Goal: Task Accomplishment & Management: Manage account settings

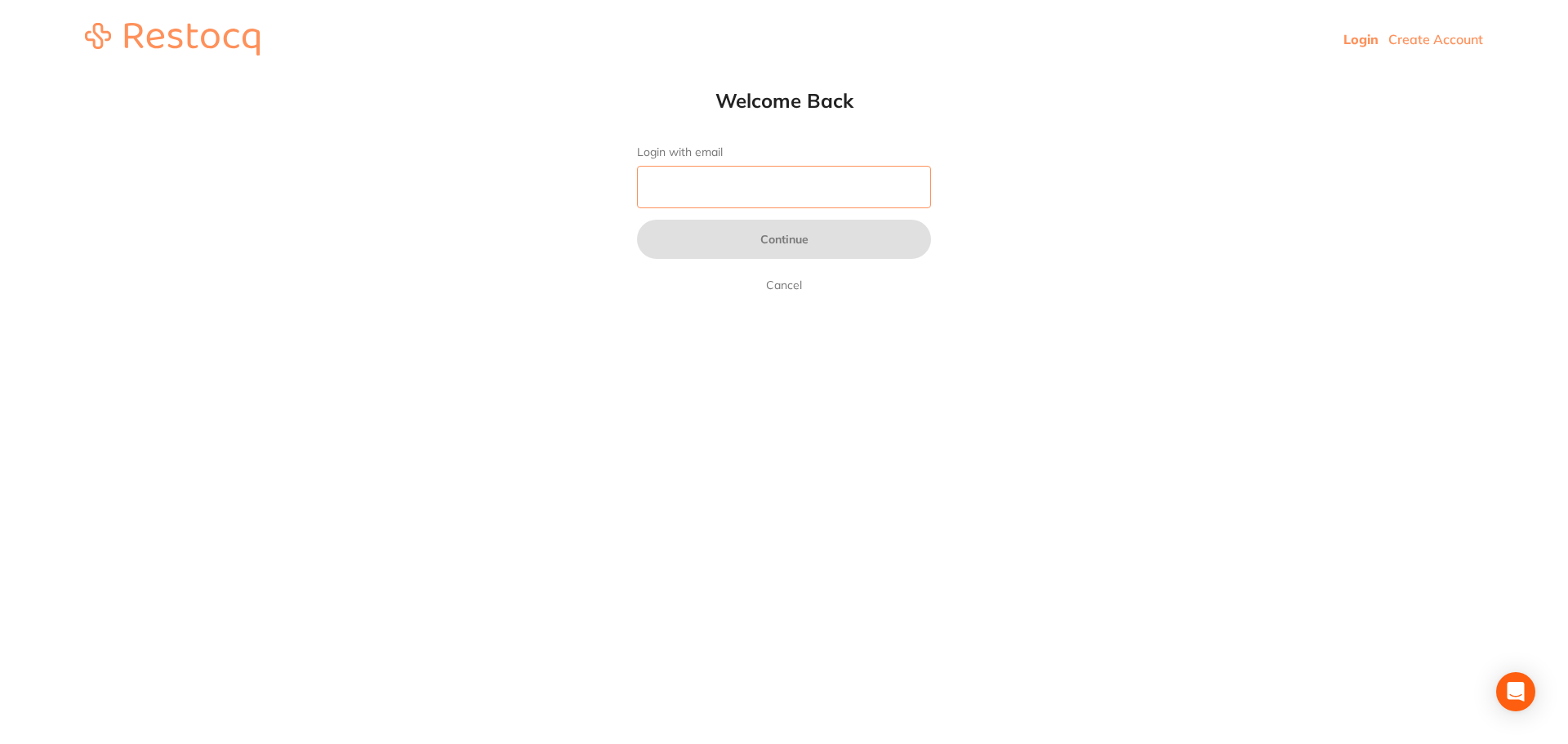
click at [797, 184] on input "Login with email" at bounding box center [784, 187] width 294 height 43
type input "[EMAIL_ADDRESS][DOMAIN_NAME]"
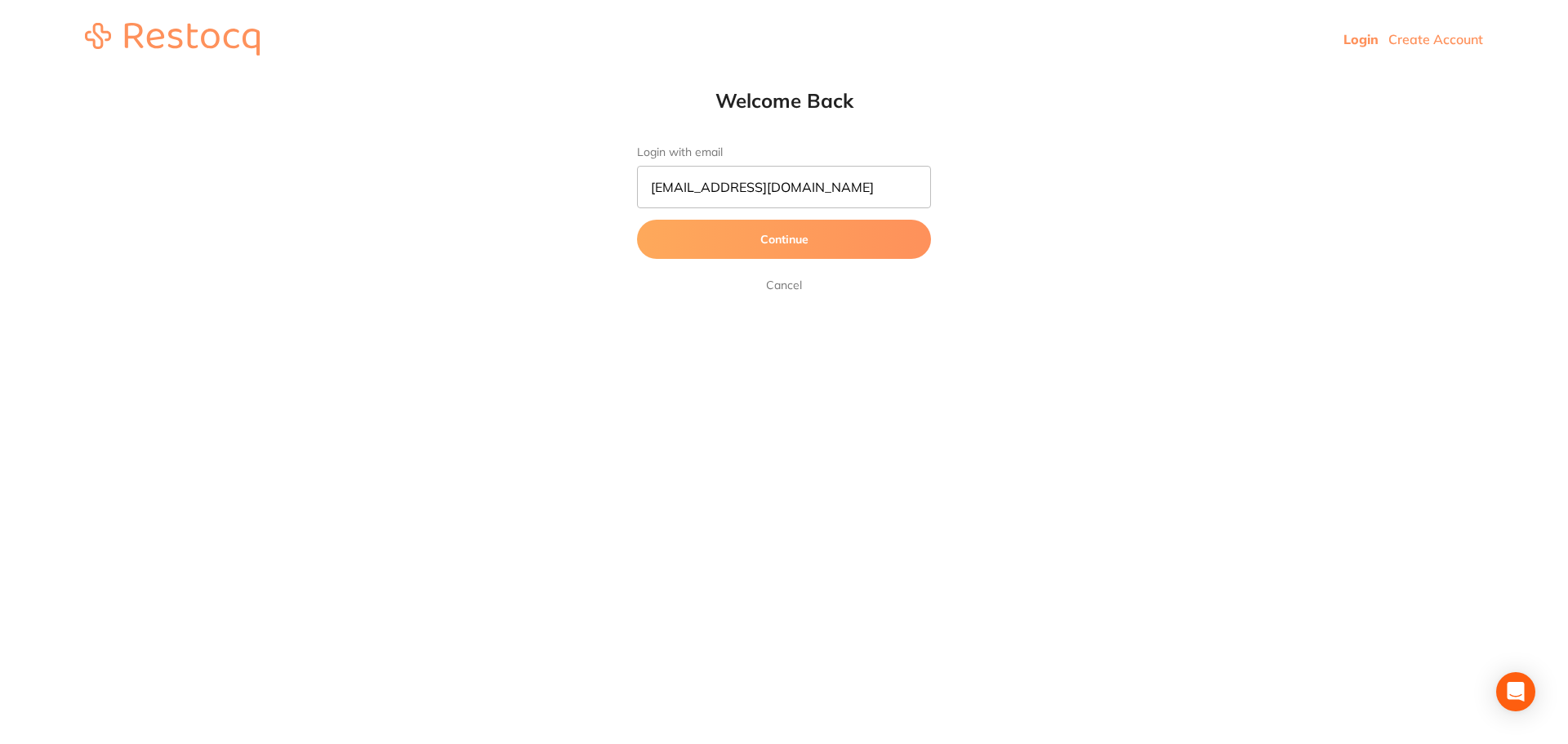
click at [778, 235] on button "Continue" at bounding box center [784, 239] width 294 height 39
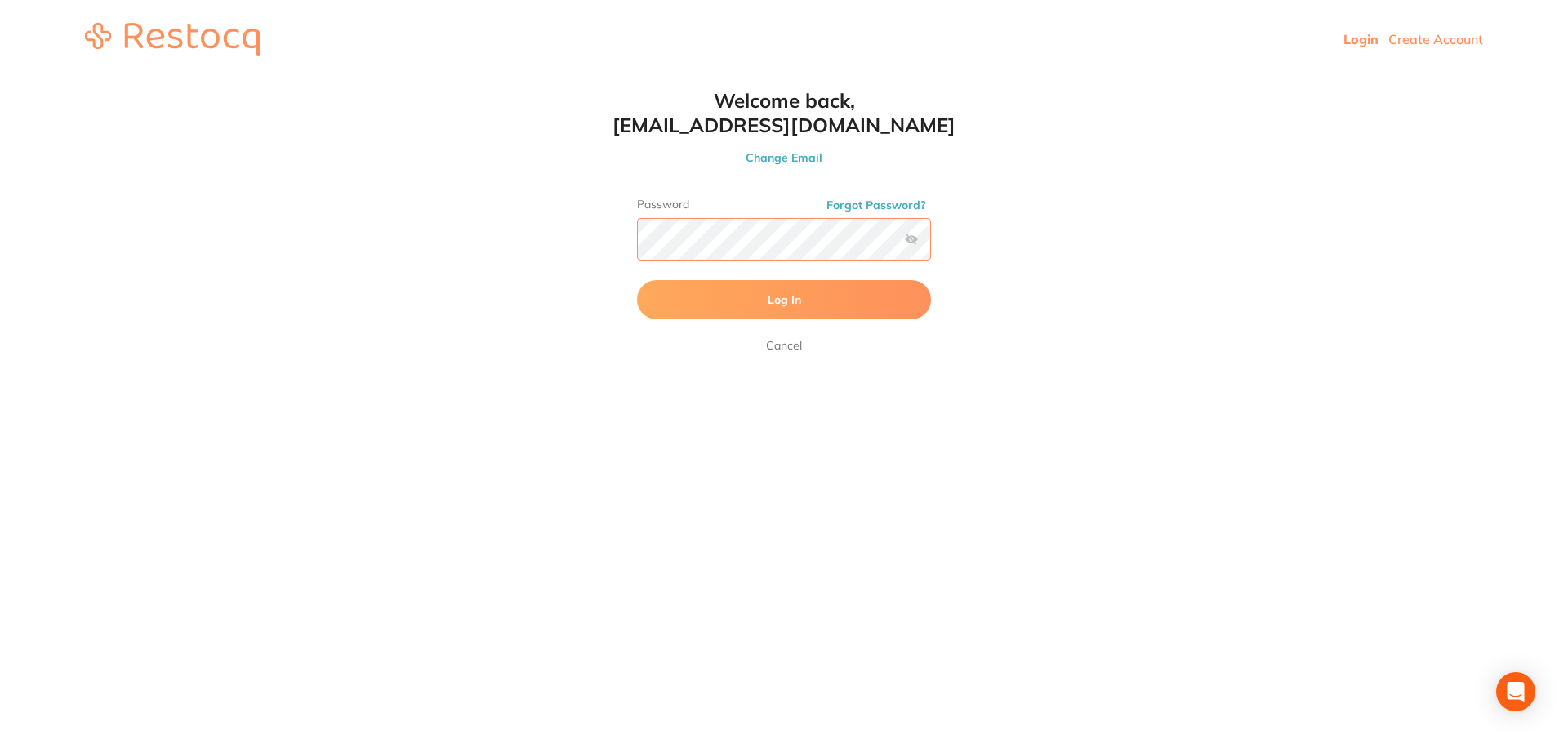
click at [637, 281] on button "Log In" at bounding box center [784, 300] width 294 height 39
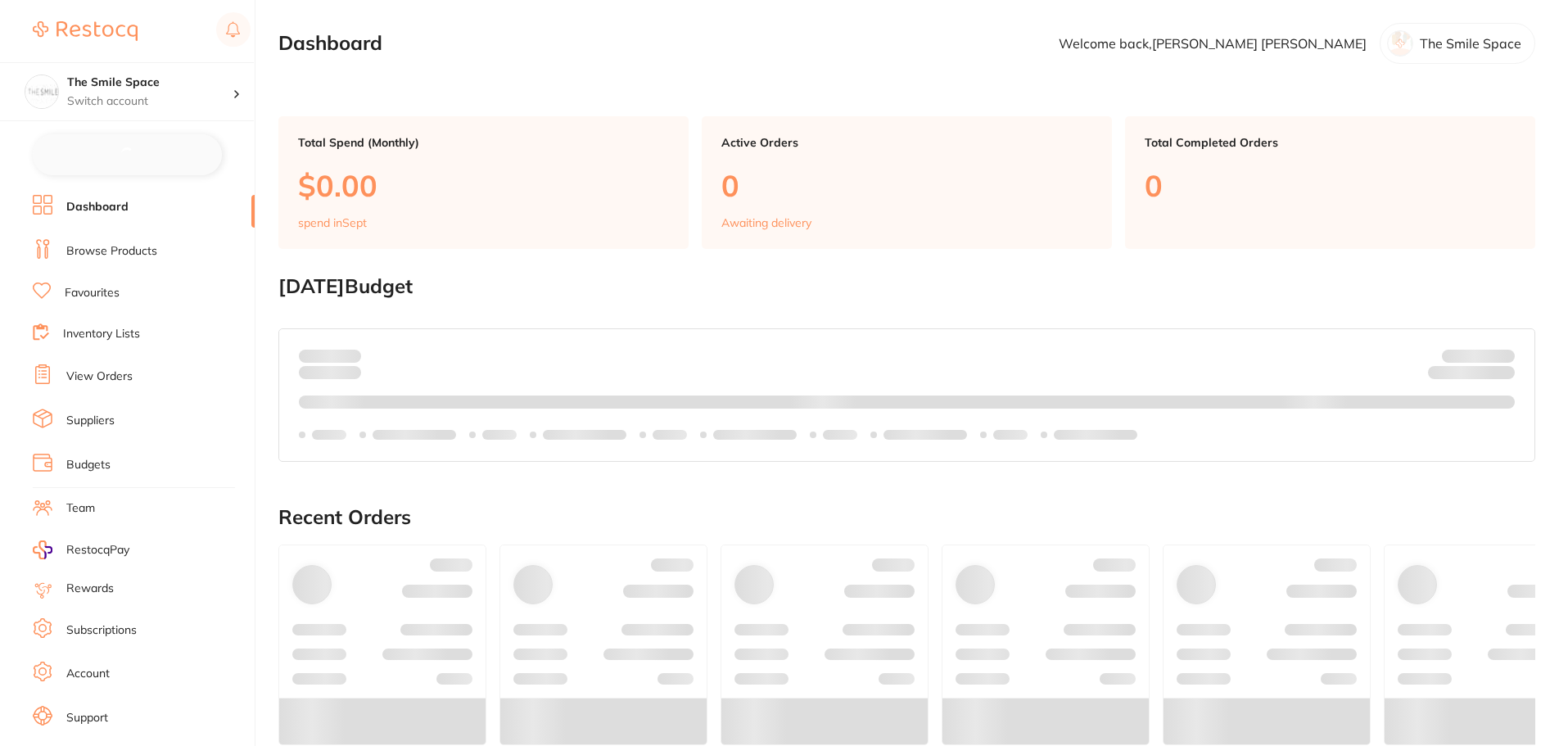
checkbox input "false"
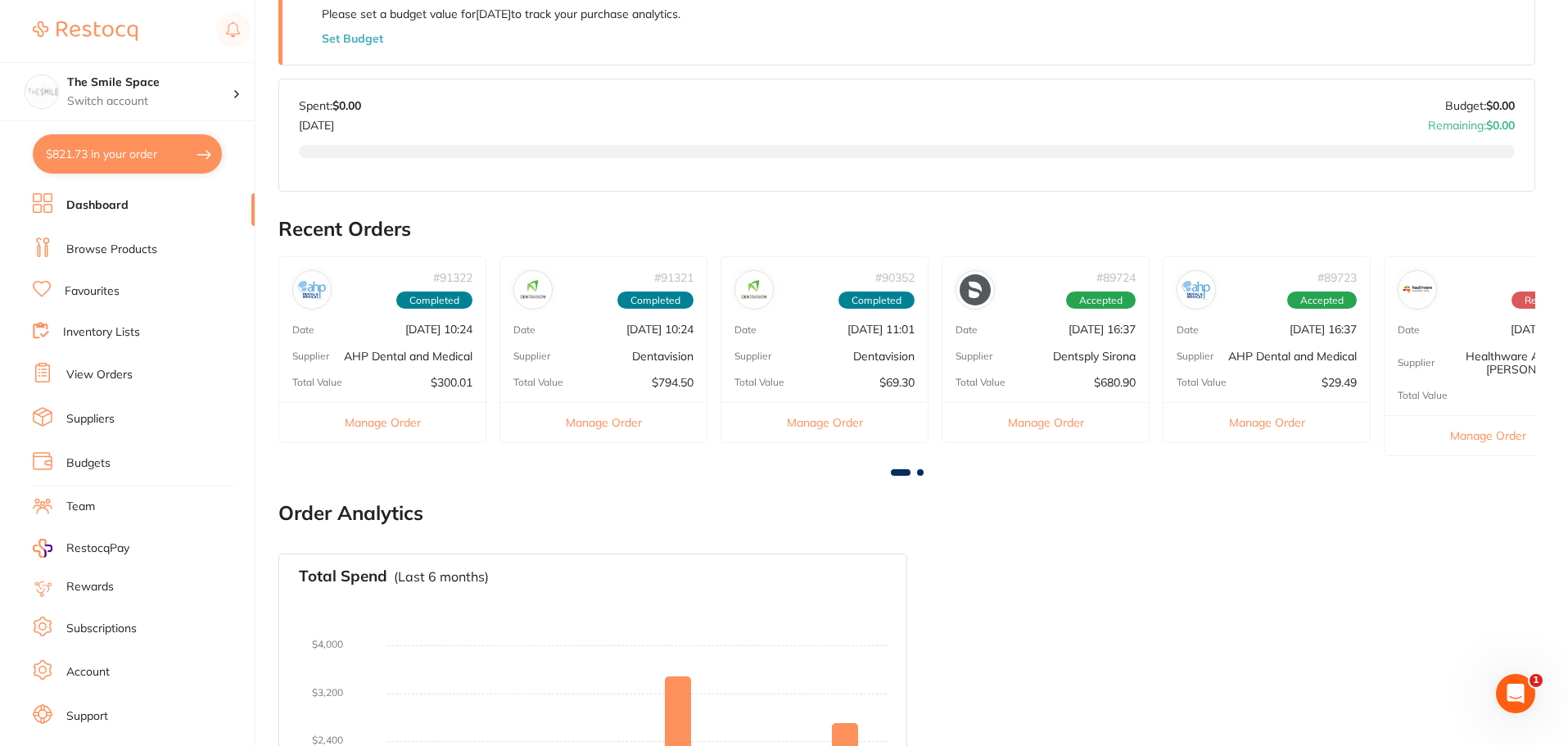
scroll to position [380, 0]
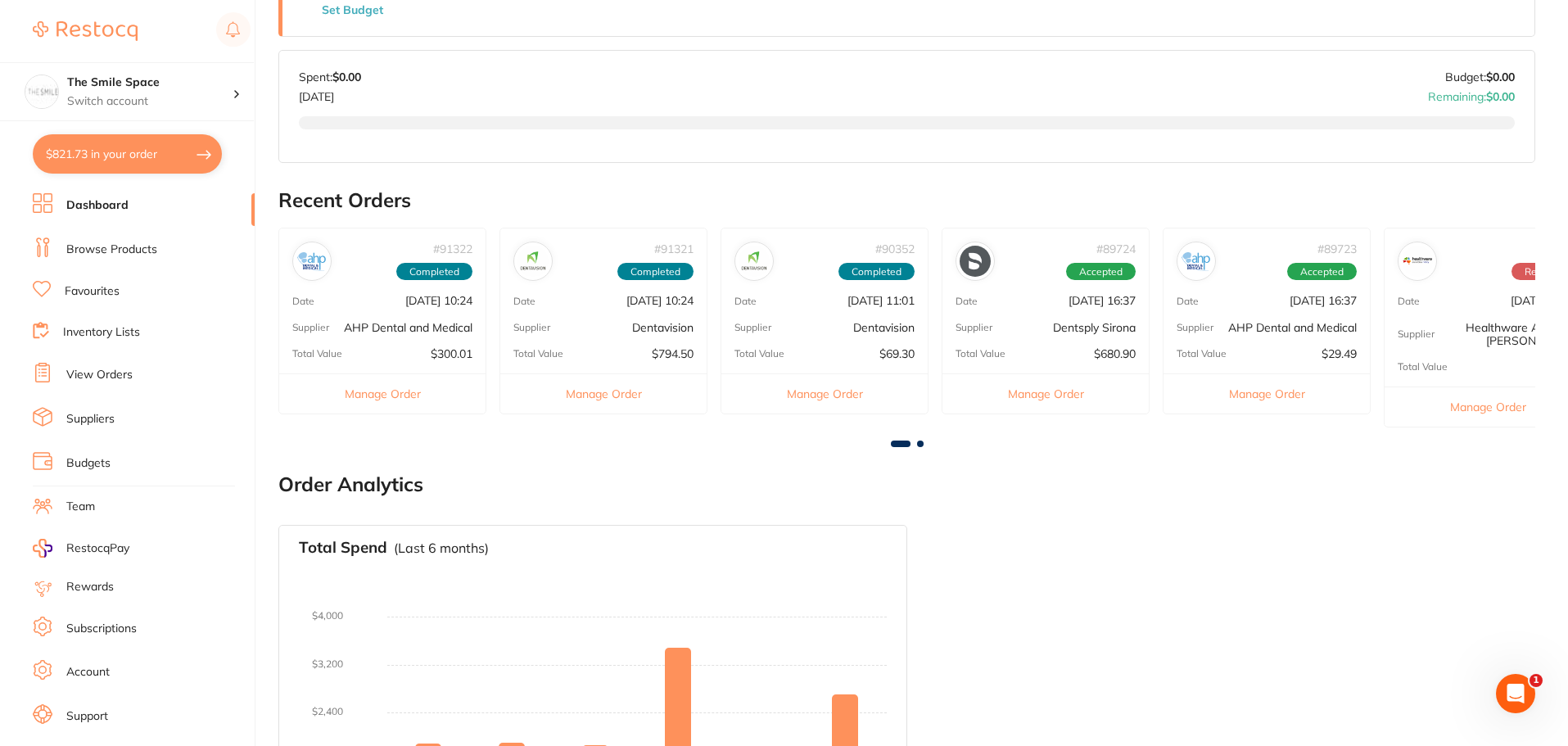
click at [79, 247] on link "Browse Products" at bounding box center [112, 250] width 91 height 17
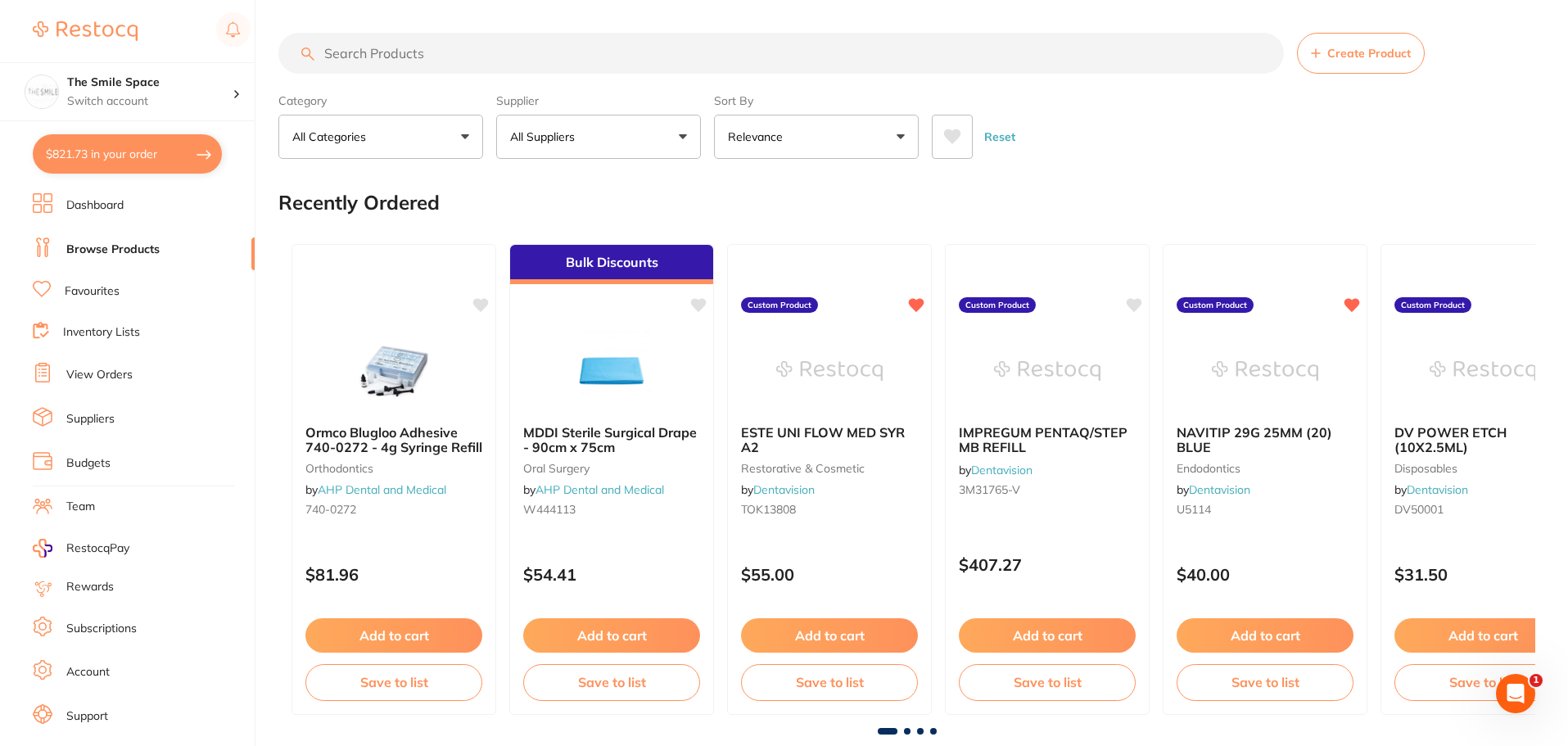
click at [76, 365] on li "View Orders" at bounding box center [143, 375] width 222 height 25
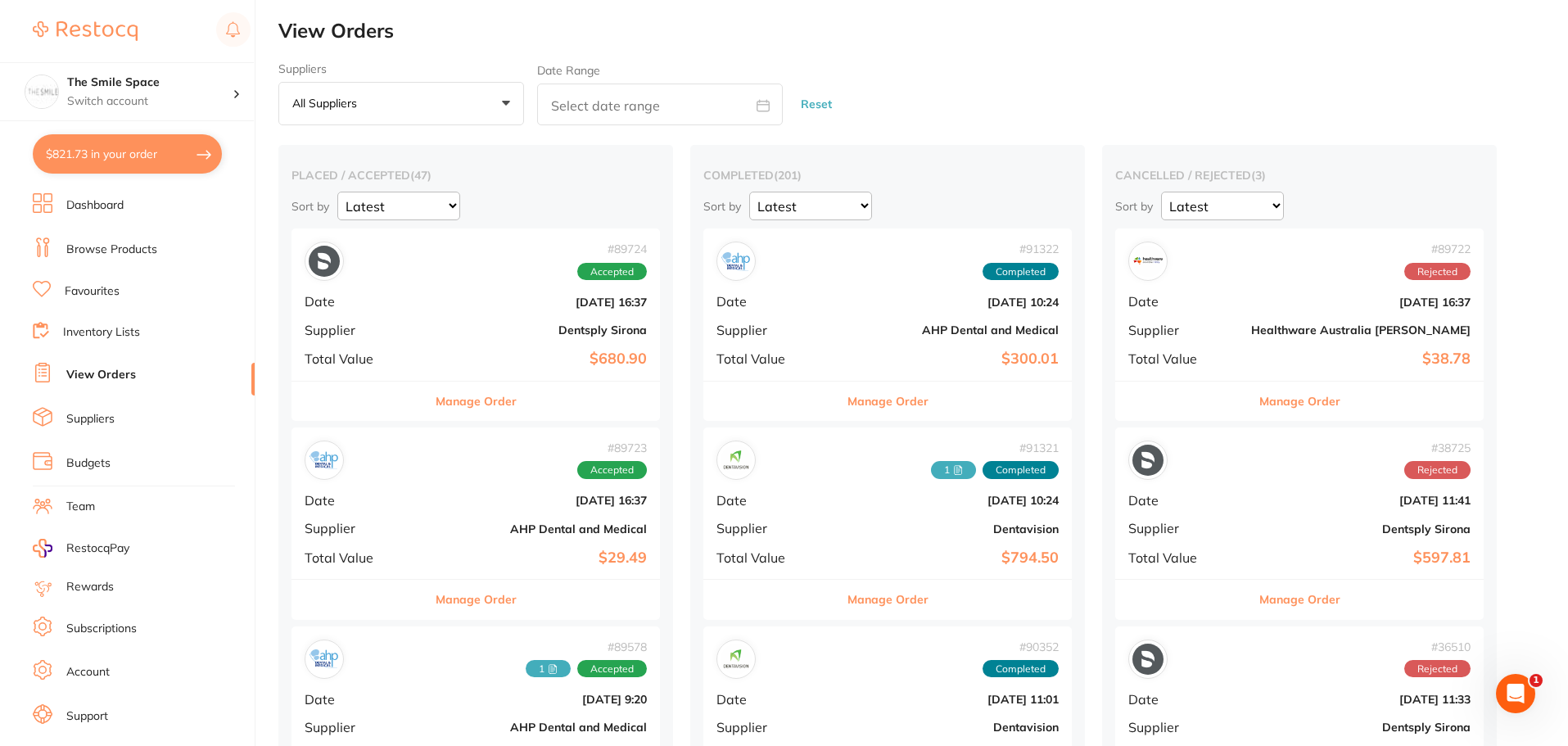
click at [488, 310] on div "# 89724 Accepted Date Aug 8 2025, 16:37 Supplier Dentsply Sirona Total Value $6…" at bounding box center [476, 304] width 368 height 152
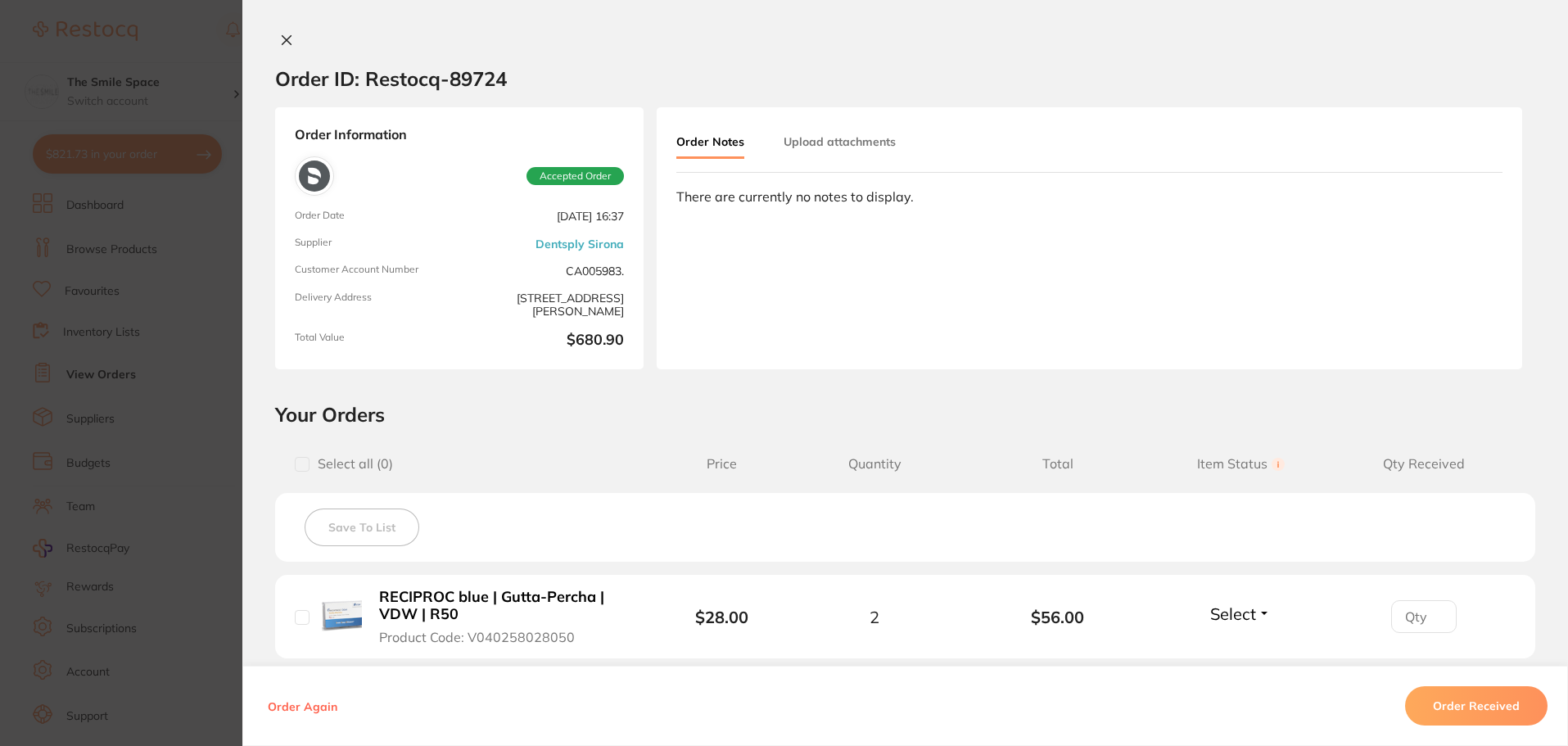
click at [176, 394] on section "Order ID: Restocq- 89724 Order Information Accepted Order Order Date Aug 8 2025…" at bounding box center [784, 373] width 1568 height 746
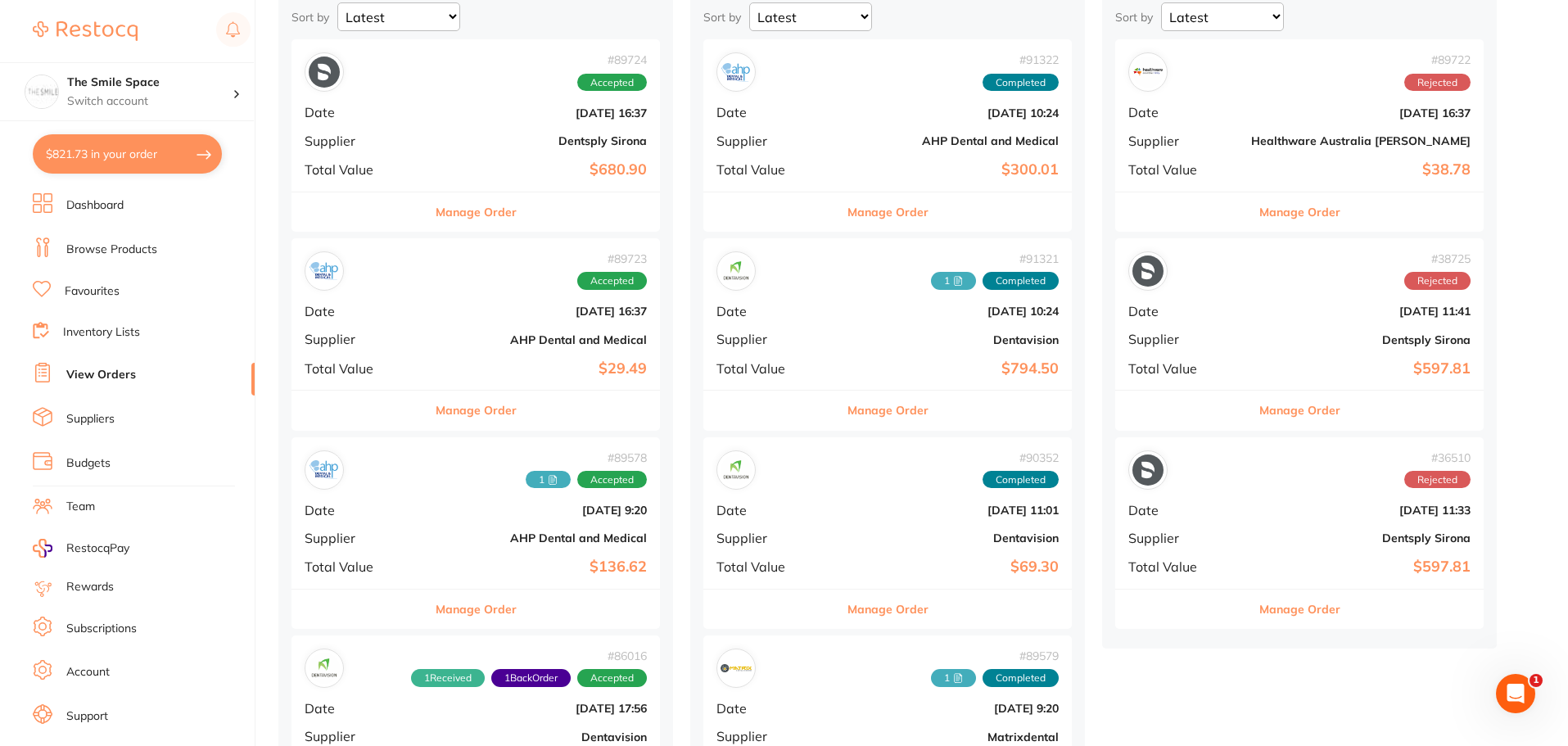
scroll to position [245, 0]
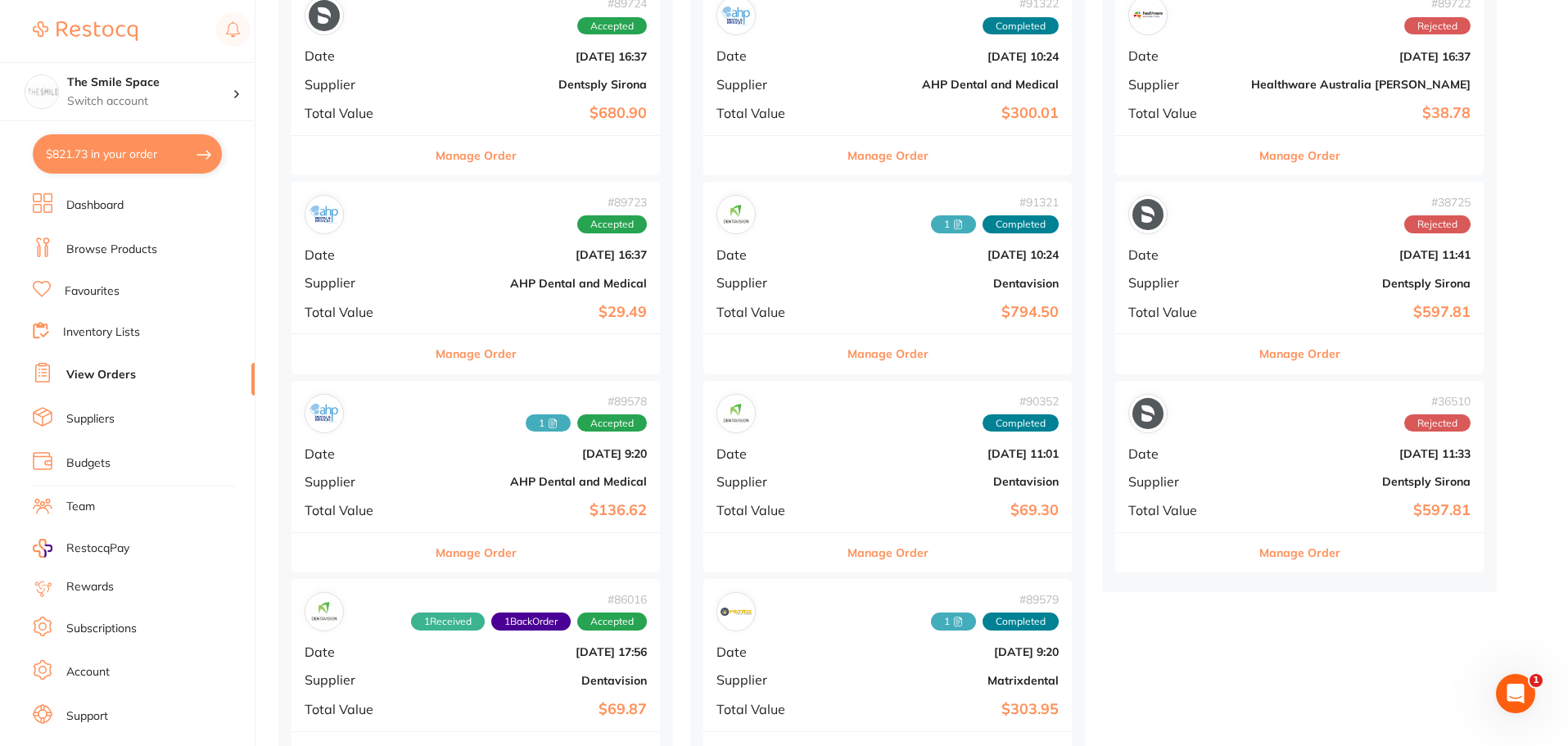
click at [437, 283] on b "AHP Dental and Medical" at bounding box center [537, 283] width 219 height 13
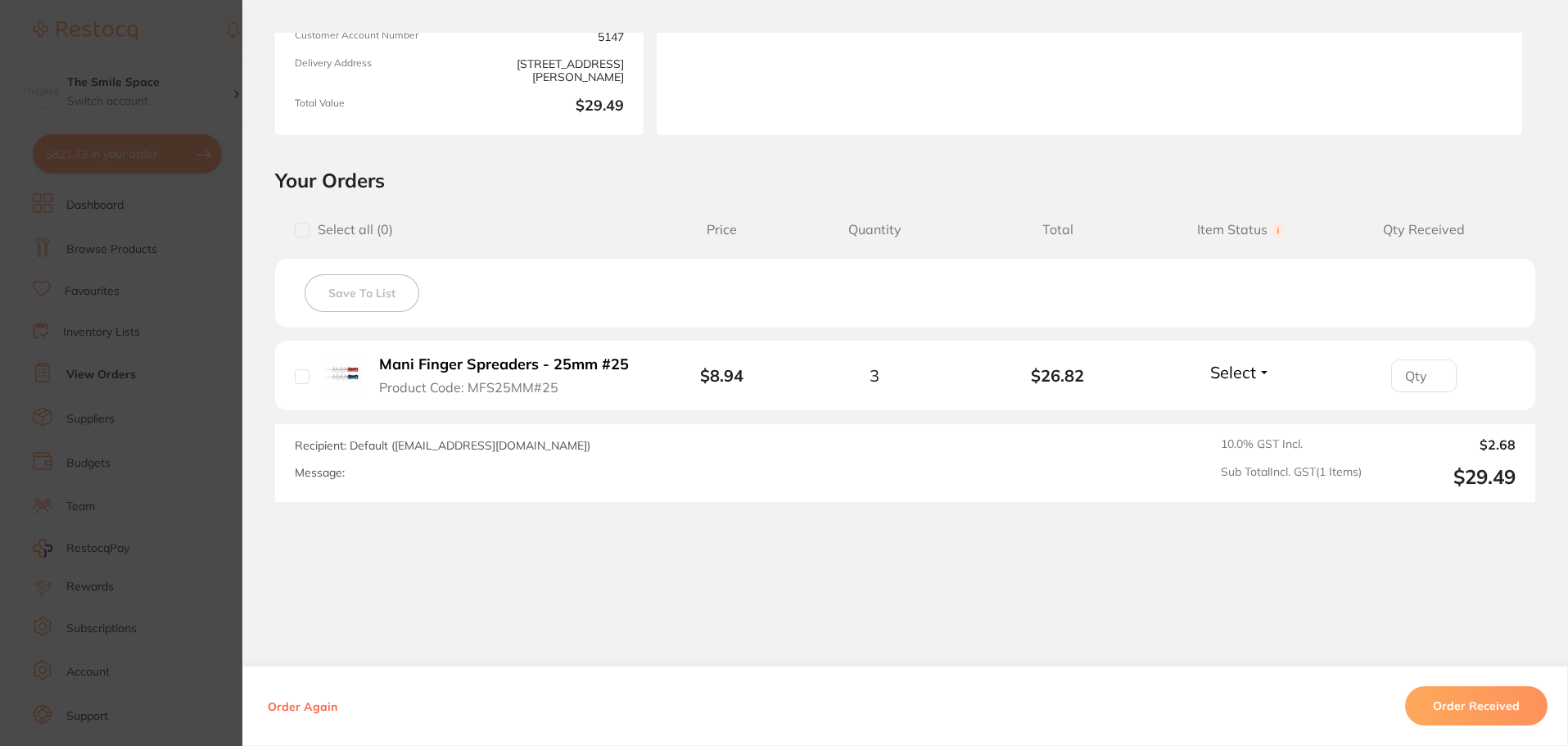
click at [202, 406] on section "Order ID: Restocq- 89723 Order Information Accepted Order Order Date [DATE] 16:…" at bounding box center [784, 373] width 1568 height 746
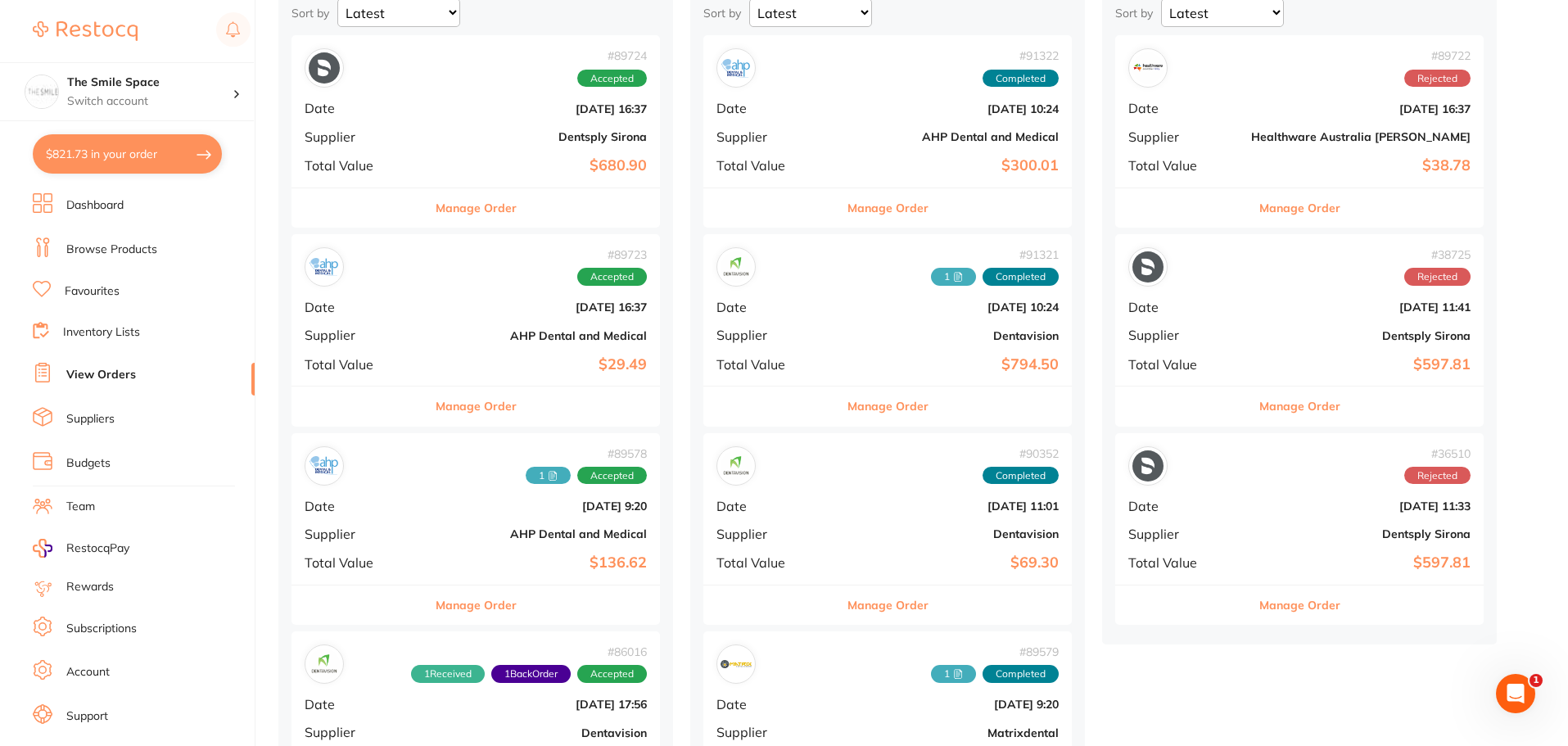
scroll to position [164, 0]
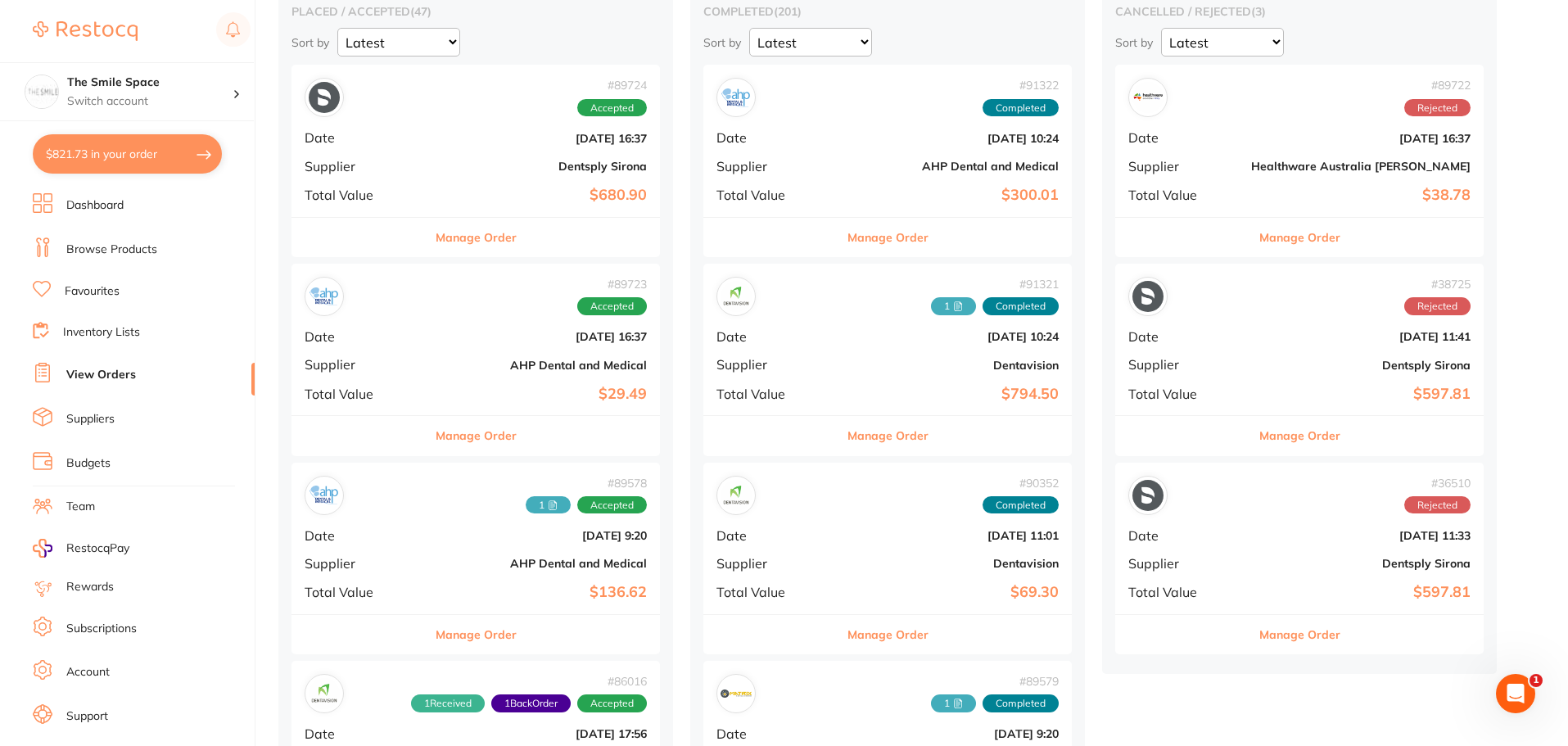
click at [444, 433] on button "Manage Order" at bounding box center [476, 436] width 82 height 39
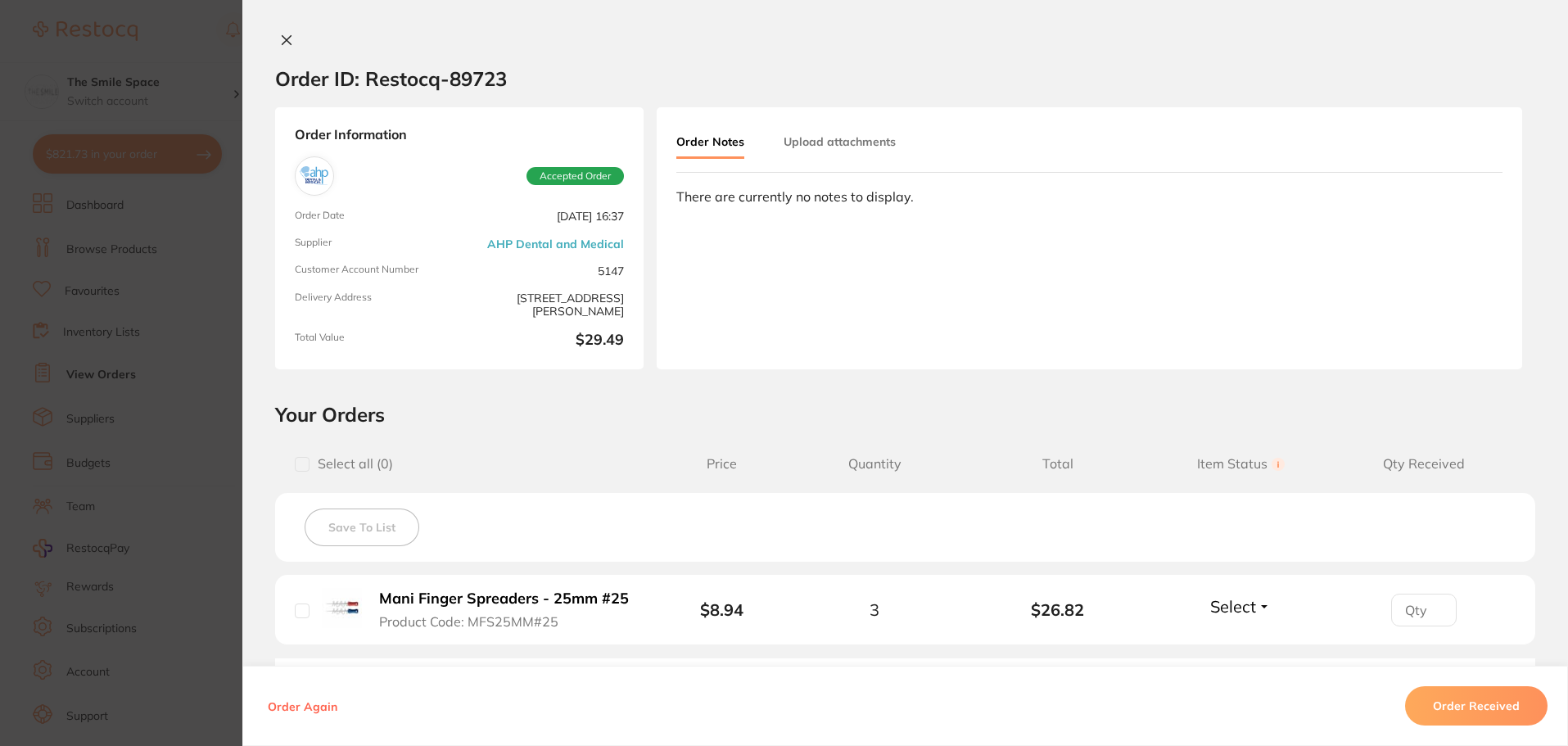
click at [160, 41] on section "Order ID: Restocq- 89723 Order Information Accepted Order Order Date [DATE] 16:…" at bounding box center [784, 373] width 1568 height 746
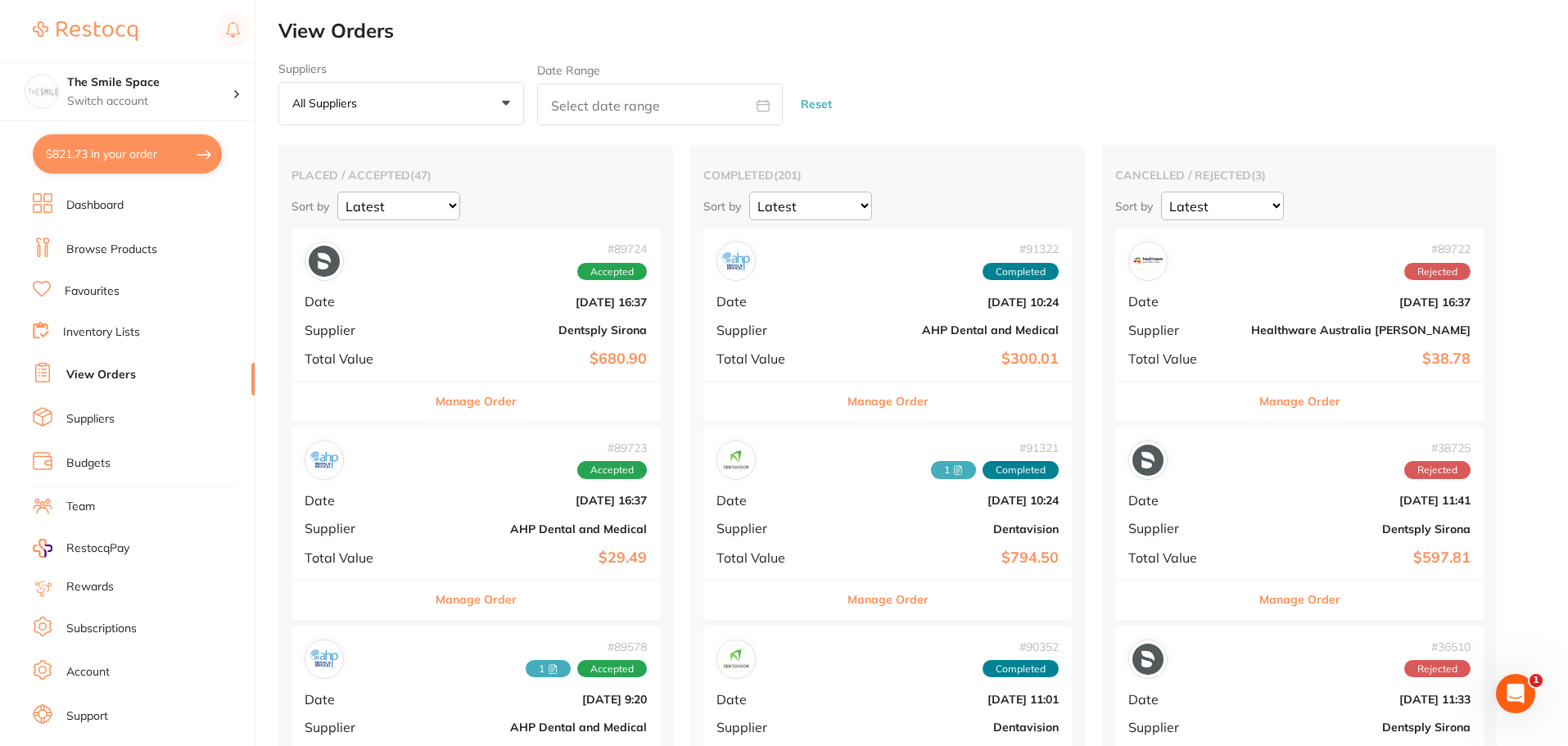
click at [74, 418] on link "Suppliers" at bounding box center [90, 419] width 48 height 17
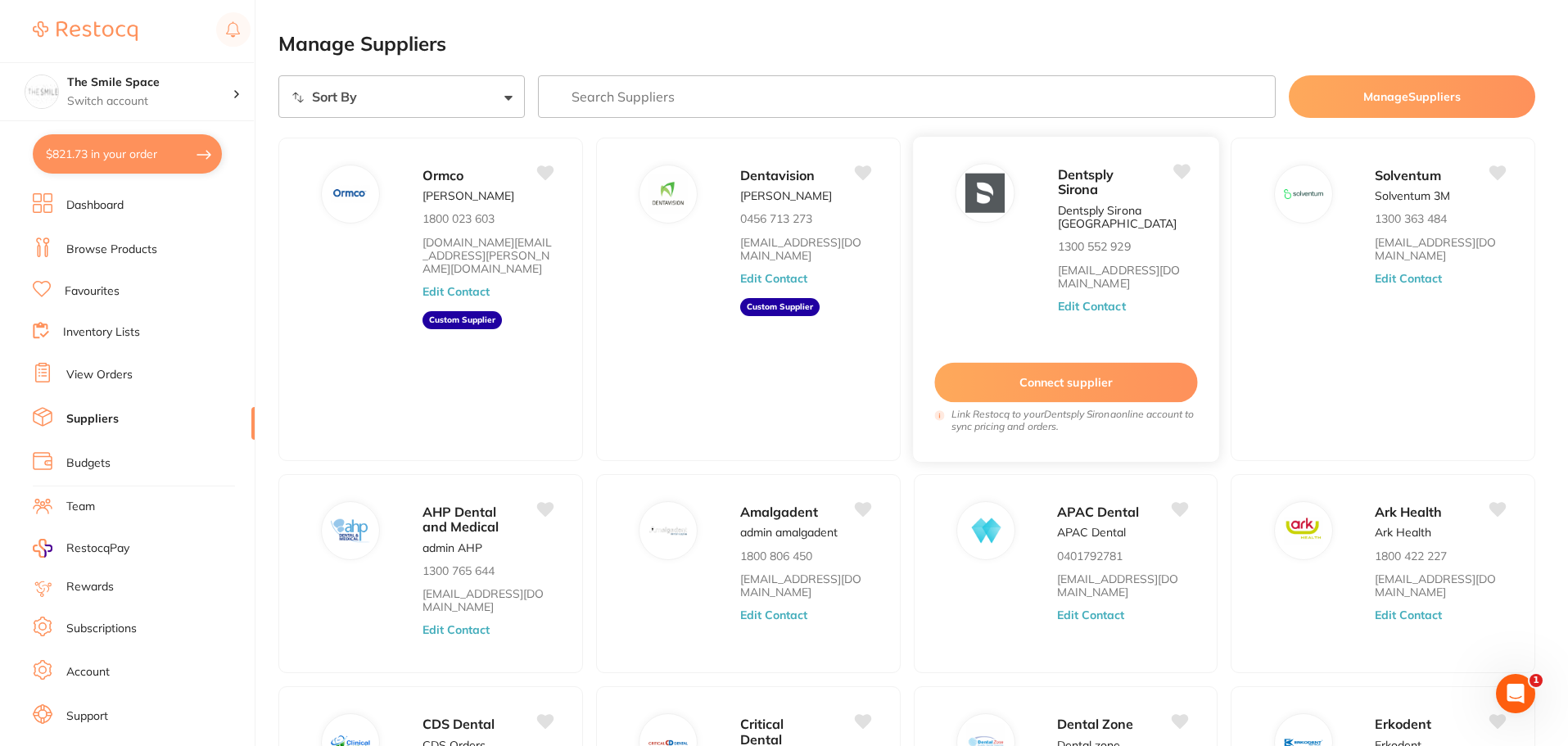
click at [1077, 368] on button "Connect supplier" at bounding box center [1066, 383] width 263 height 40
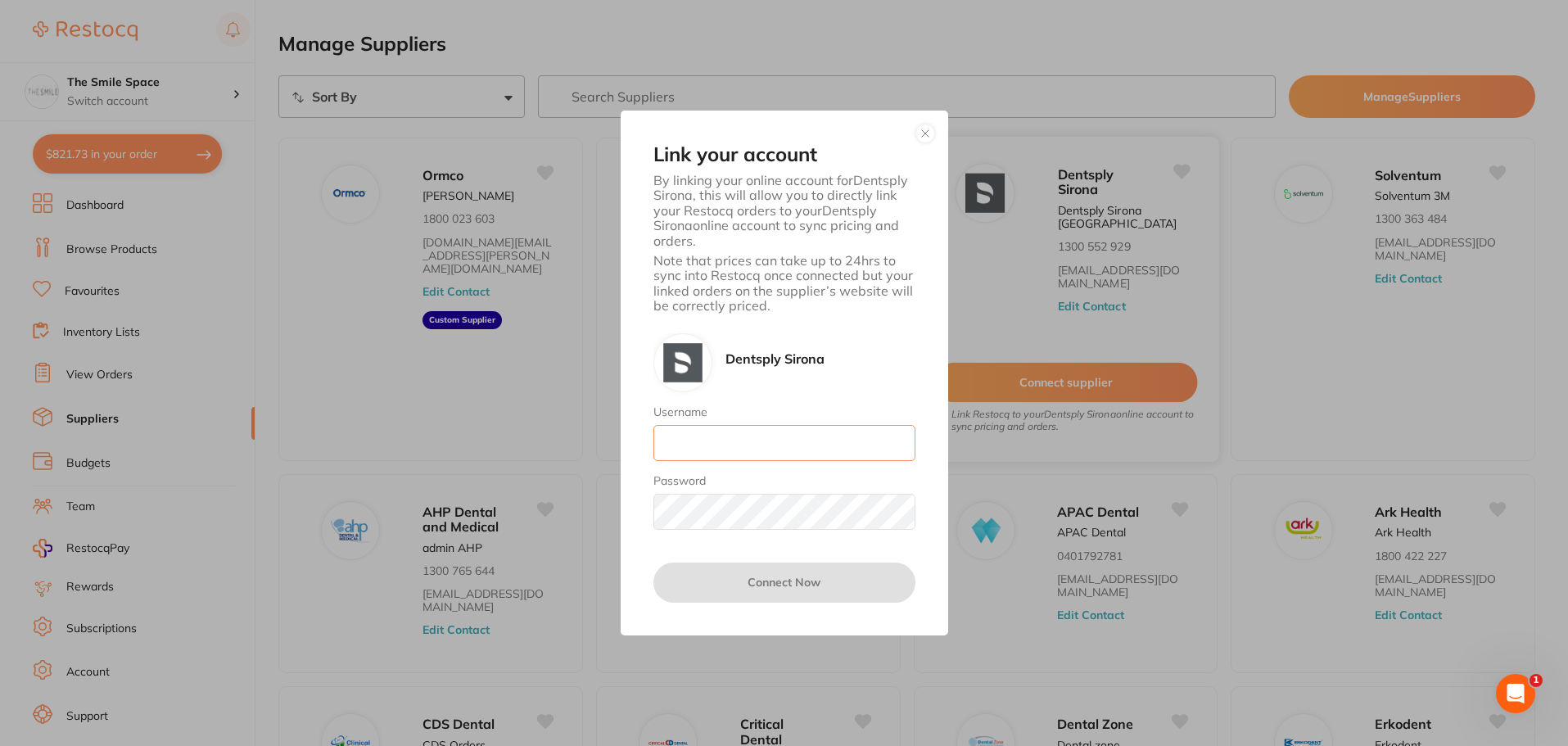
type input "[EMAIL_ADDRESS][DOMAIN_NAME]"
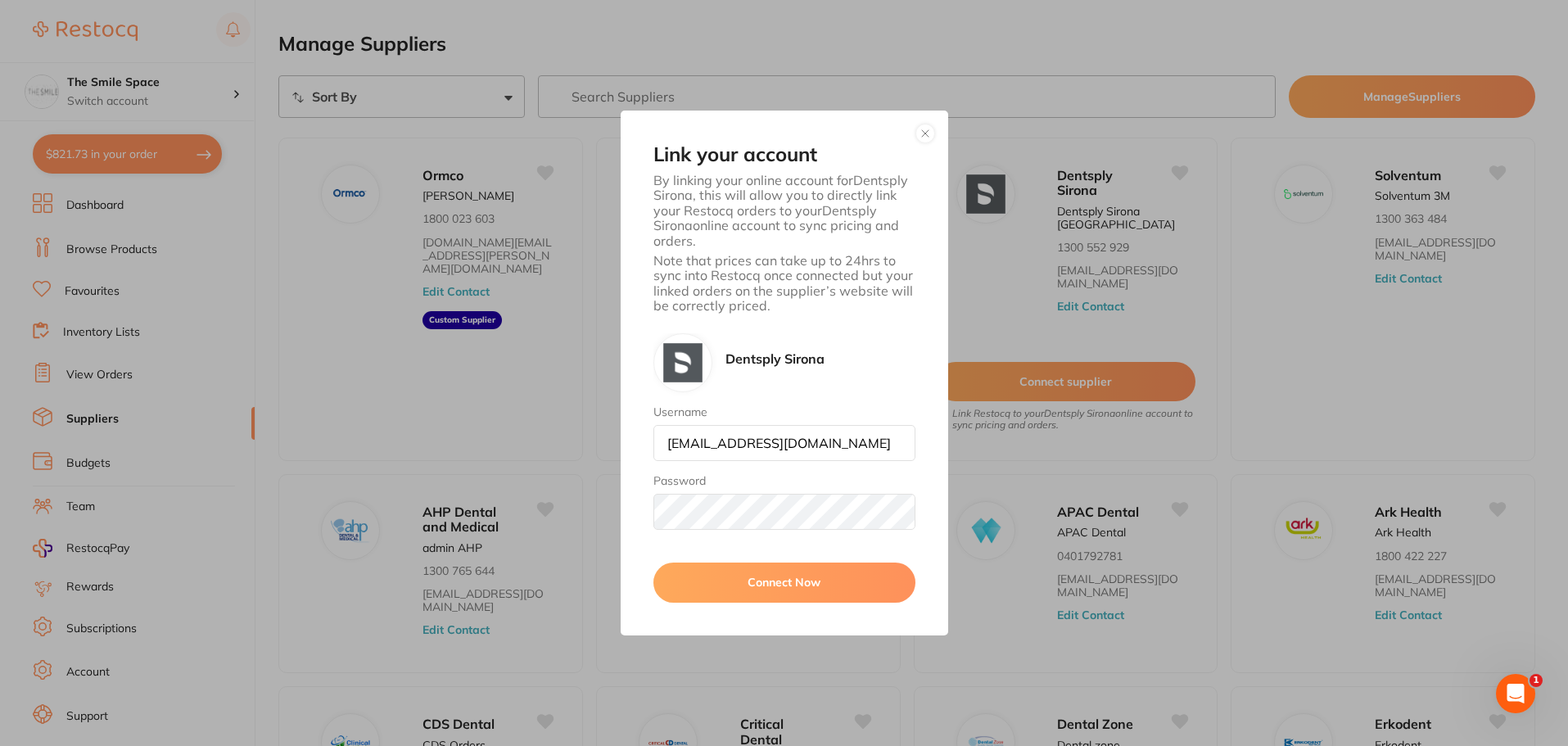
click at [786, 586] on button "Connect Now" at bounding box center [784, 582] width 262 height 39
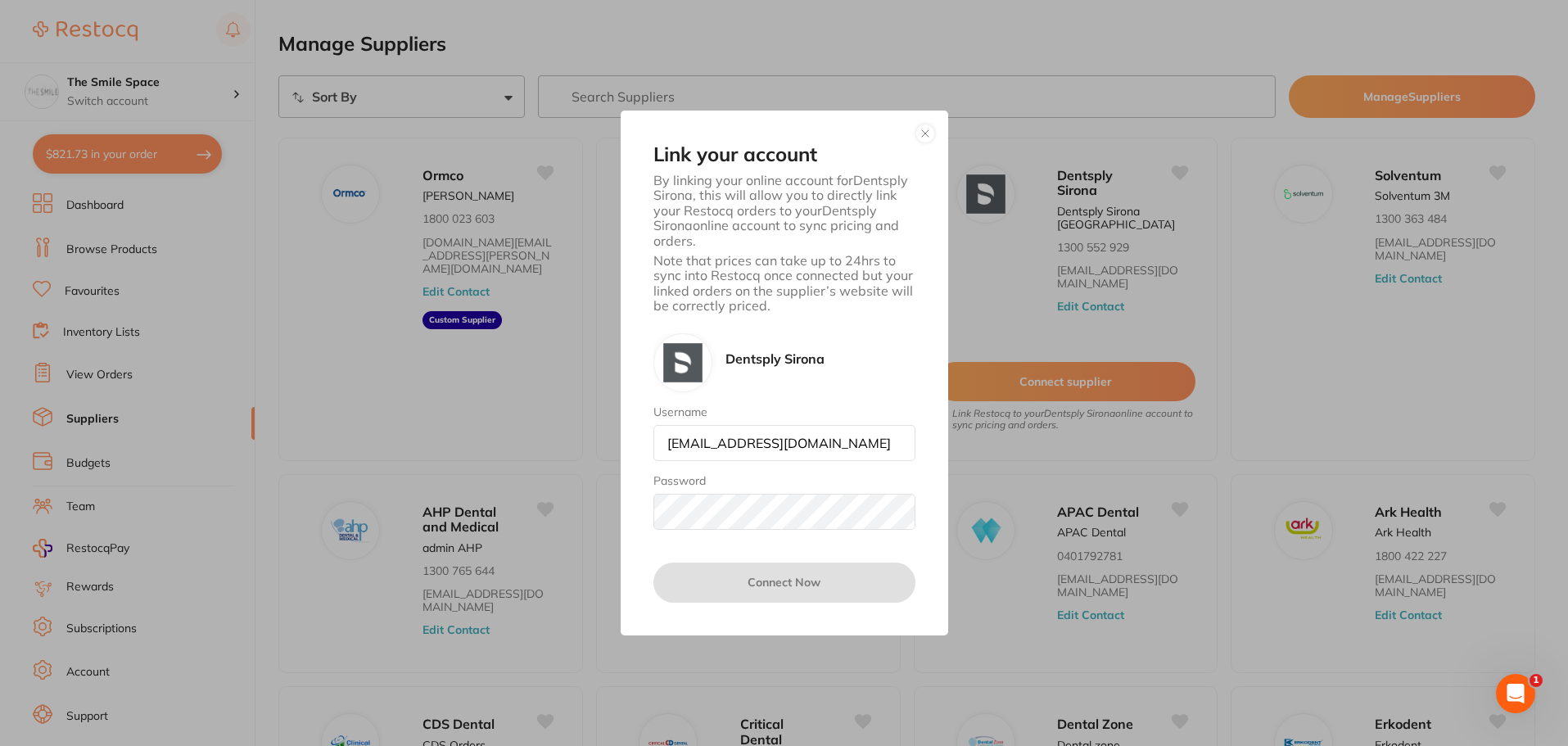
click at [930, 133] on button "button" at bounding box center [926, 133] width 19 height 19
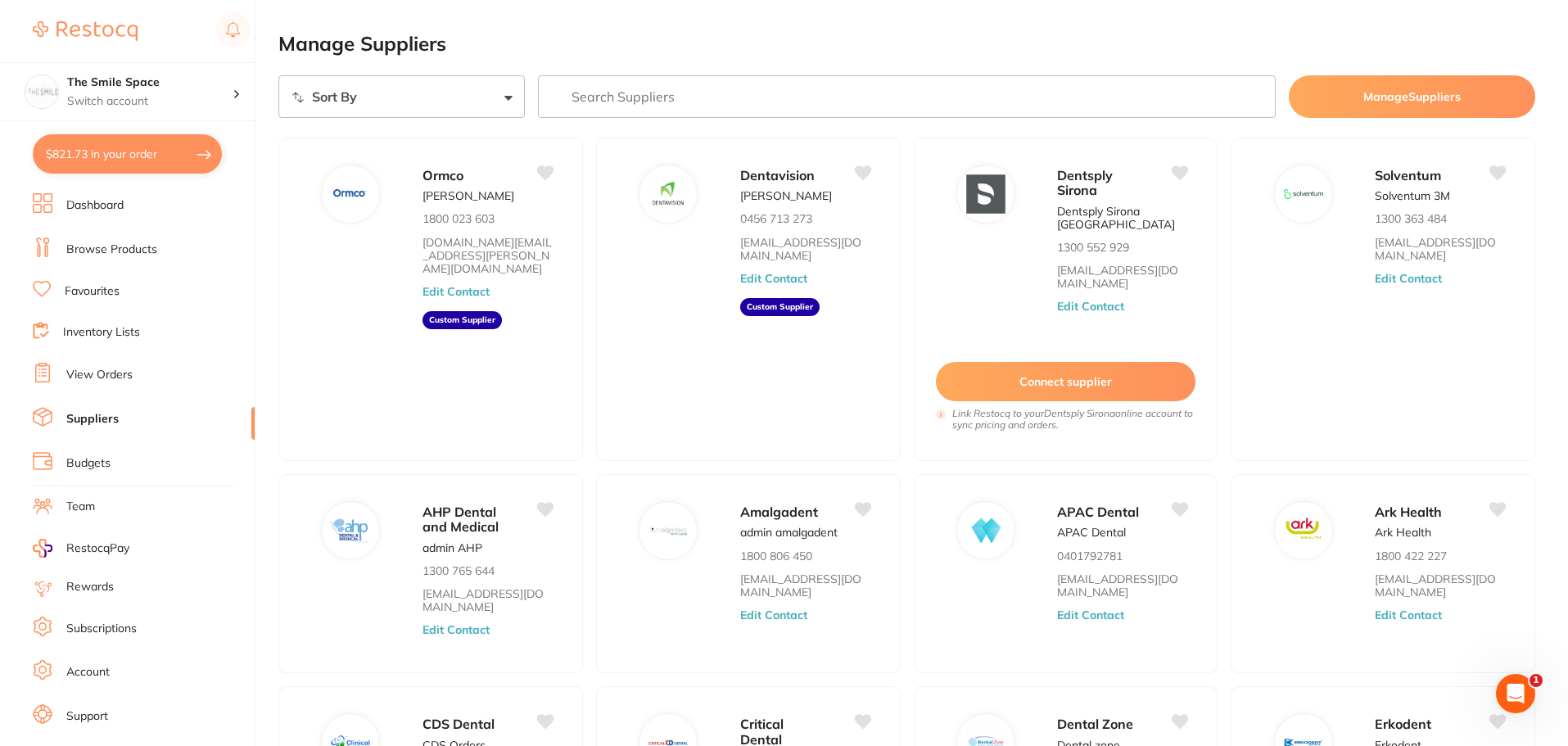
click at [80, 251] on link "Browse Products" at bounding box center [112, 250] width 91 height 17
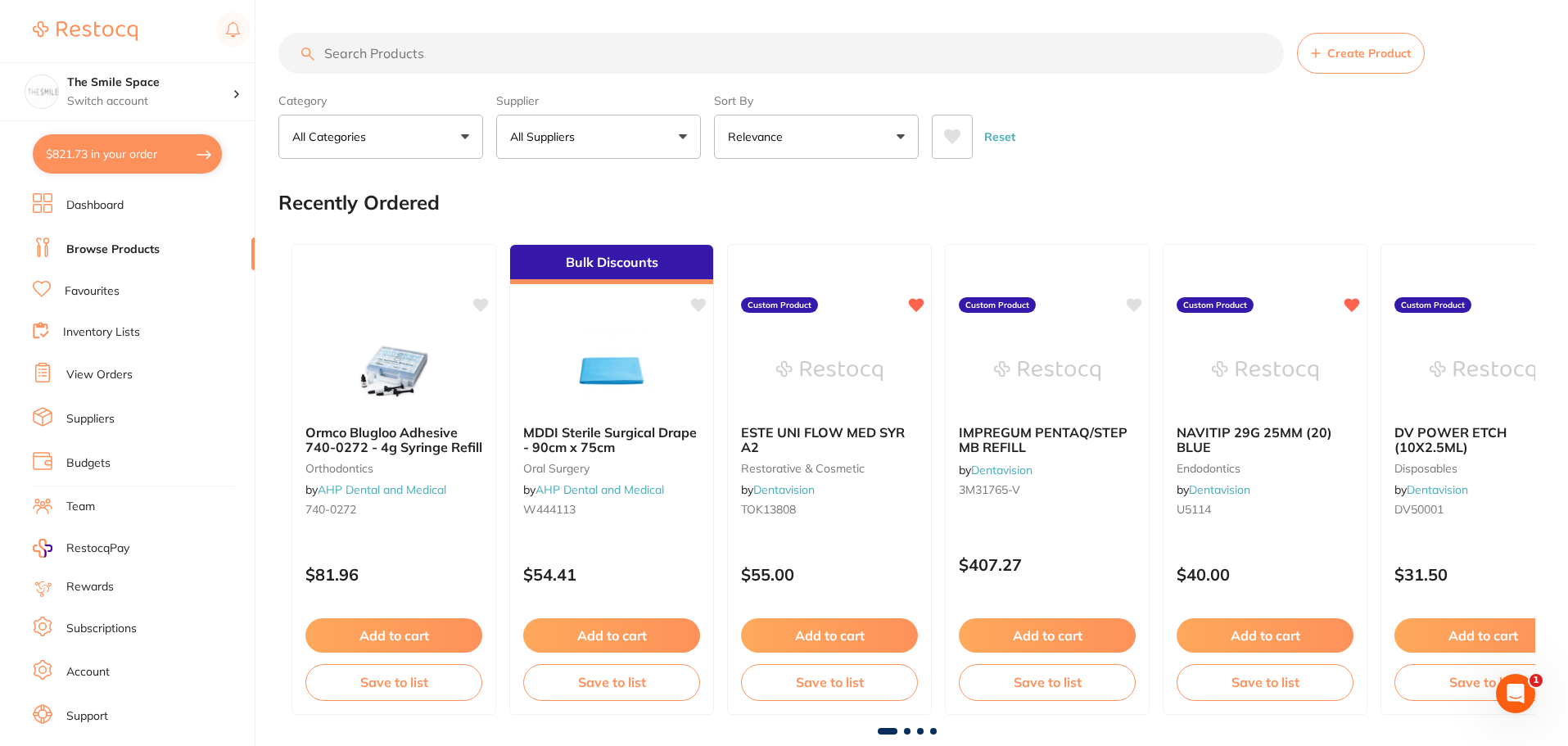
click at [76, 368] on link "View Orders" at bounding box center [100, 375] width 67 height 17
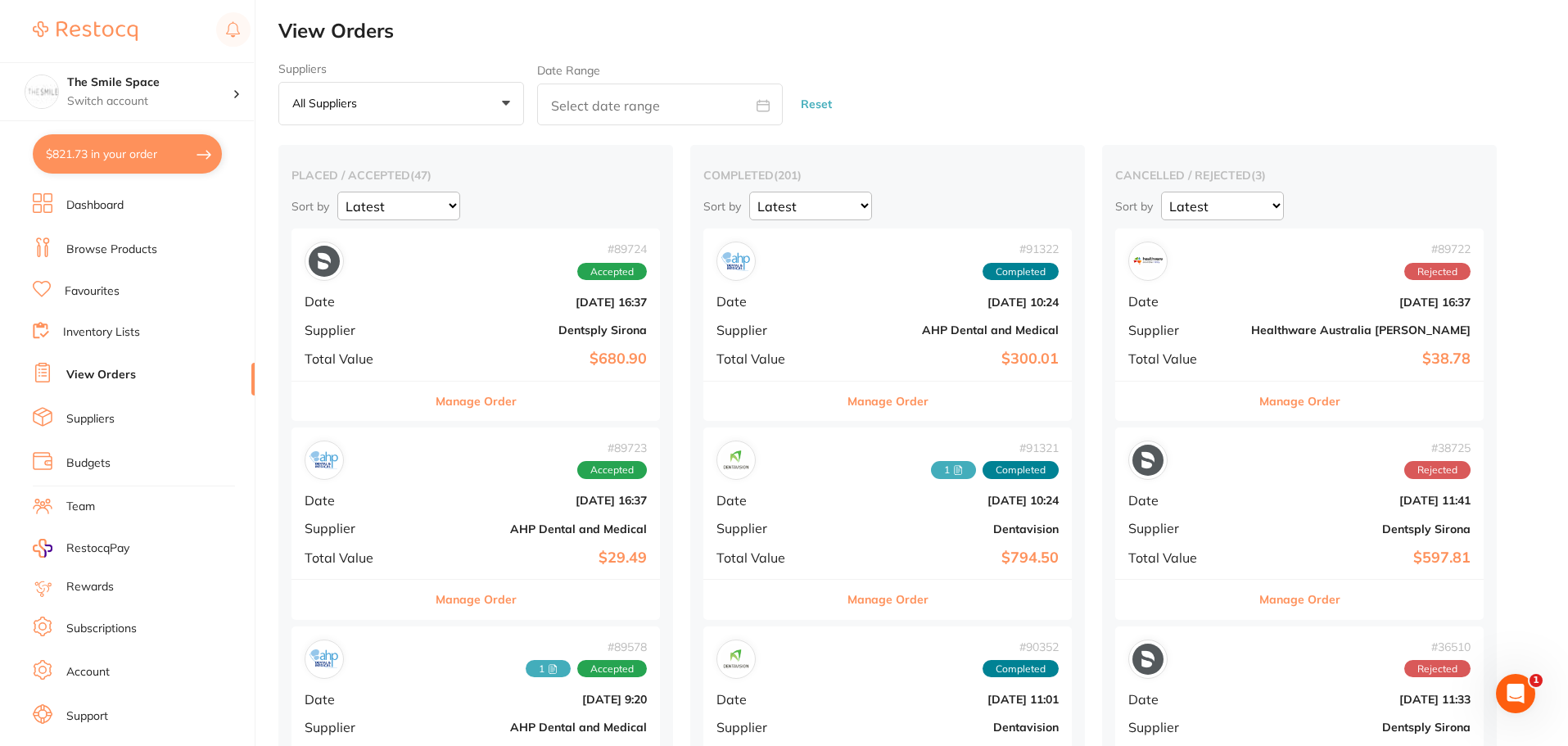
click at [469, 401] on button "Manage Order" at bounding box center [476, 401] width 82 height 39
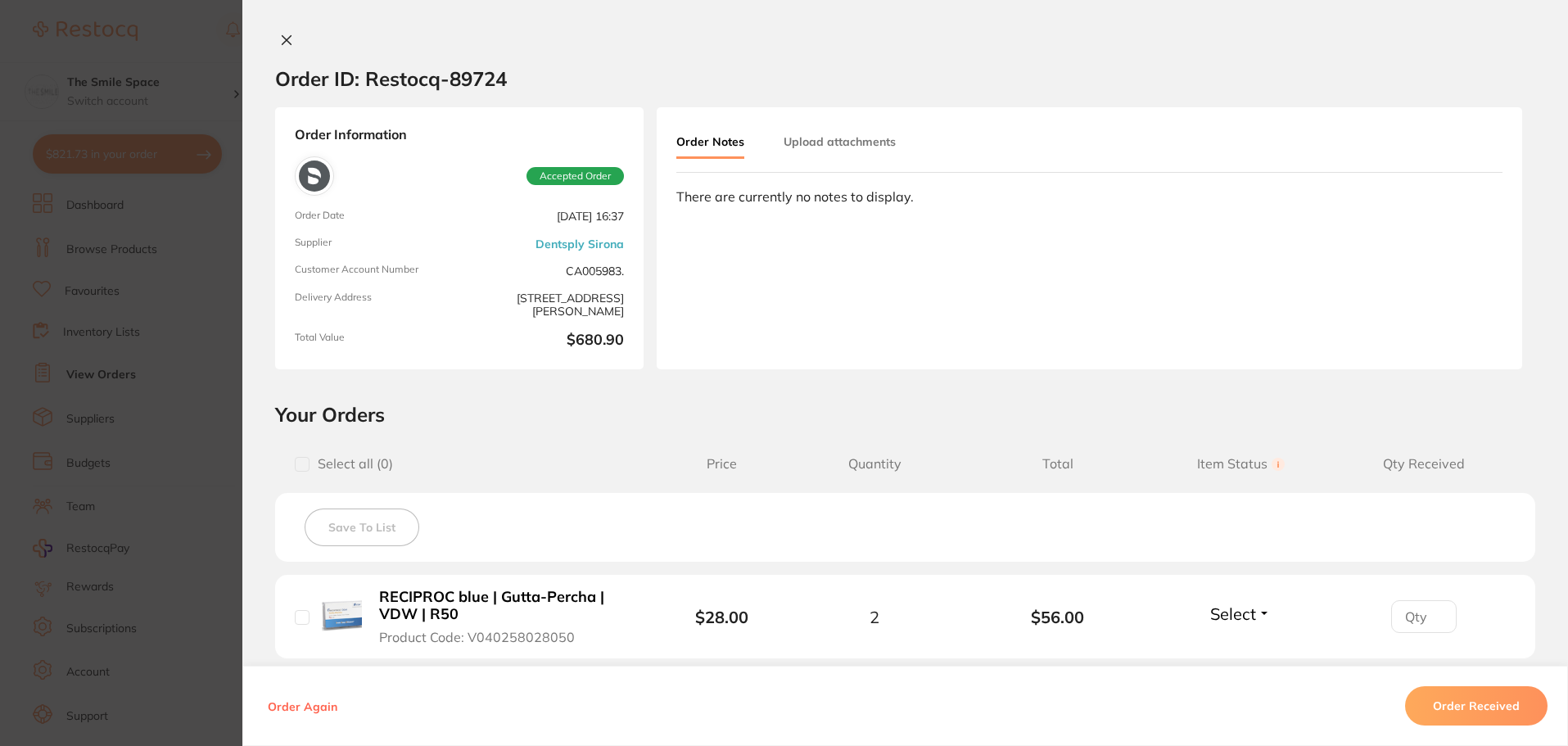
click at [168, 299] on section "Order ID: Restocq- 89724 Order Information Accepted Order Order Date Aug 8 2025…" at bounding box center [784, 373] width 1568 height 746
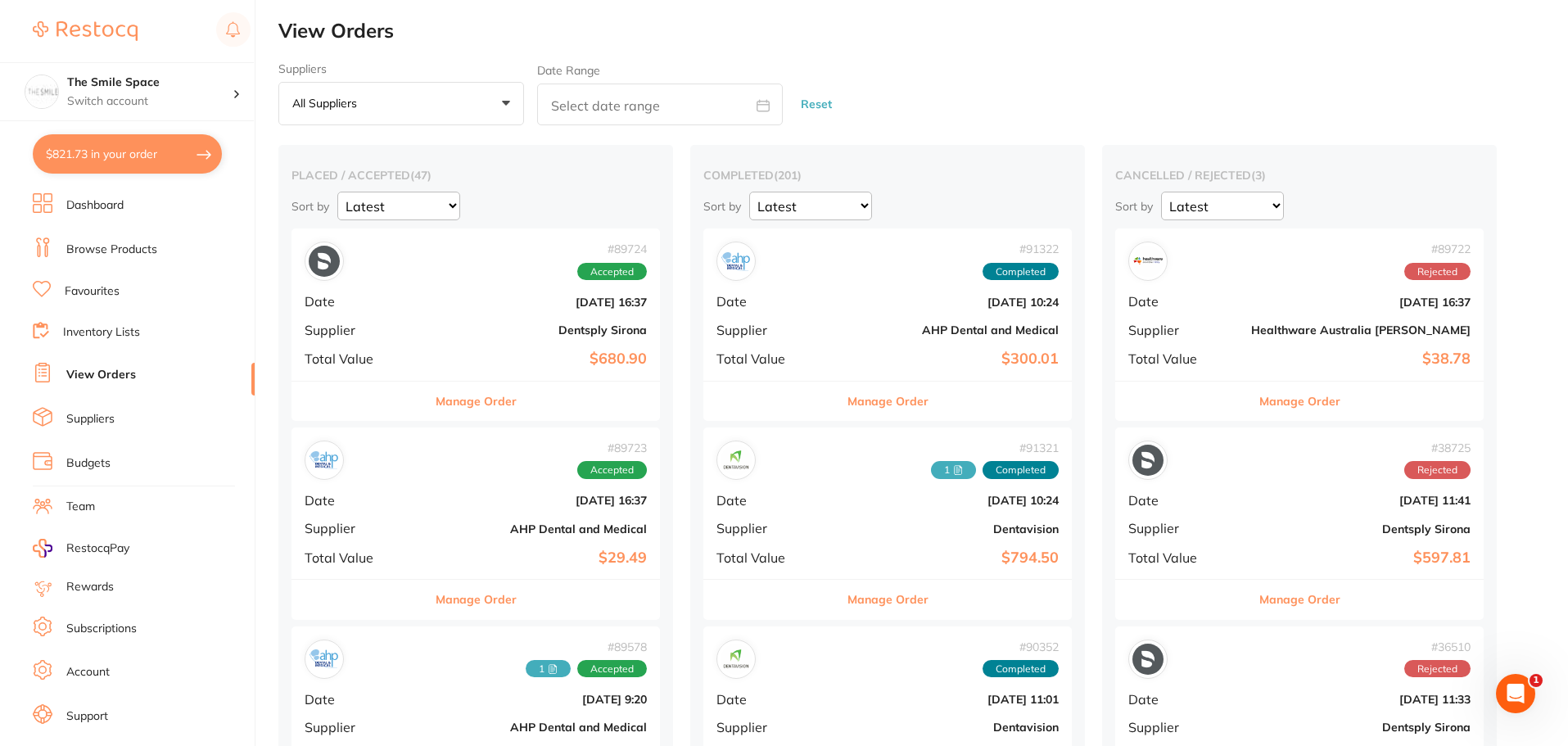
click at [94, 421] on link "Suppliers" at bounding box center [90, 419] width 48 height 17
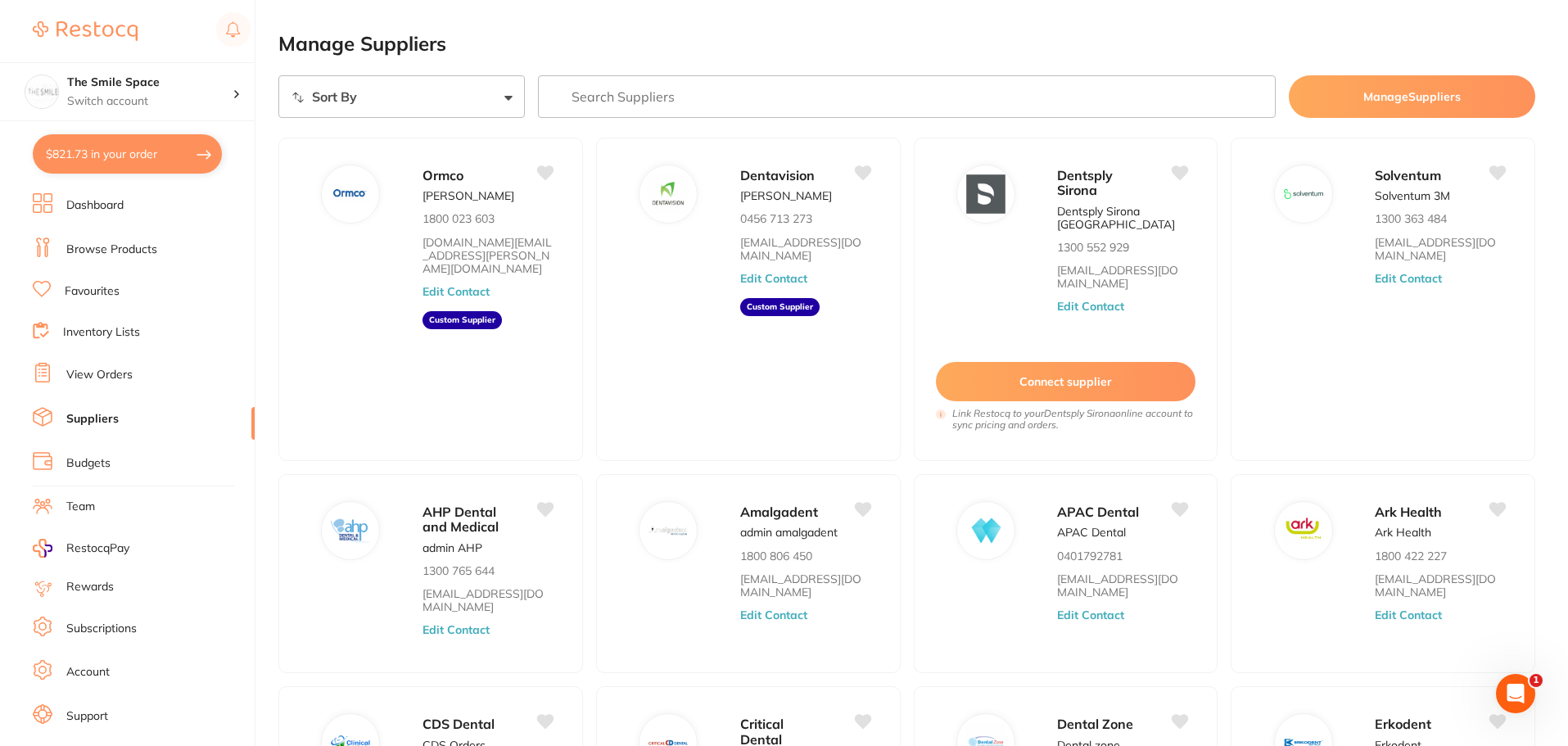
click at [101, 373] on link "View Orders" at bounding box center [100, 375] width 67 height 17
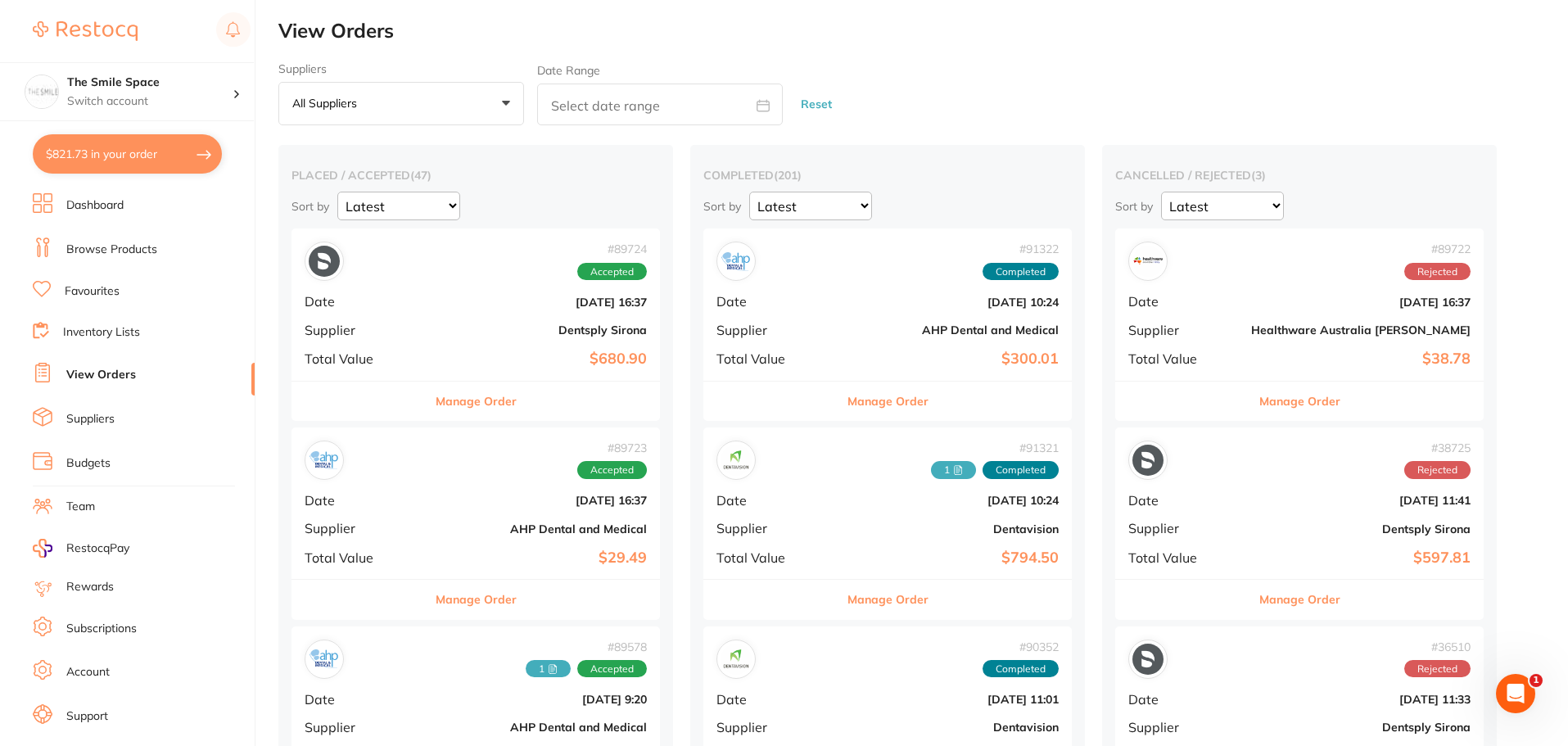
scroll to position [164, 0]
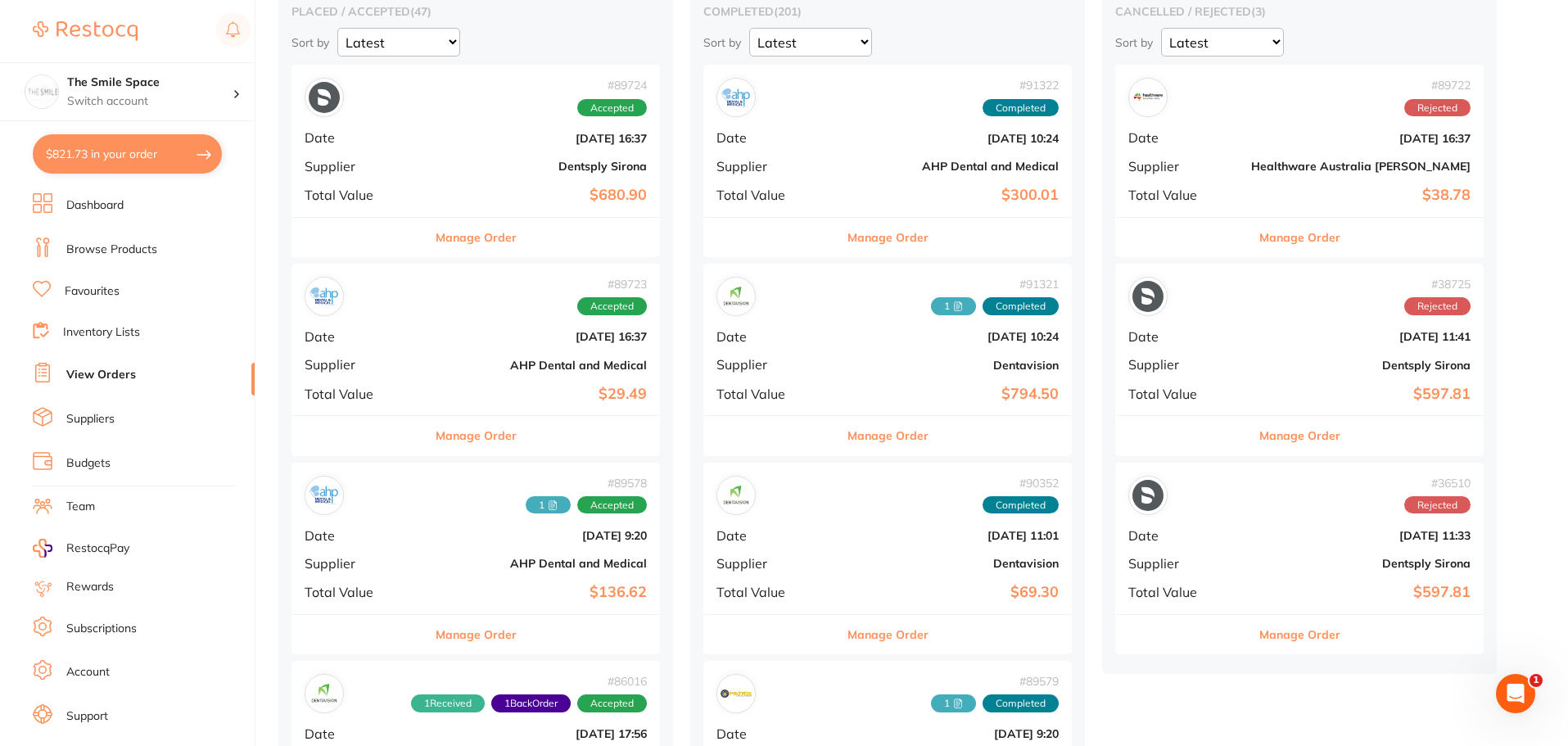
click at [95, 425] on link "Suppliers" at bounding box center [90, 419] width 48 height 17
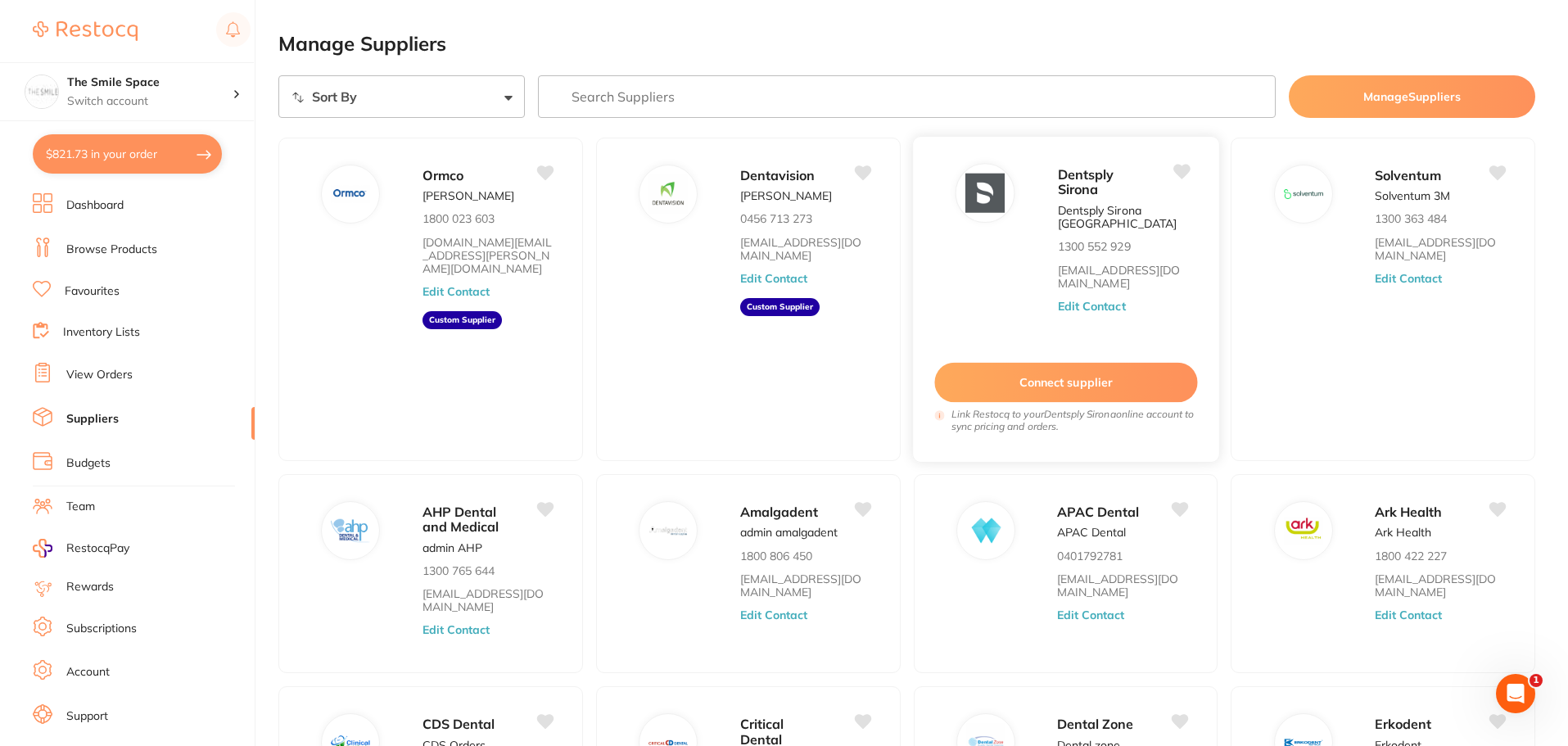
click at [942, 227] on div "Dentsply Sirona Dentsply Sirona Australia 1300 552 929 clientservices@dentsplys…" at bounding box center [1066, 299] width 307 height 327
click at [980, 245] on div "Dentsply Sirona Dentsply Sirona Australia 1300 552 929 clientservices@dentsplys…" at bounding box center [1066, 299] width 307 height 327
click at [980, 317] on div "Dentsply Sirona Dentsply Sirona Australia 1300 552 929 clientservices@dentsplys…" at bounding box center [1066, 299] width 307 height 327
click at [1098, 386] on button "Connect supplier" at bounding box center [1066, 383] width 263 height 40
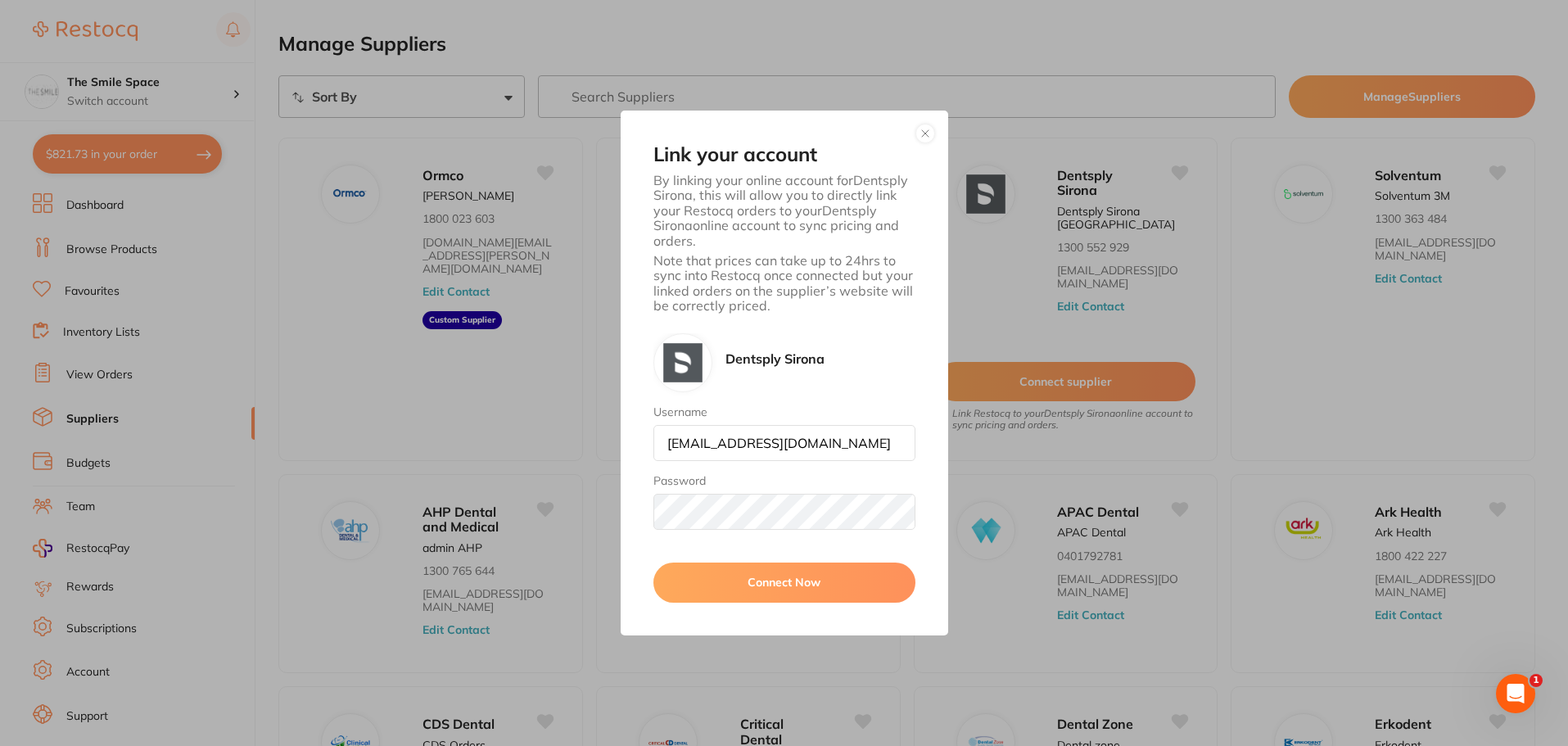
click at [922, 129] on button "button" at bounding box center [926, 133] width 19 height 19
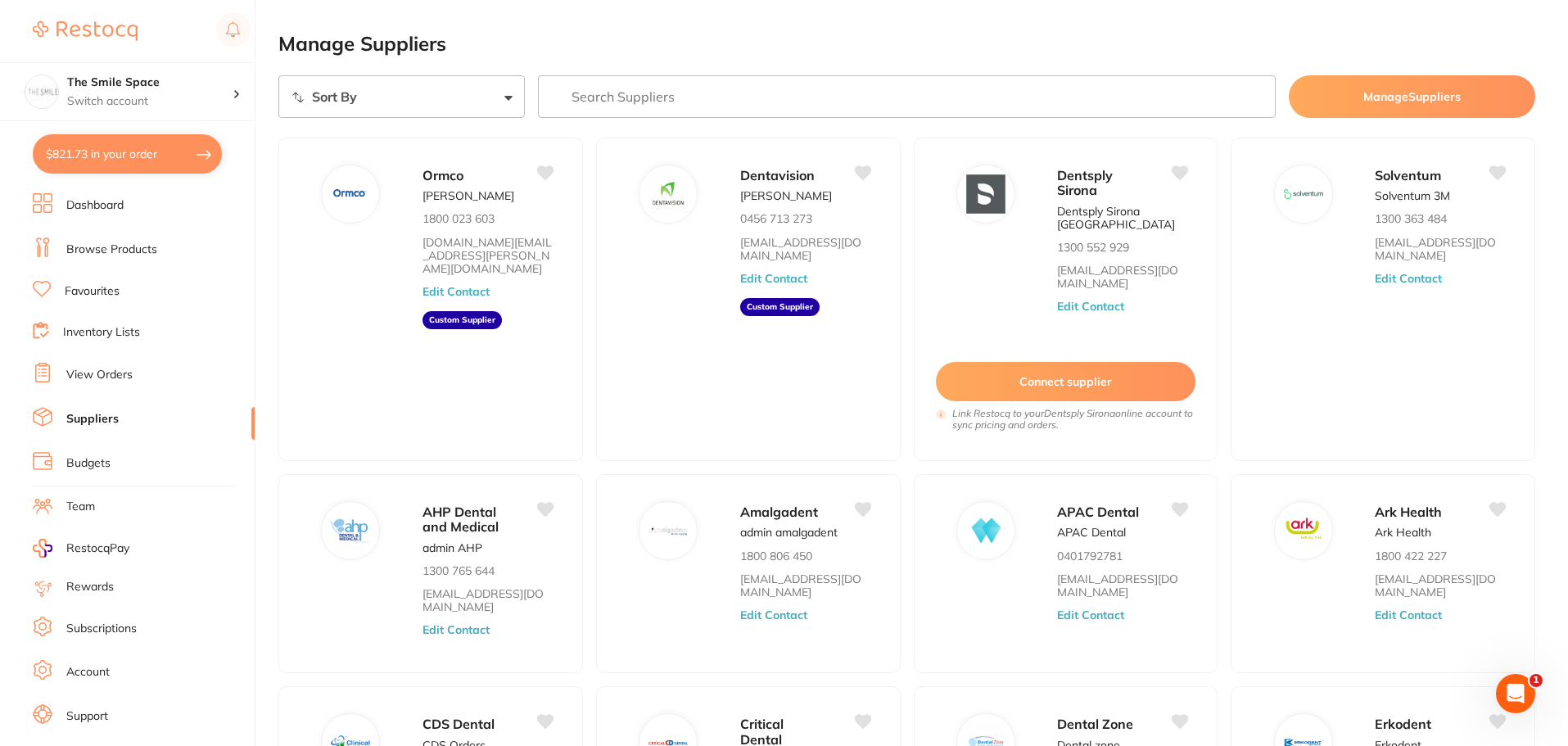
click at [113, 250] on link "Browse Products" at bounding box center [112, 250] width 91 height 17
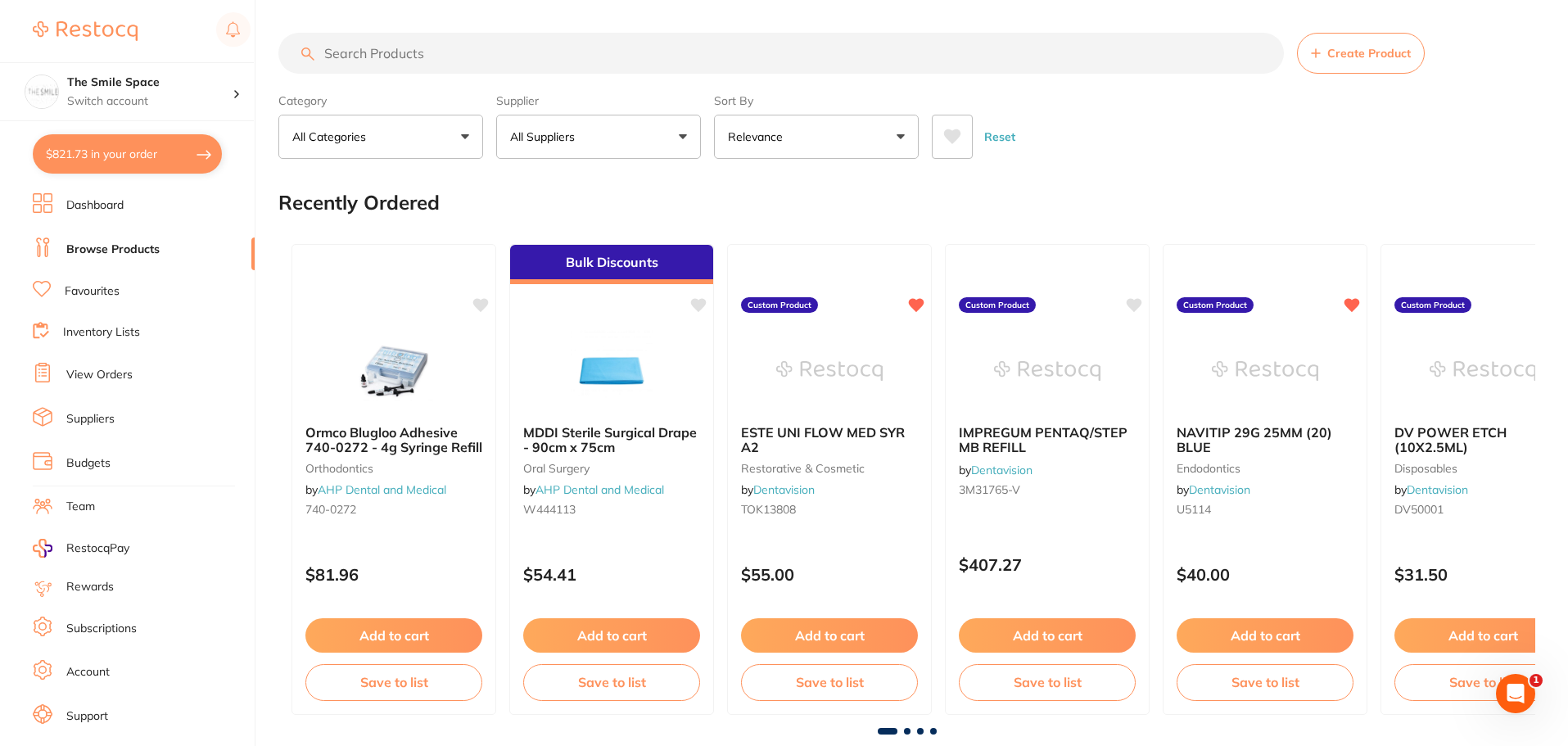
click at [108, 390] on ul "Dashboard Browse Products Favourites Inventory Lists View Orders Suppliers Budg…" at bounding box center [143, 476] width 222 height 565
click at [109, 370] on link "View Orders" at bounding box center [100, 375] width 67 height 17
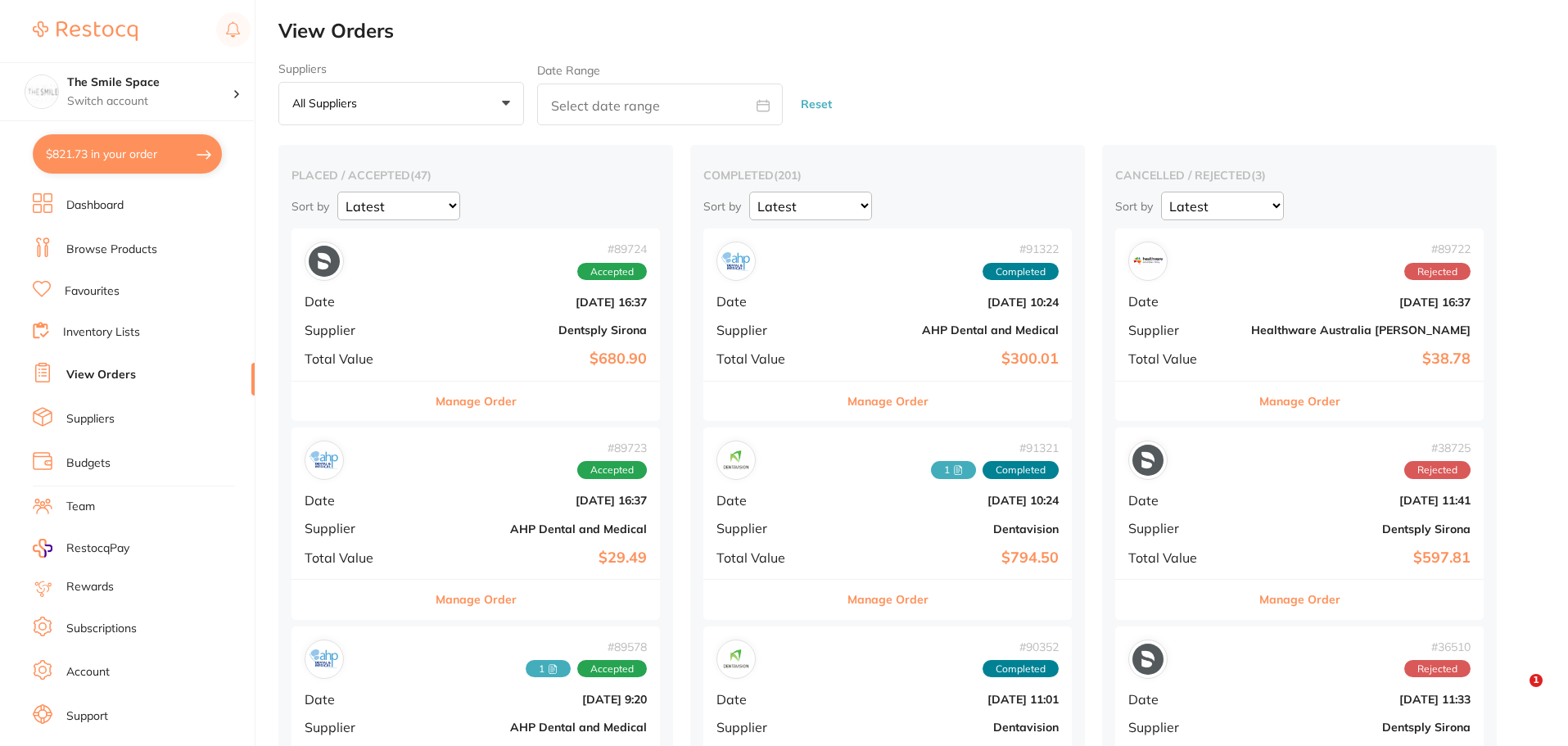
click at [417, 354] on div "# 89724 Accepted Date Aug 8 2025, 16:37 Supplier Dentsply Sirona Total Value $6…" at bounding box center [476, 304] width 368 height 152
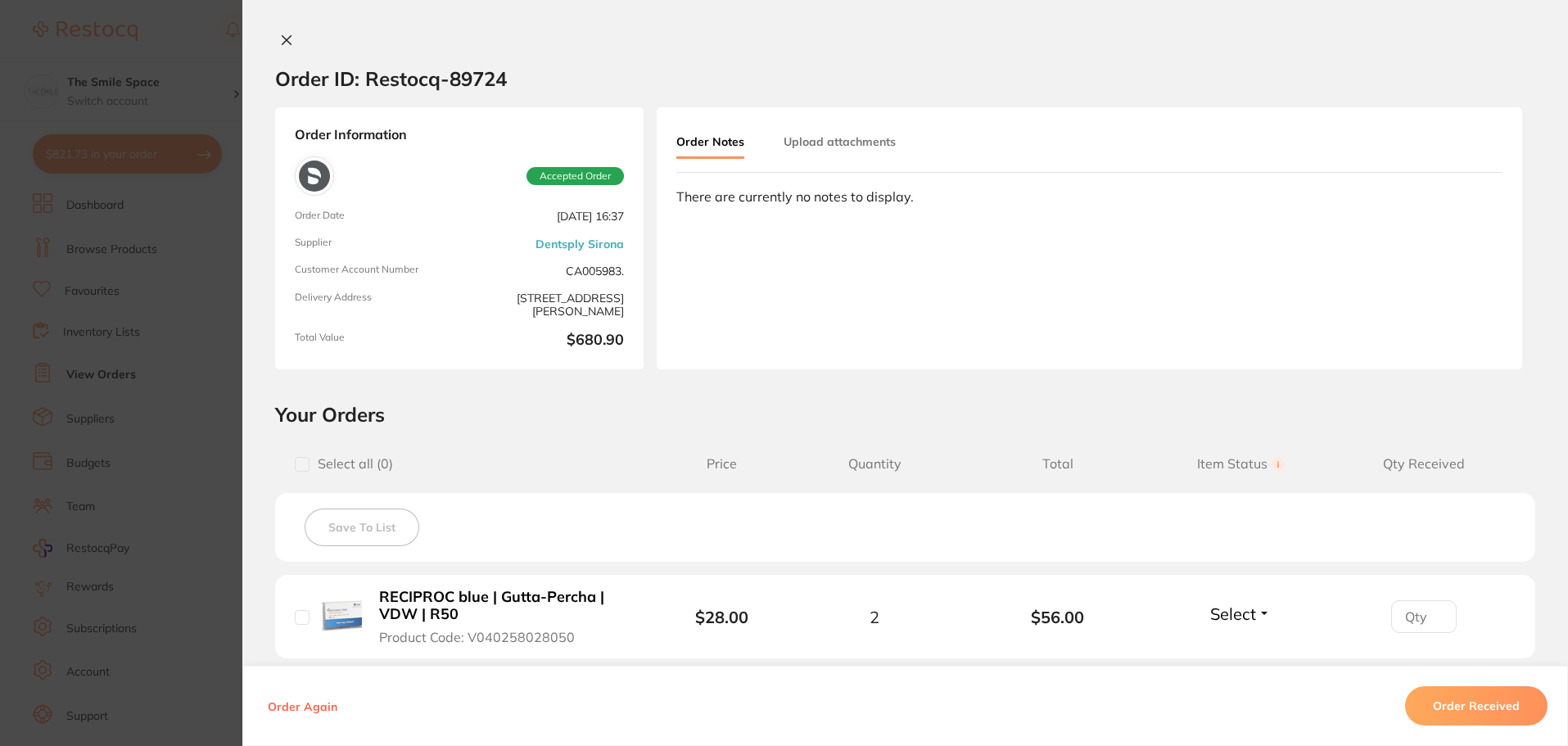
click at [287, 39] on icon at bounding box center [287, 39] width 13 height 13
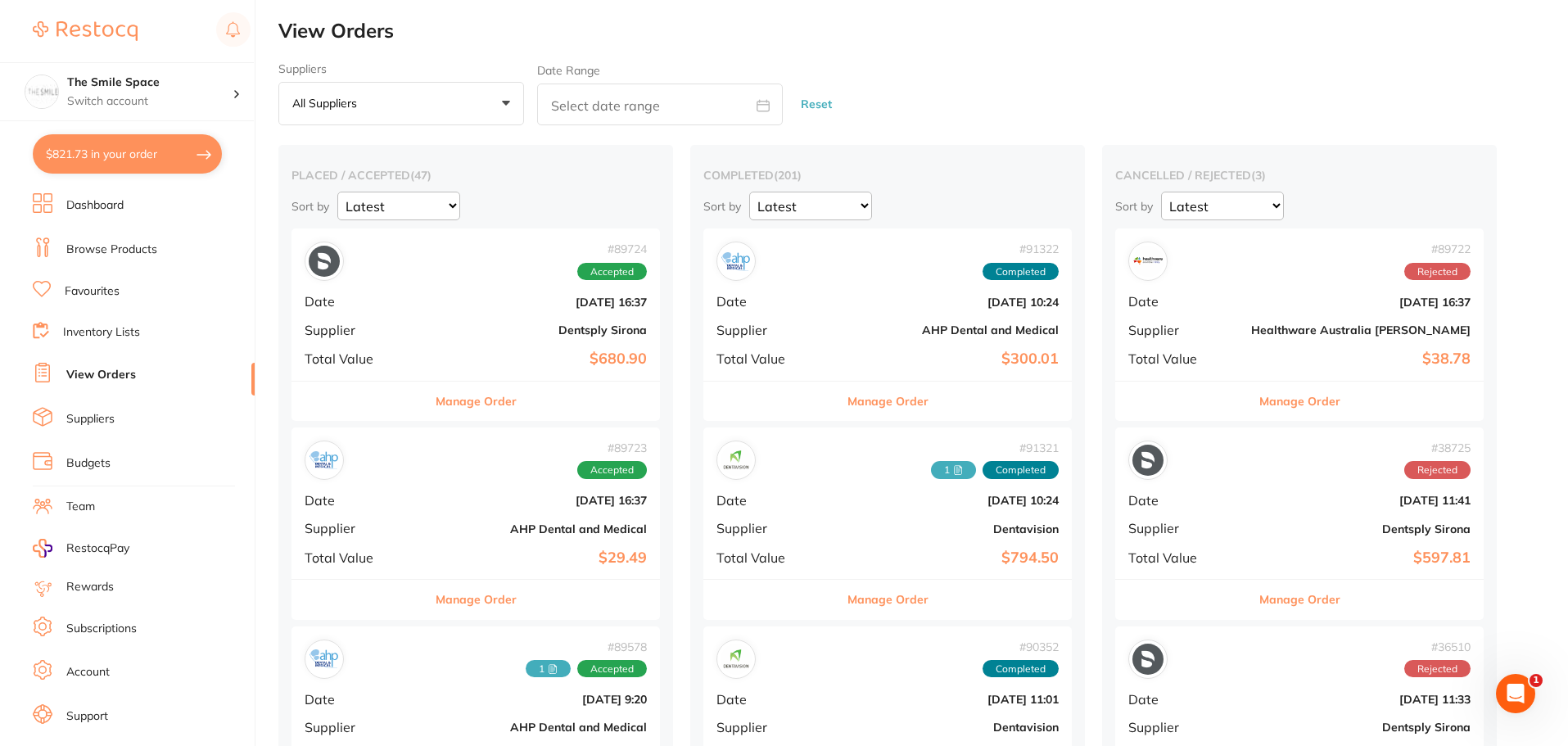
click at [470, 409] on button "Manage Order" at bounding box center [476, 401] width 82 height 39
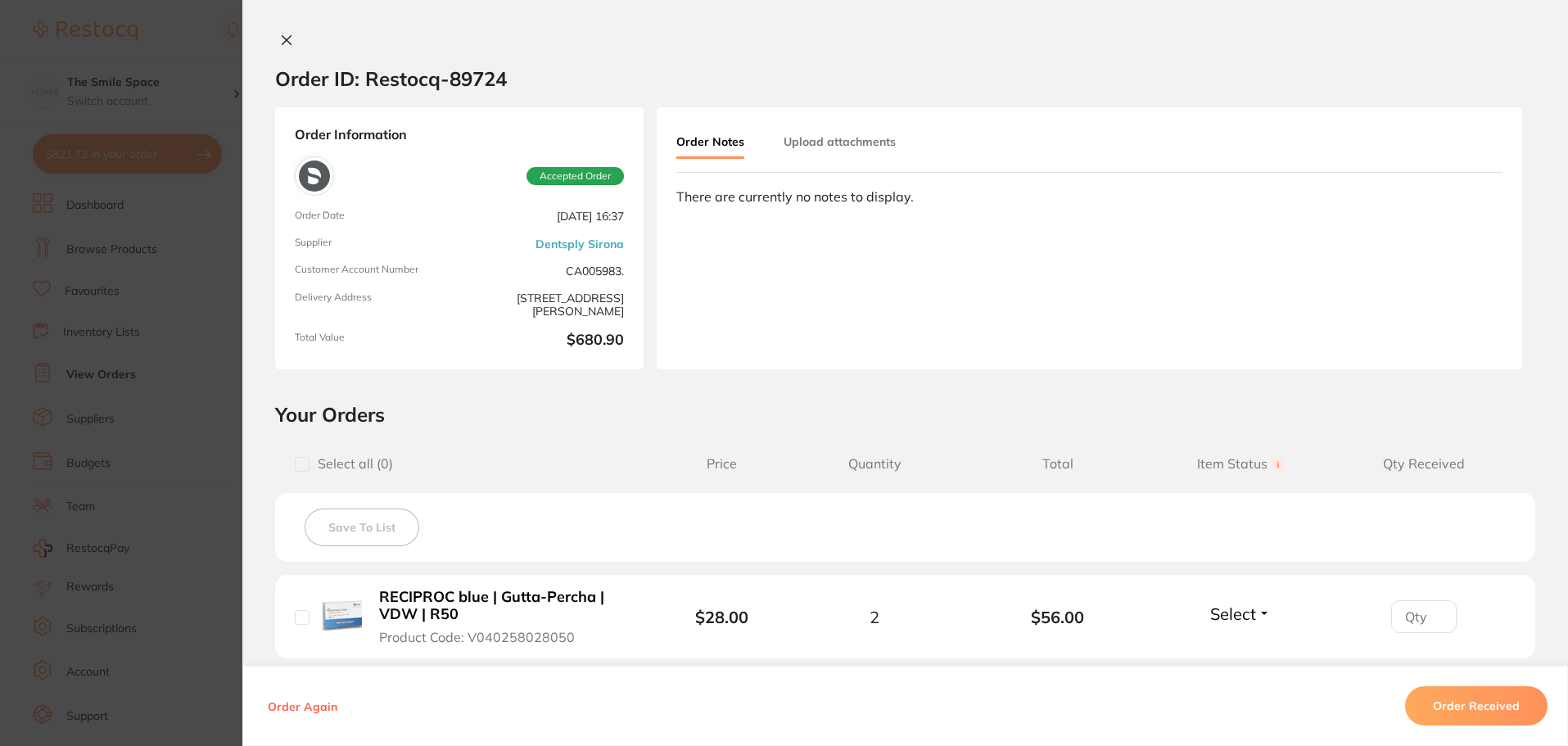
click at [282, 44] on icon at bounding box center [287, 39] width 13 height 13
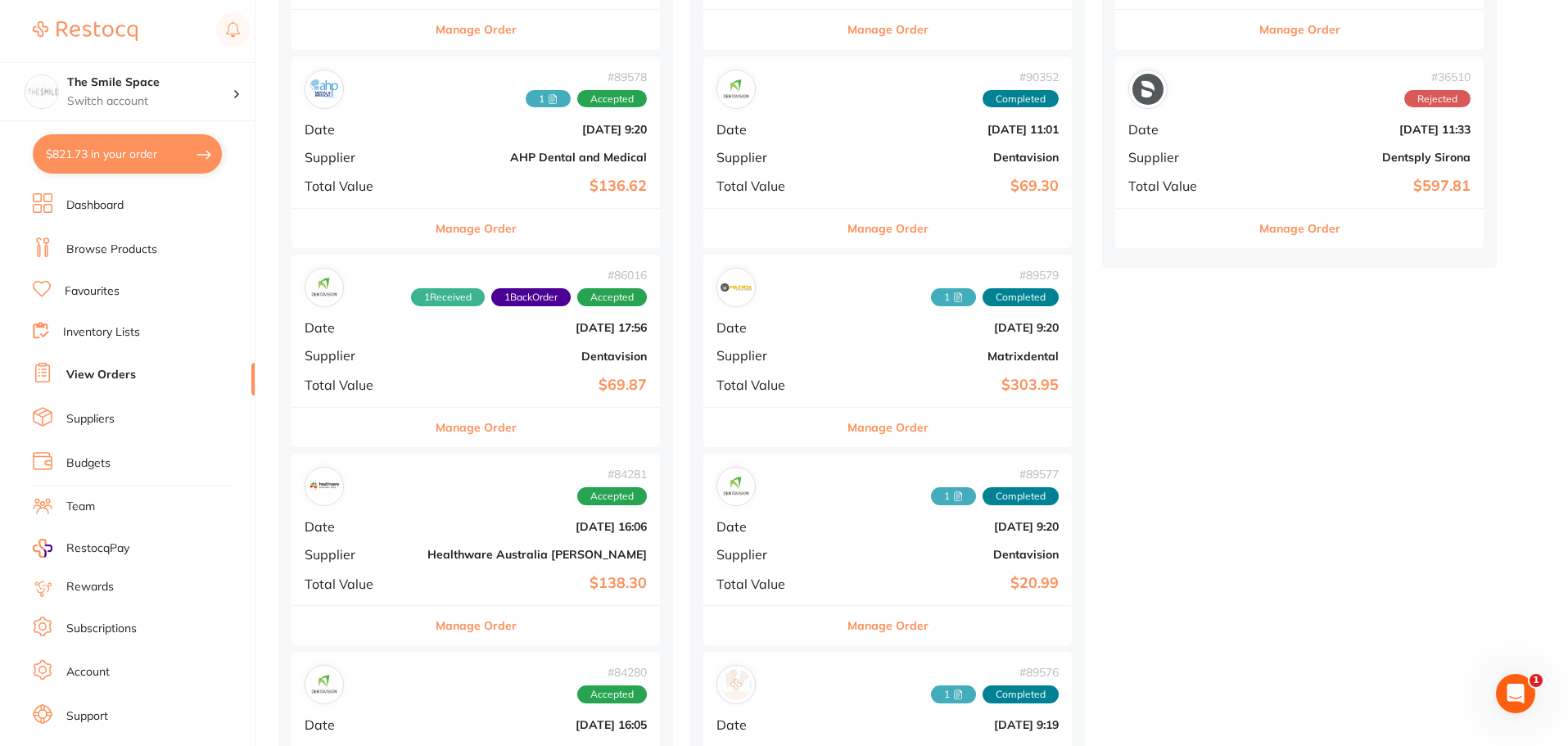
scroll to position [573, 0]
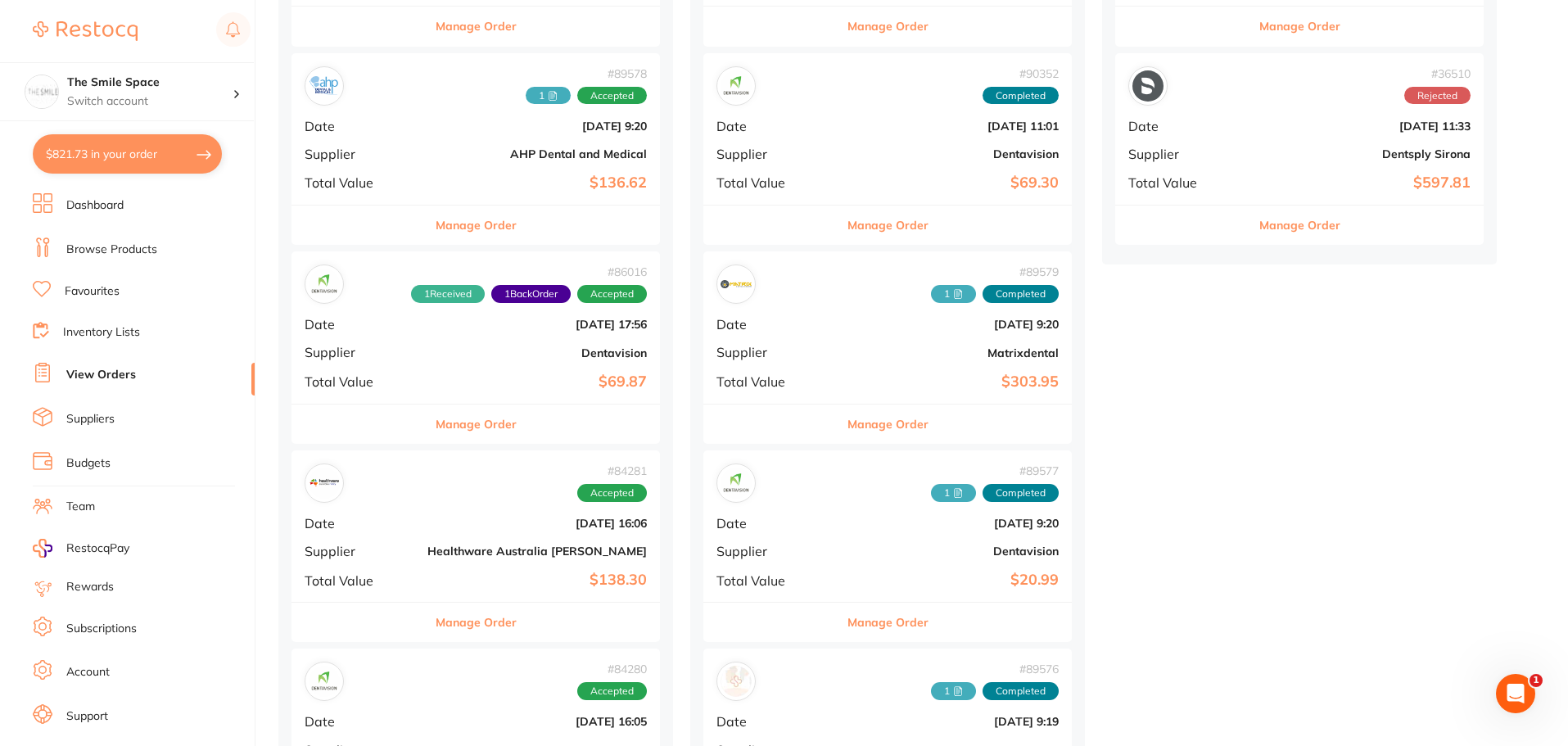
click at [848, 424] on button "Manage Order" at bounding box center [888, 424] width 82 height 39
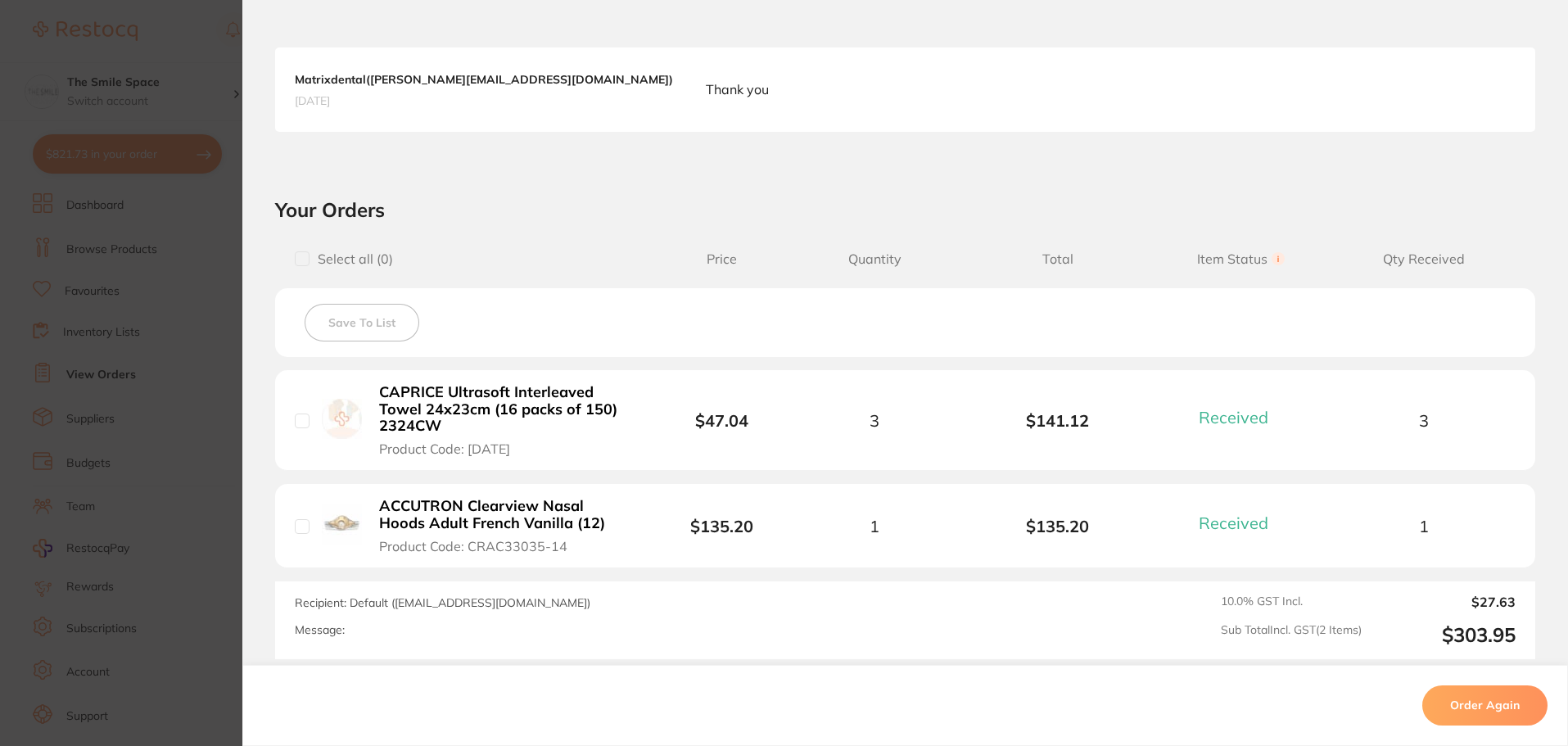
click at [164, 430] on section "Order ID: Restocq- 89579 Order Information 2 Received Completed Order Order Dat…" at bounding box center [784, 373] width 1568 height 746
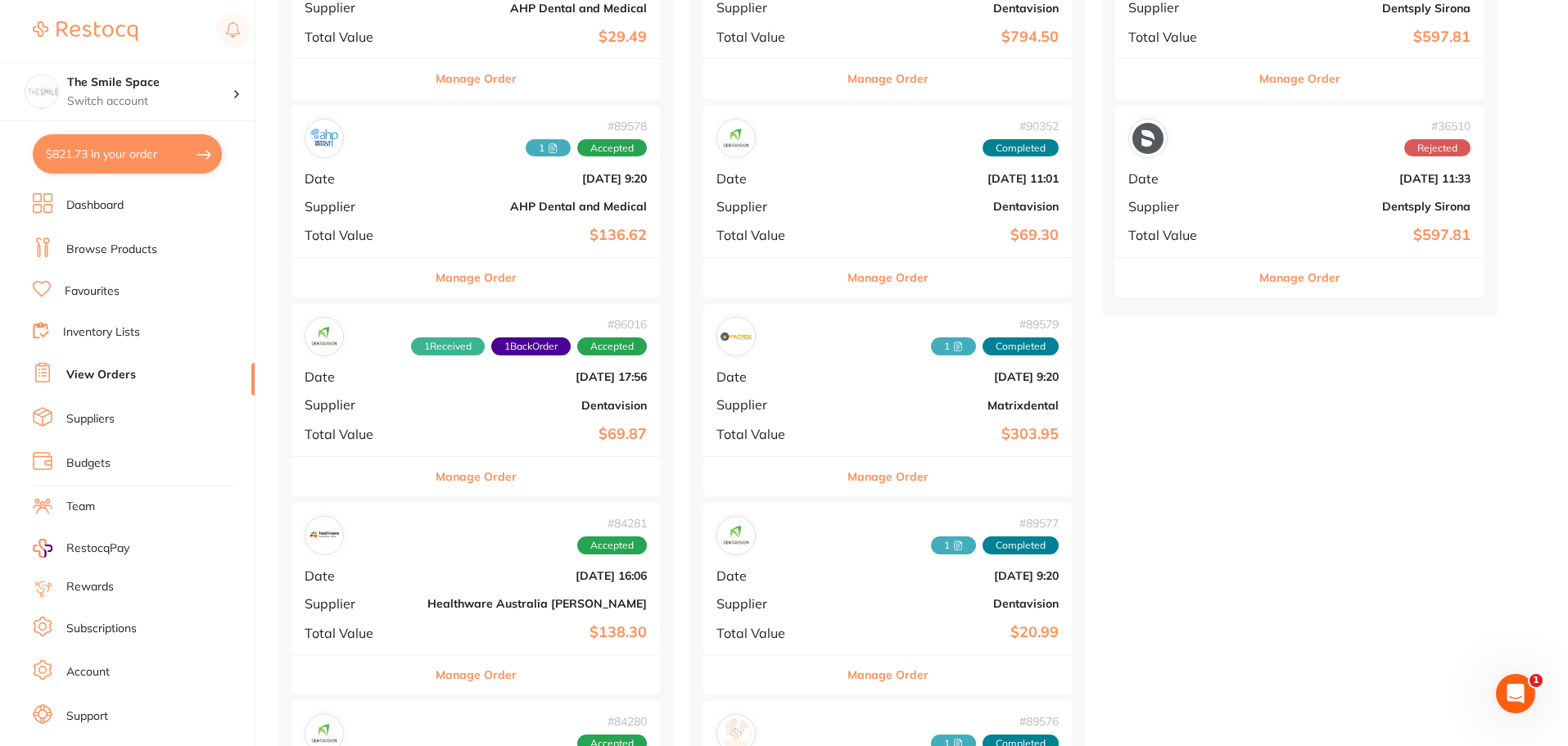
scroll to position [492, 0]
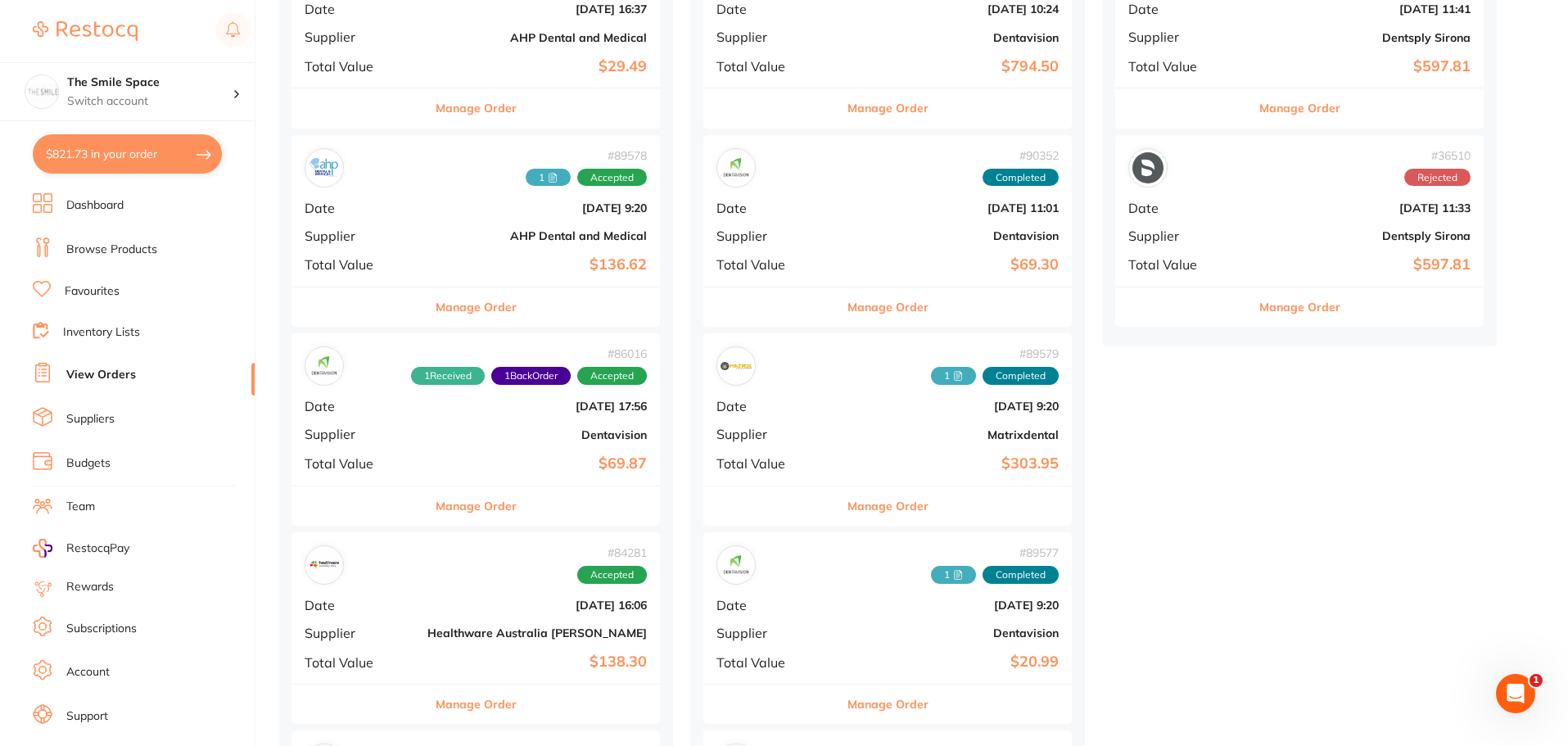
click at [471, 249] on div "# 89578 1 Accepted Date [DATE] 9:20 Supplier AHP Dental and Medical Total Value…" at bounding box center [476, 210] width 368 height 152
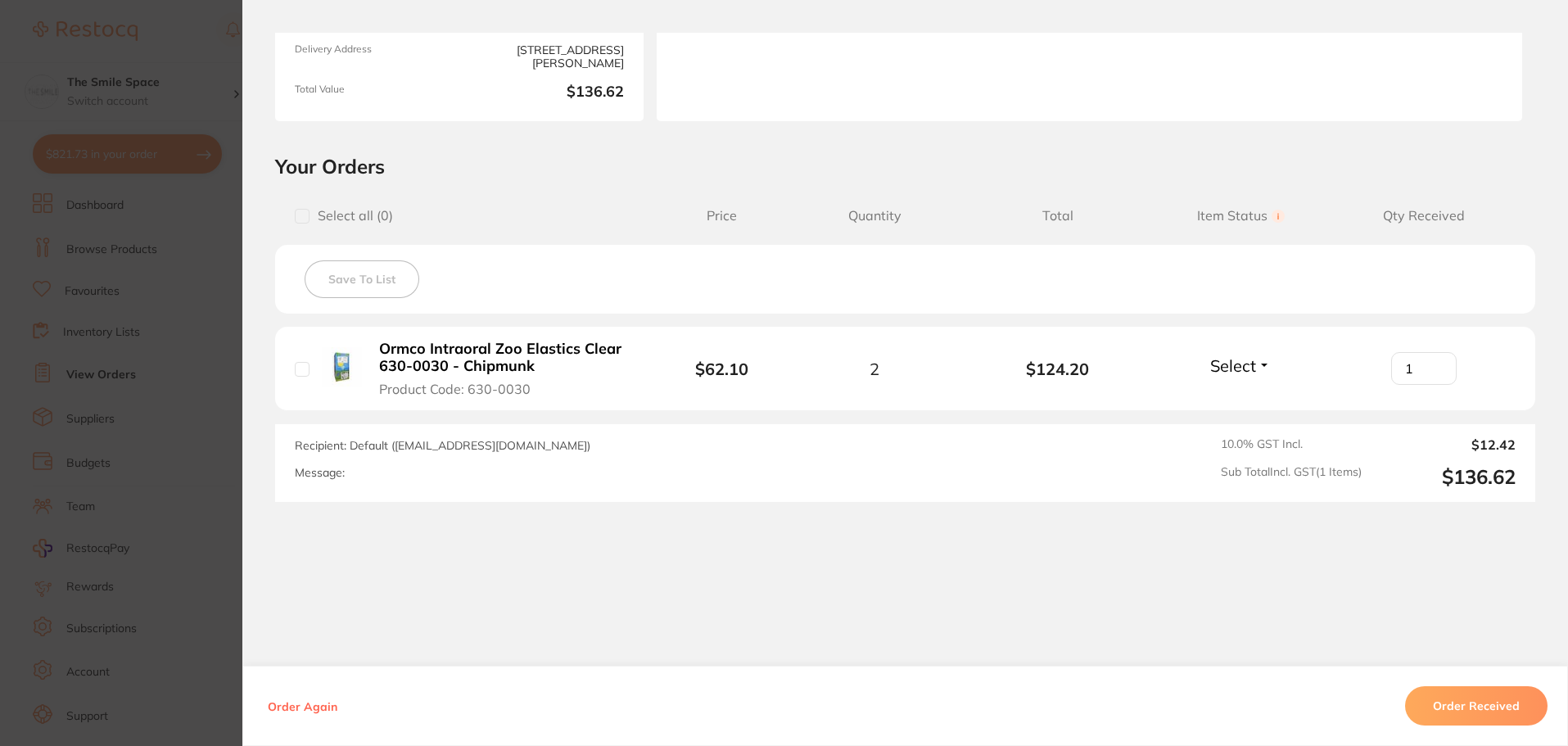
click at [119, 361] on section "Order ID: Restocq- 89578 Order Information Accepted Order Order Date [DATE] 9:2…" at bounding box center [784, 373] width 1568 height 746
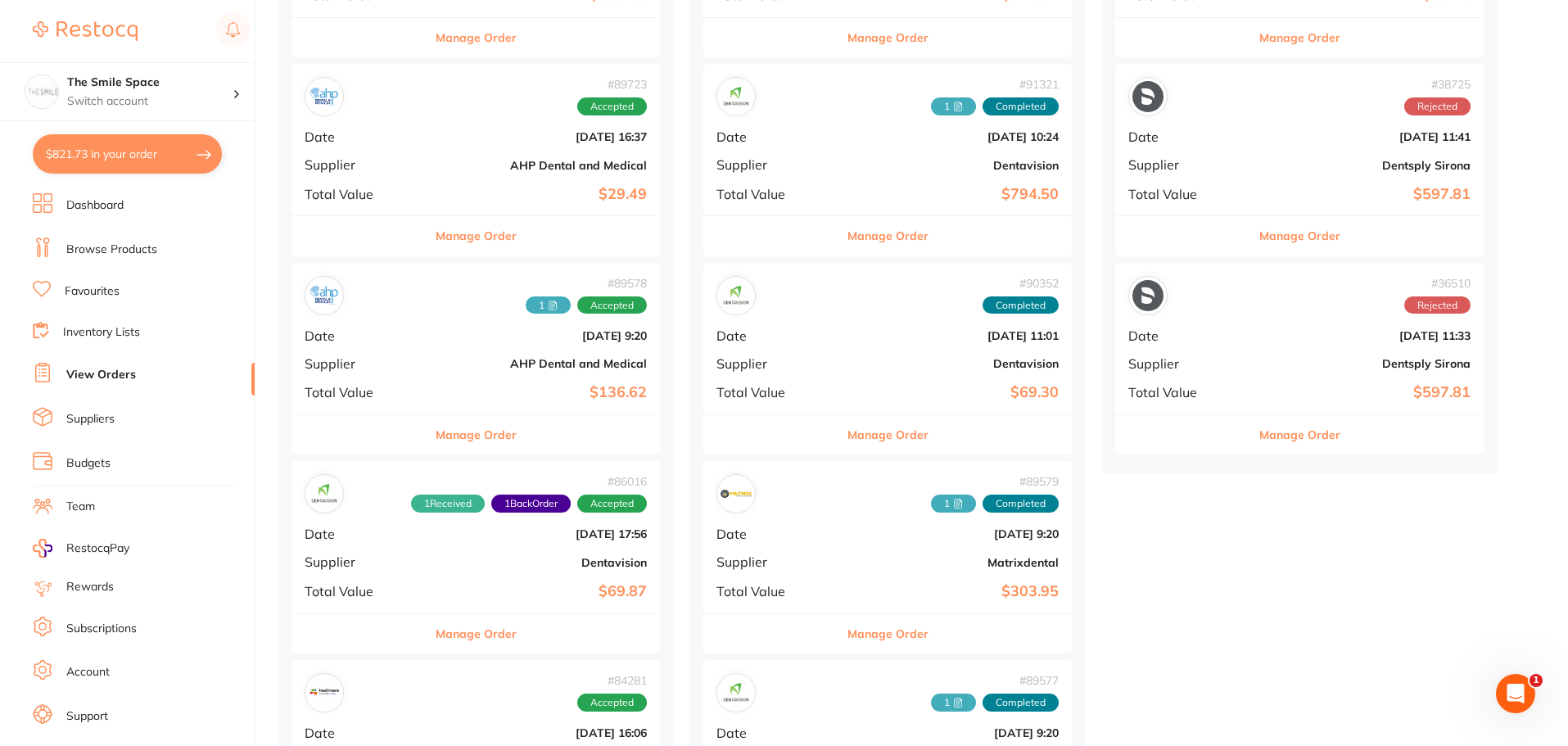
scroll to position [164, 0]
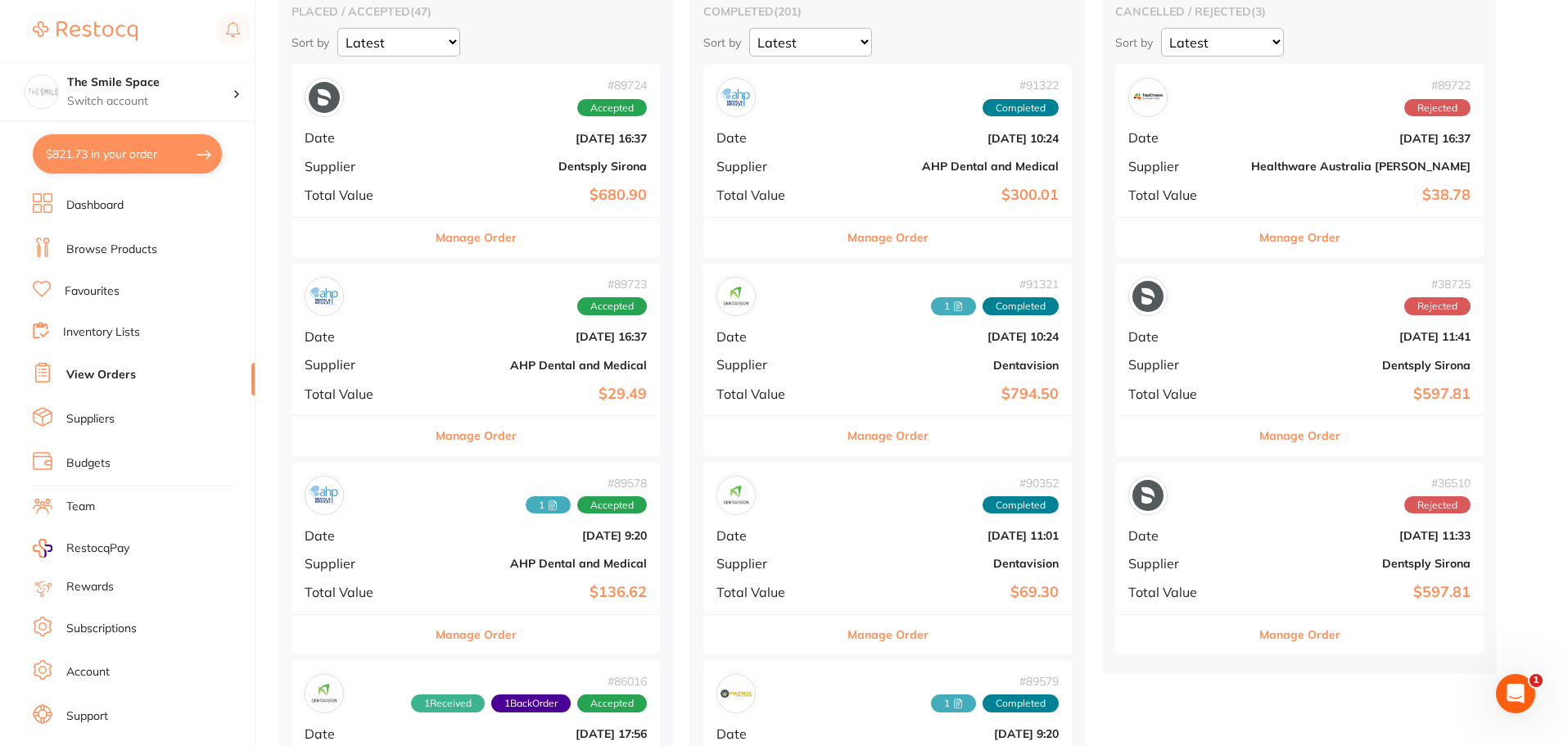
click at [429, 362] on b "AHP Dental and Medical" at bounding box center [537, 365] width 219 height 13
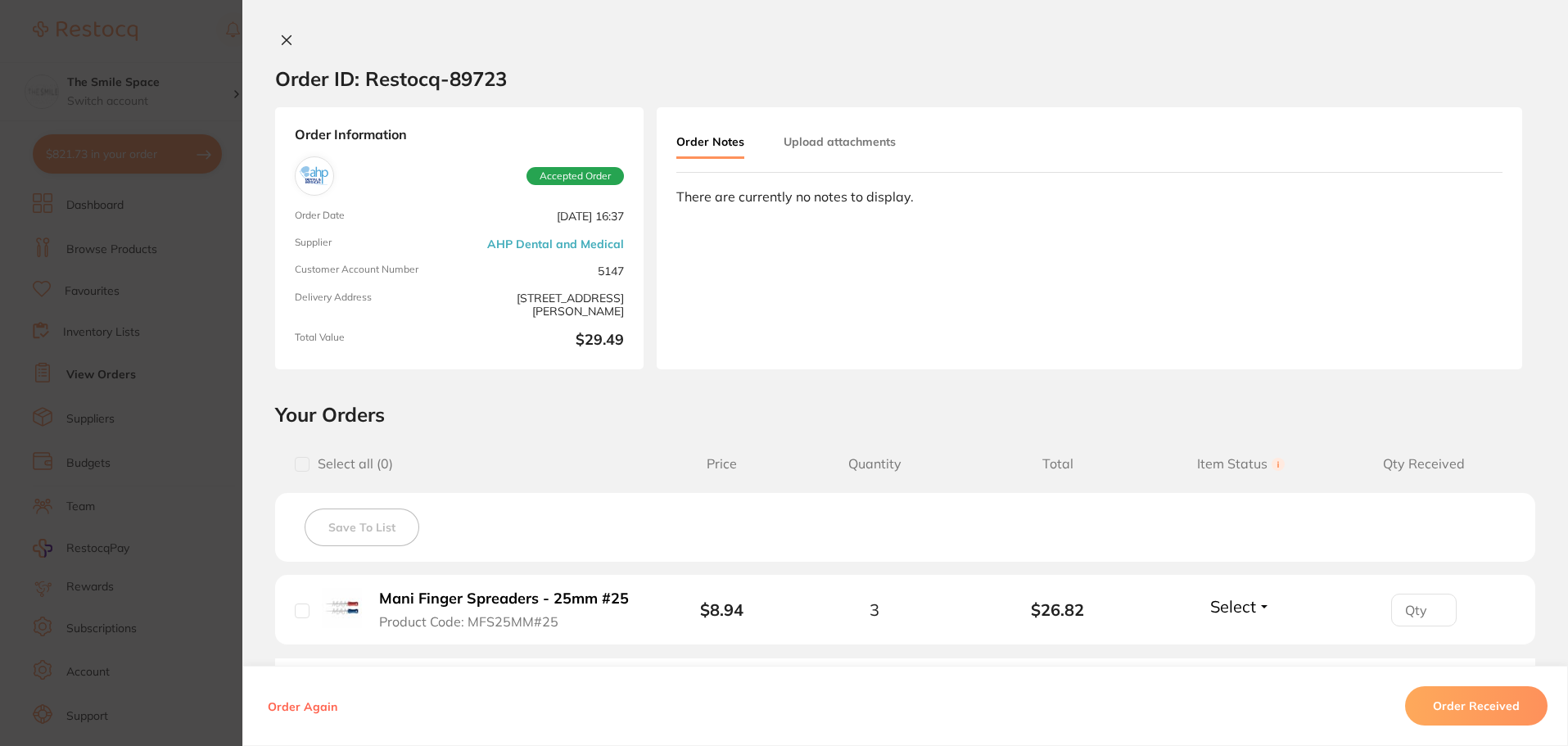
click at [206, 329] on section "Order ID: Restocq- 89723 Order Information Accepted Order Order Date [DATE] 16:…" at bounding box center [784, 373] width 1568 height 746
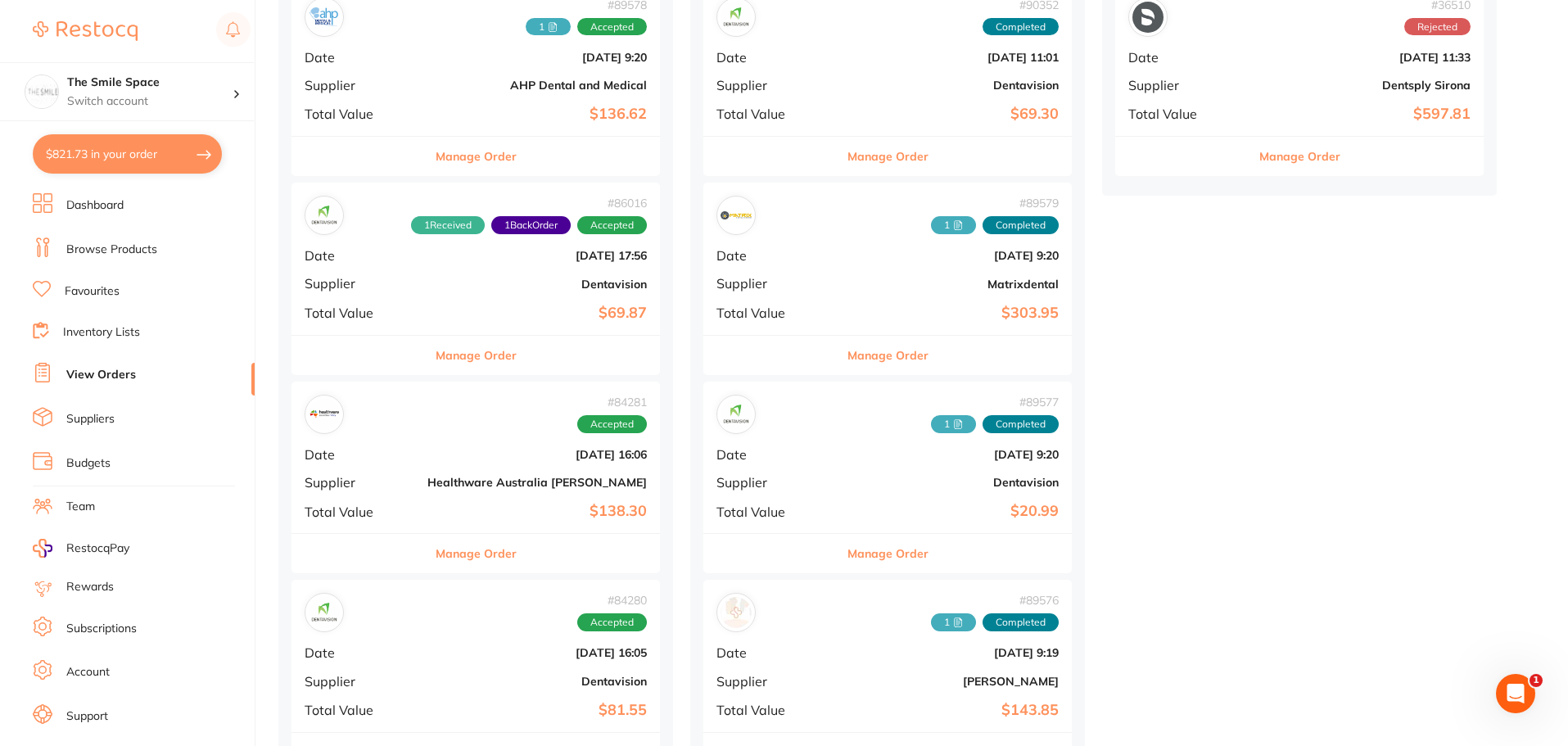
scroll to position [737, 0]
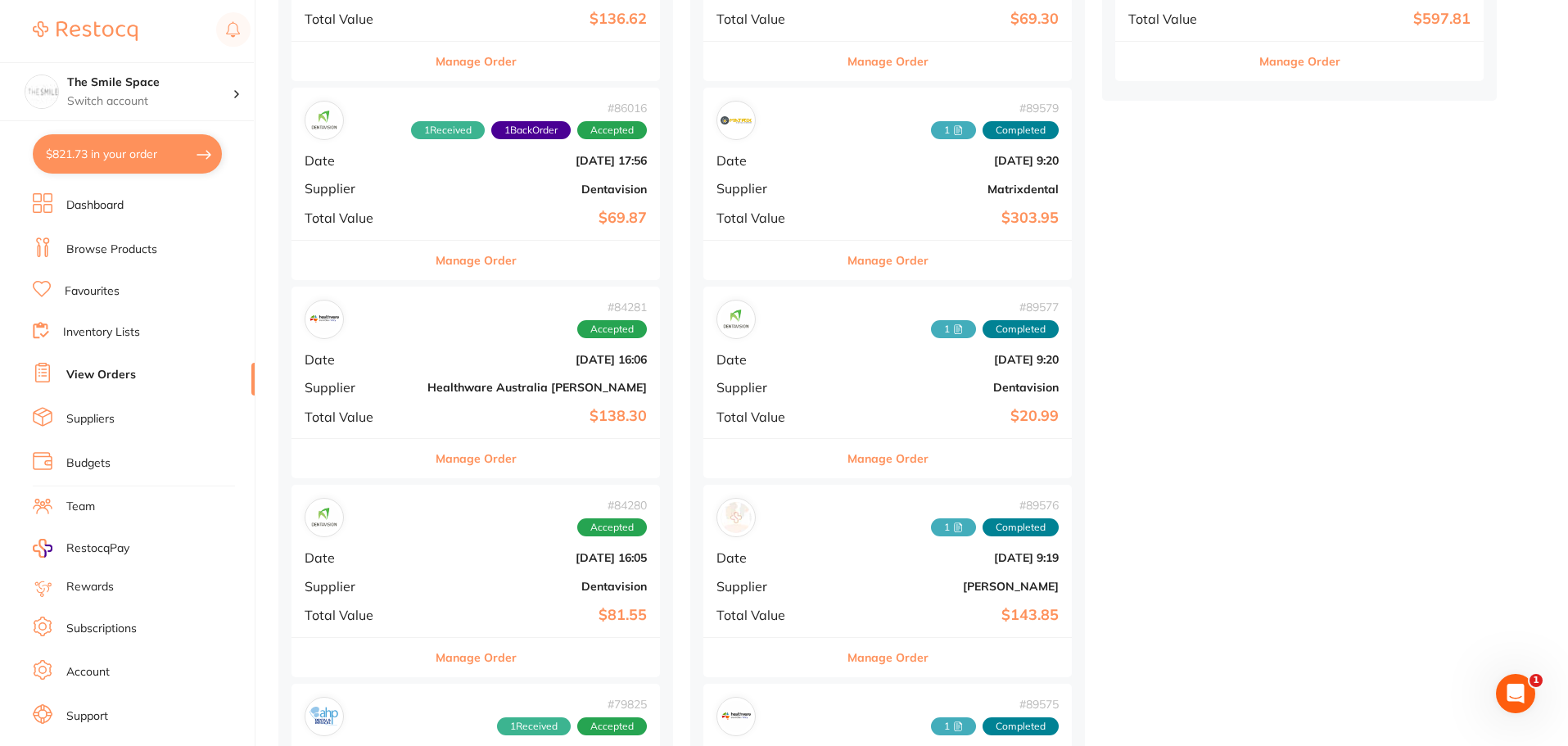
click at [854, 390] on b "Dentavision" at bounding box center [949, 387] width 219 height 13
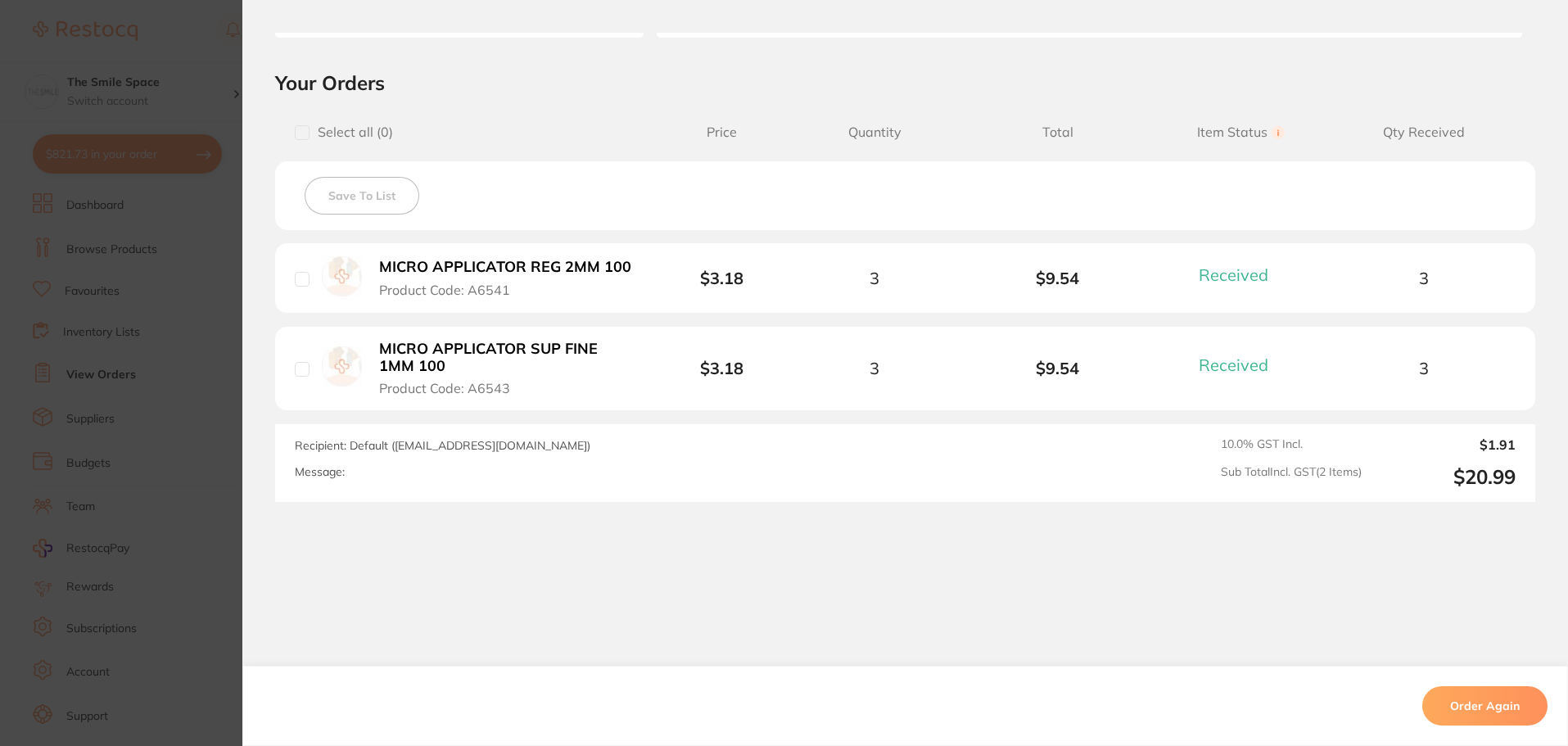
click at [112, 410] on section "Order ID: Restocq- 89577 Order Information 2 Received Completed Order Order Dat…" at bounding box center [784, 373] width 1568 height 746
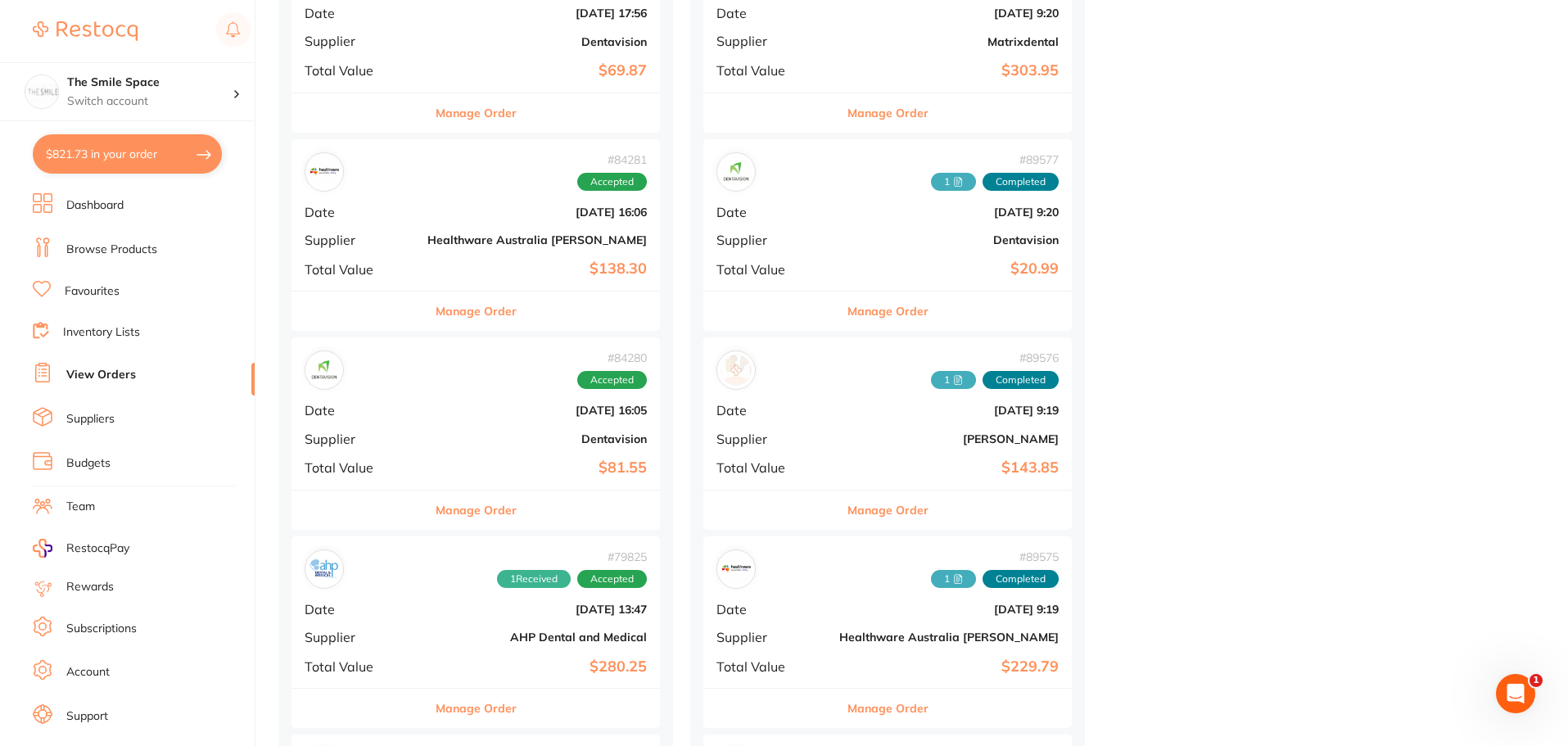
scroll to position [901, 0]
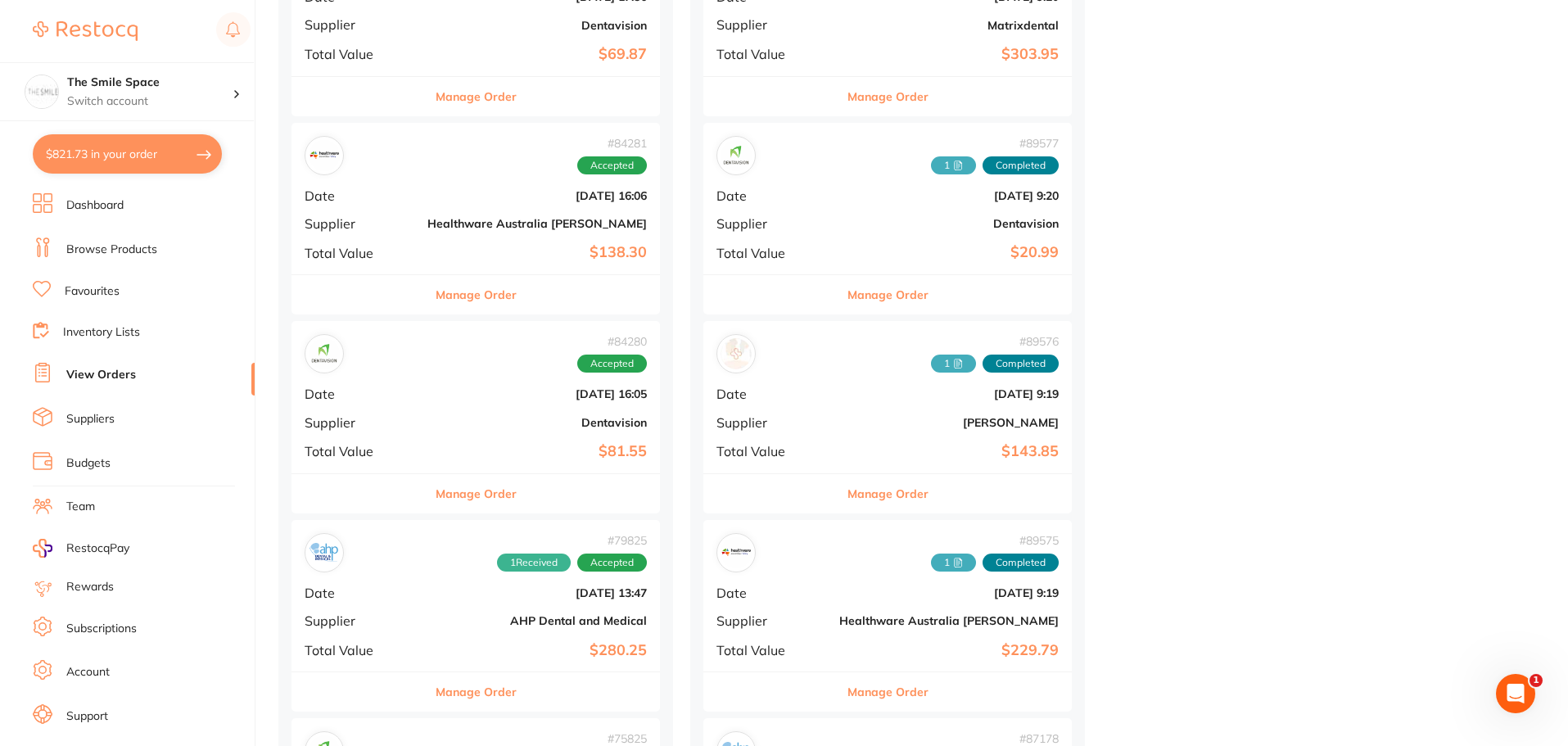
click at [865, 408] on div "# 89576 1 Completed Date [DATE] 9:19 Supplier [PERSON_NAME] Total Value $143.85" at bounding box center [888, 396] width 368 height 152
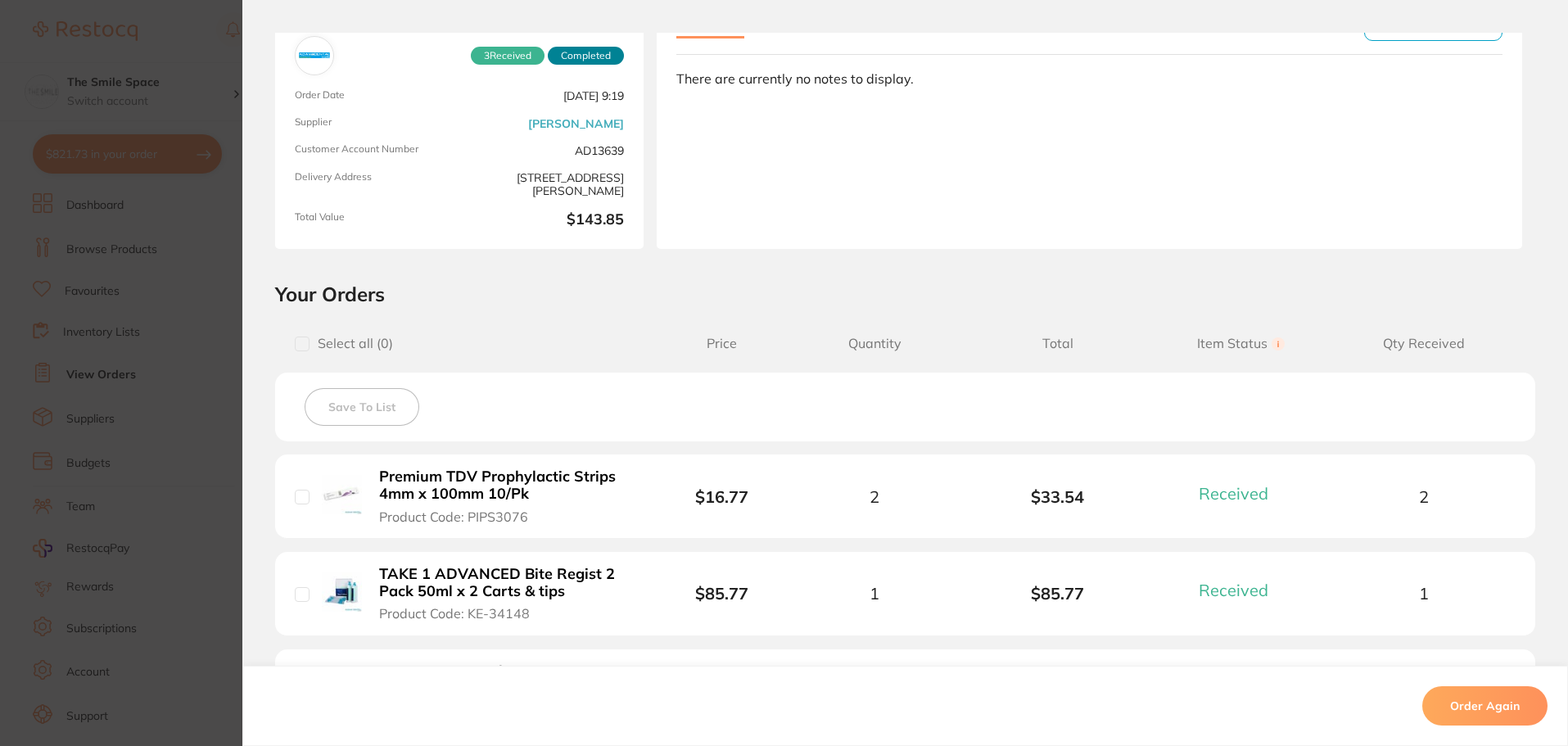
scroll to position [328, 0]
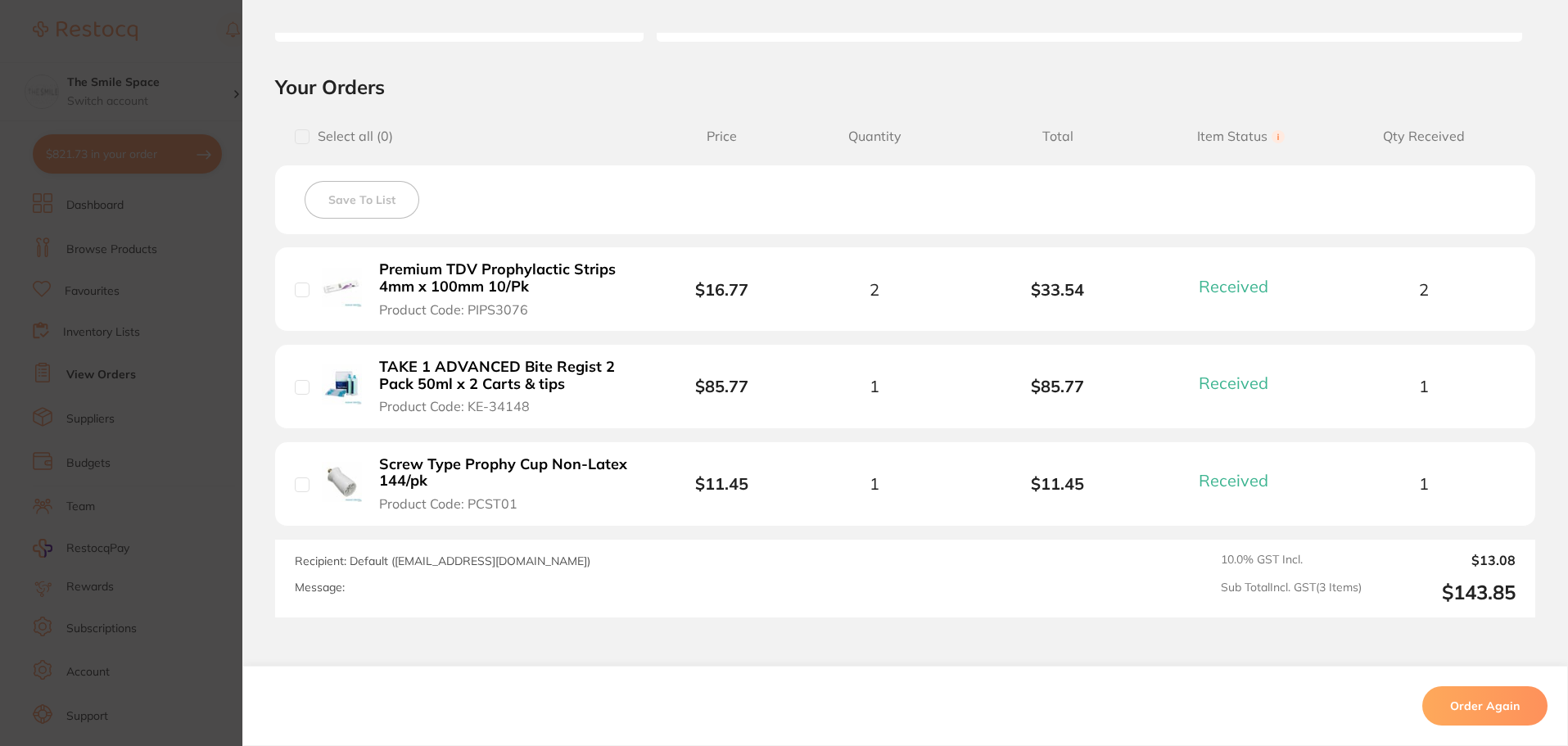
click at [210, 363] on section "Order ID: Restocq- 89576 Order Information 3 Received Completed Order Date [DAT…" at bounding box center [784, 373] width 1568 height 746
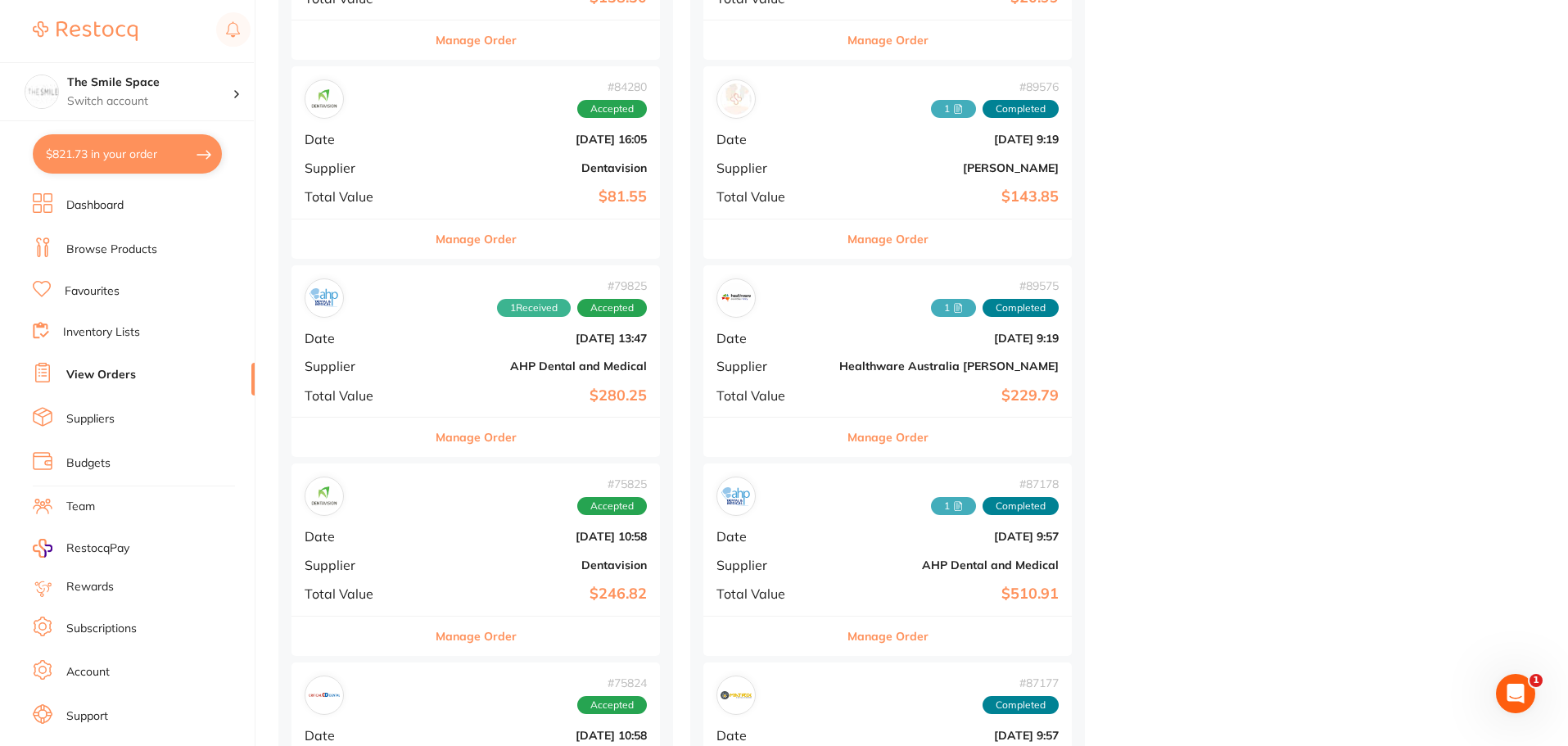
scroll to position [1229, 0]
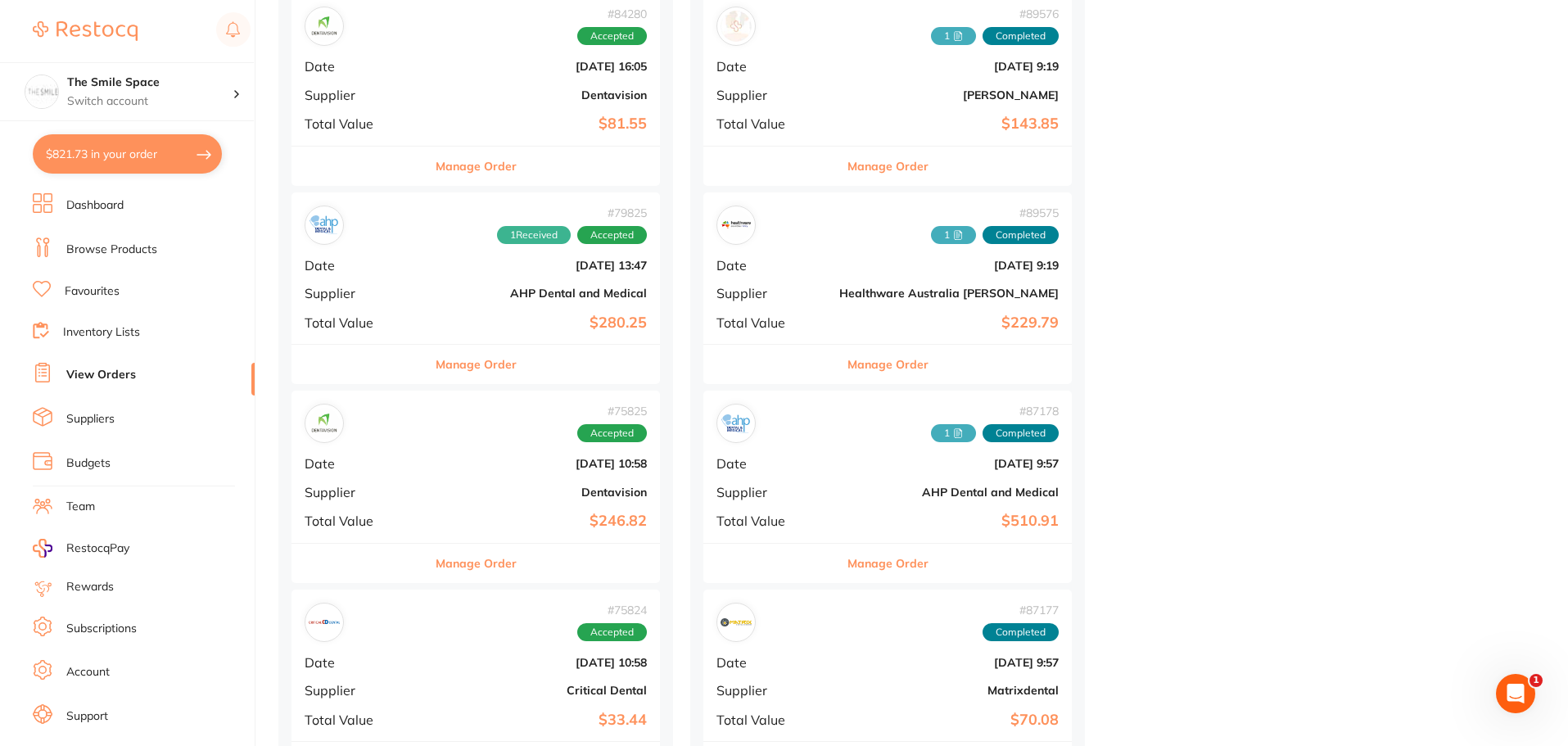
click at [813, 344] on div "Manage Order" at bounding box center [888, 364] width 368 height 40
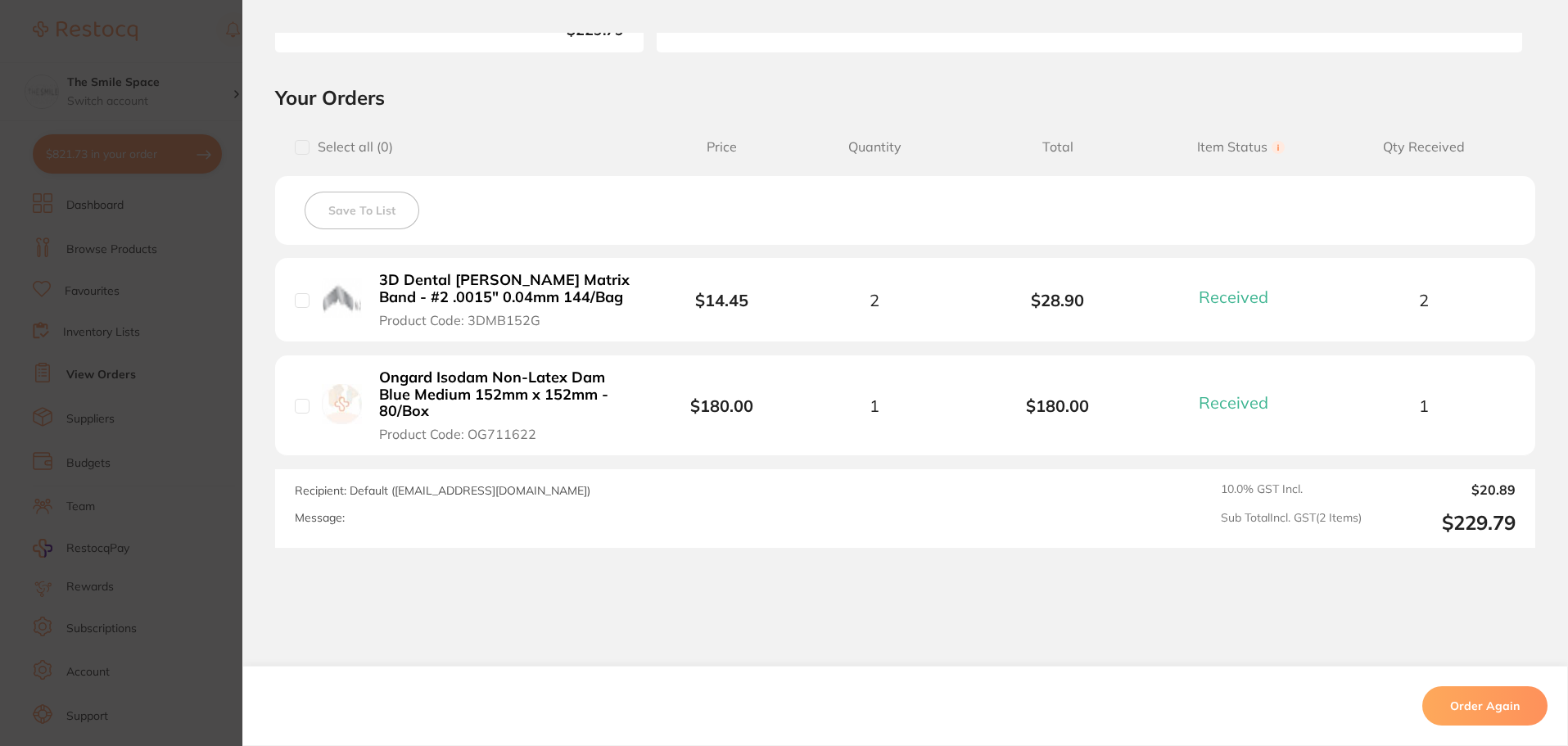
scroll to position [328, 0]
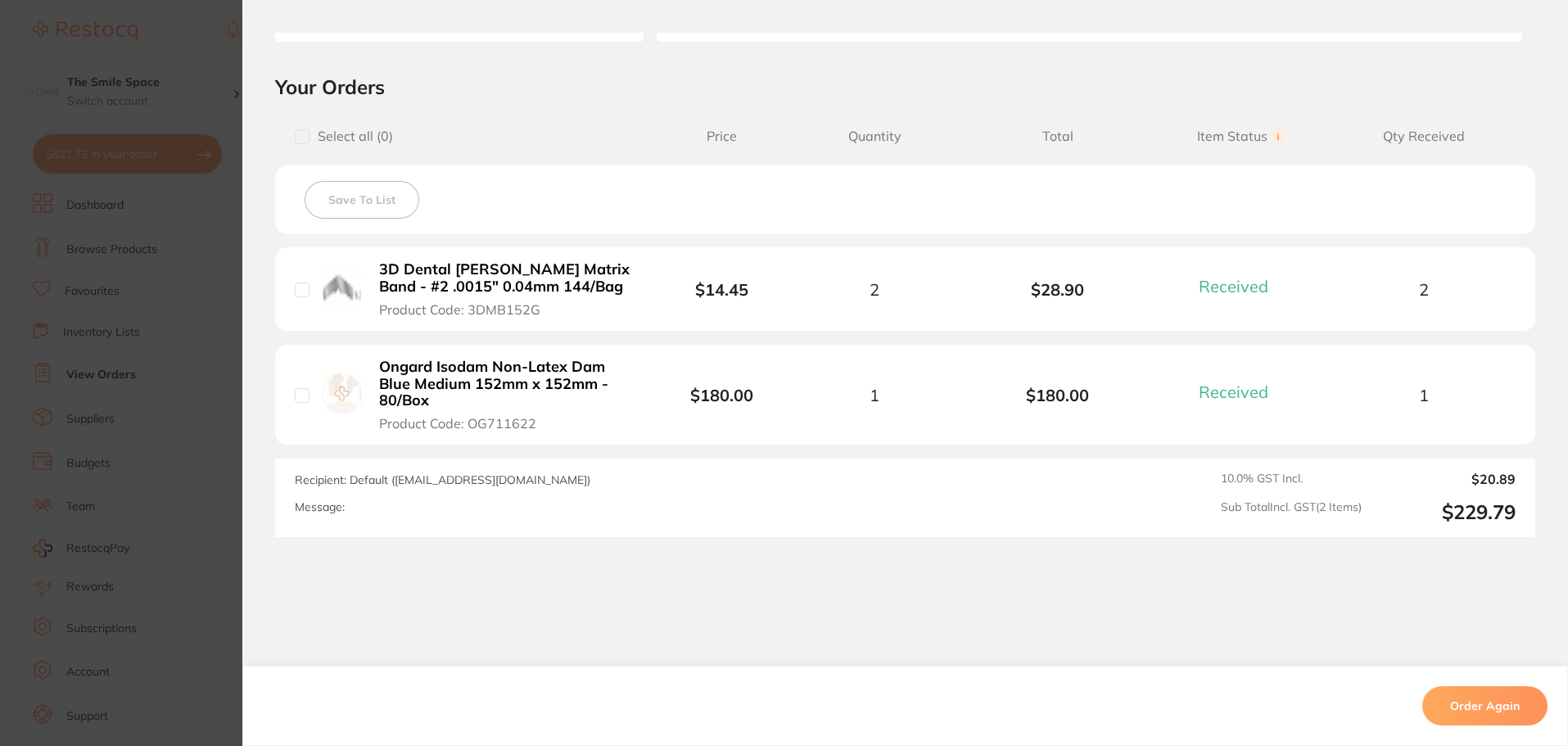
click at [181, 373] on section "Order ID: Restocq- 89575 Order Information 2 Received Completed Order Order Dat…" at bounding box center [784, 373] width 1568 height 746
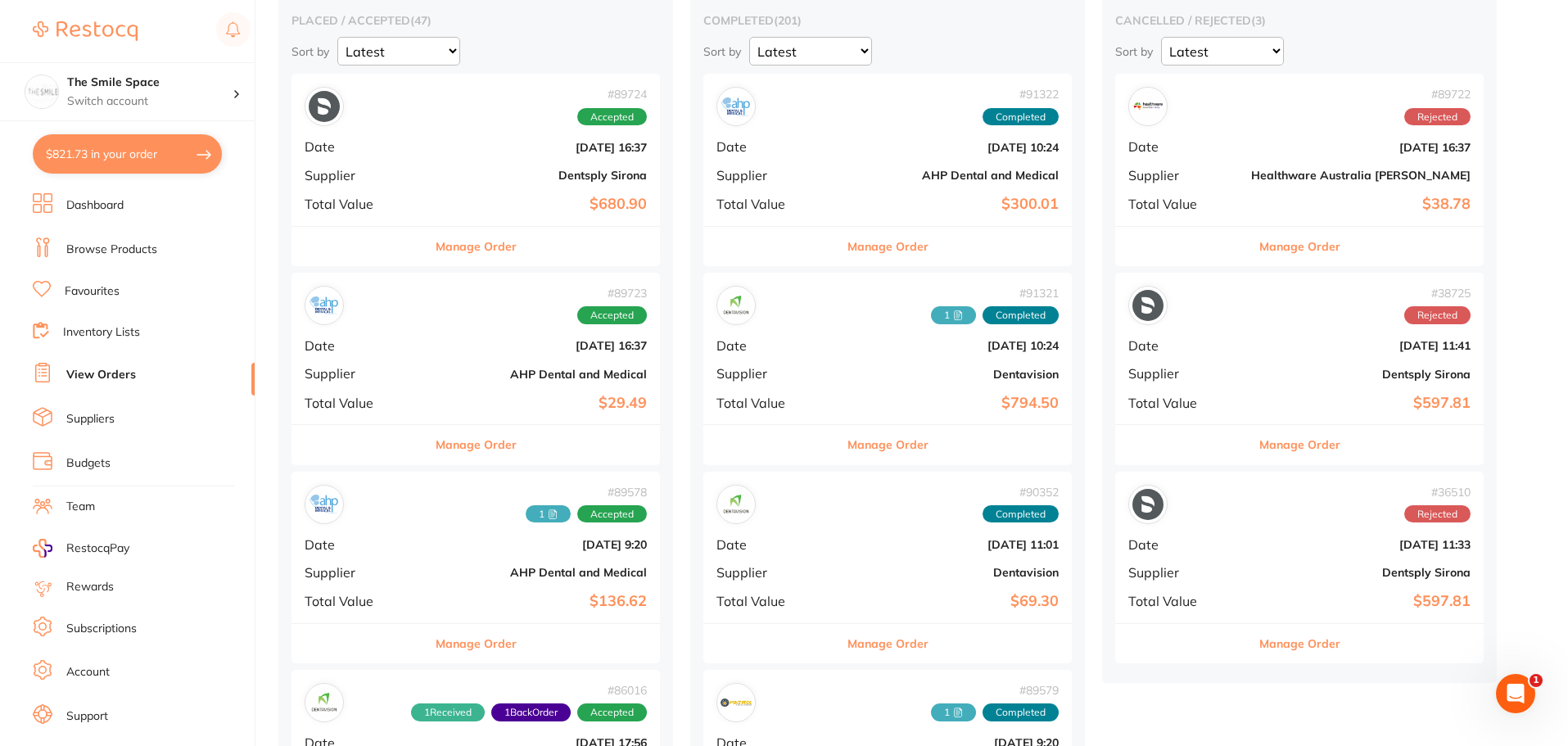
scroll to position [82, 0]
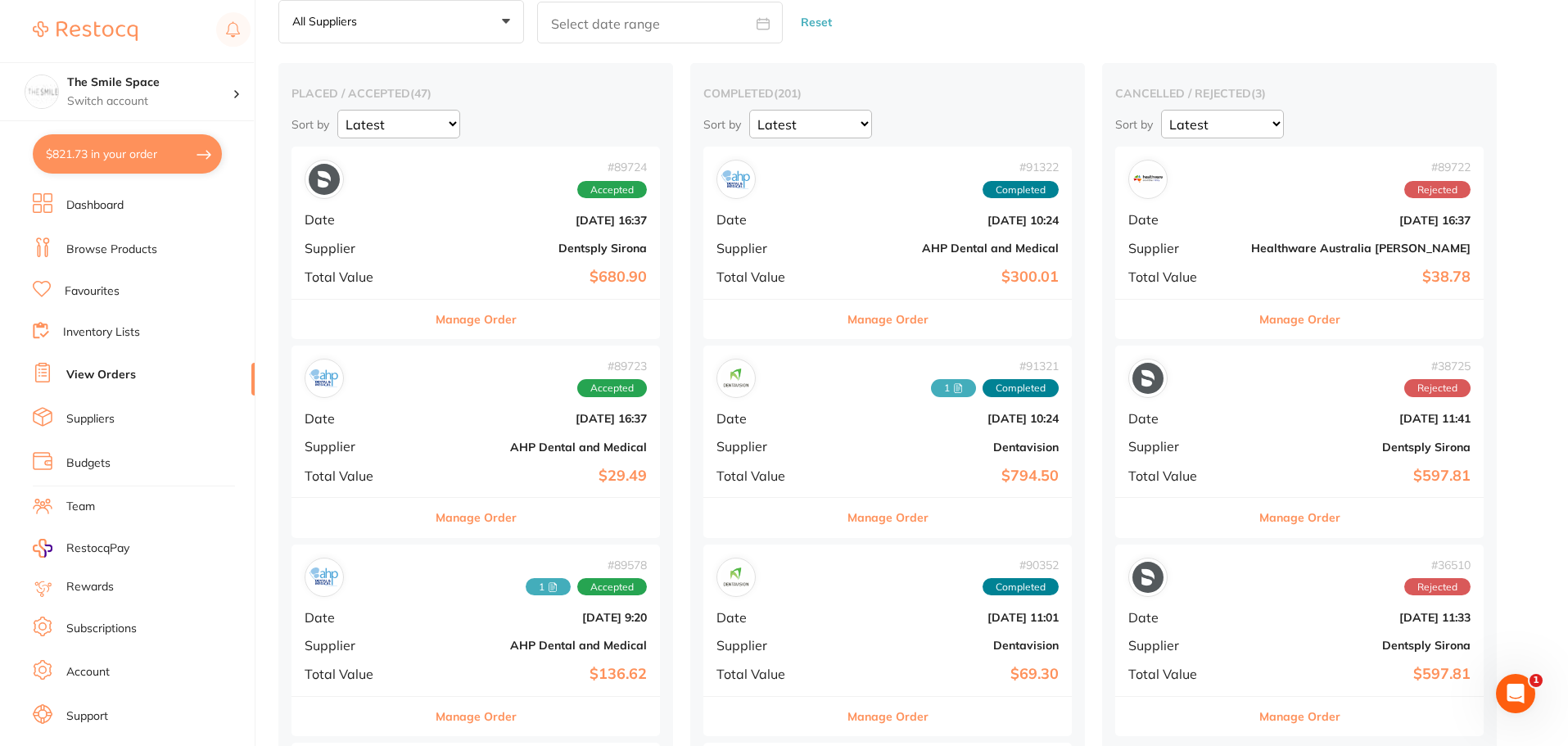
click at [435, 416] on b "[DATE] 16:37" at bounding box center [537, 418] width 219 height 13
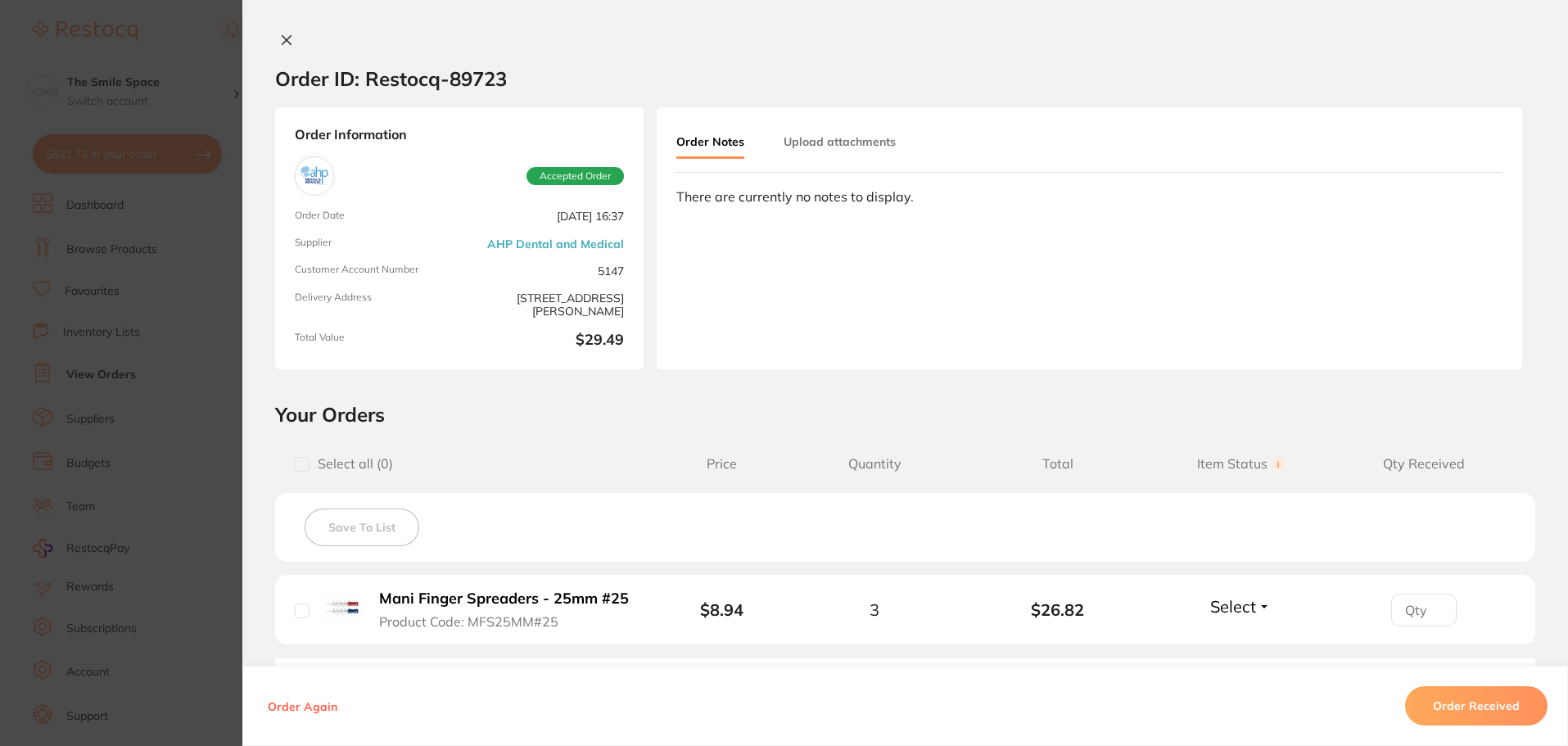
click at [219, 339] on section "Order ID: Restocq- 89723 Order Information Accepted Order Order Date [DATE] 16:…" at bounding box center [784, 373] width 1568 height 746
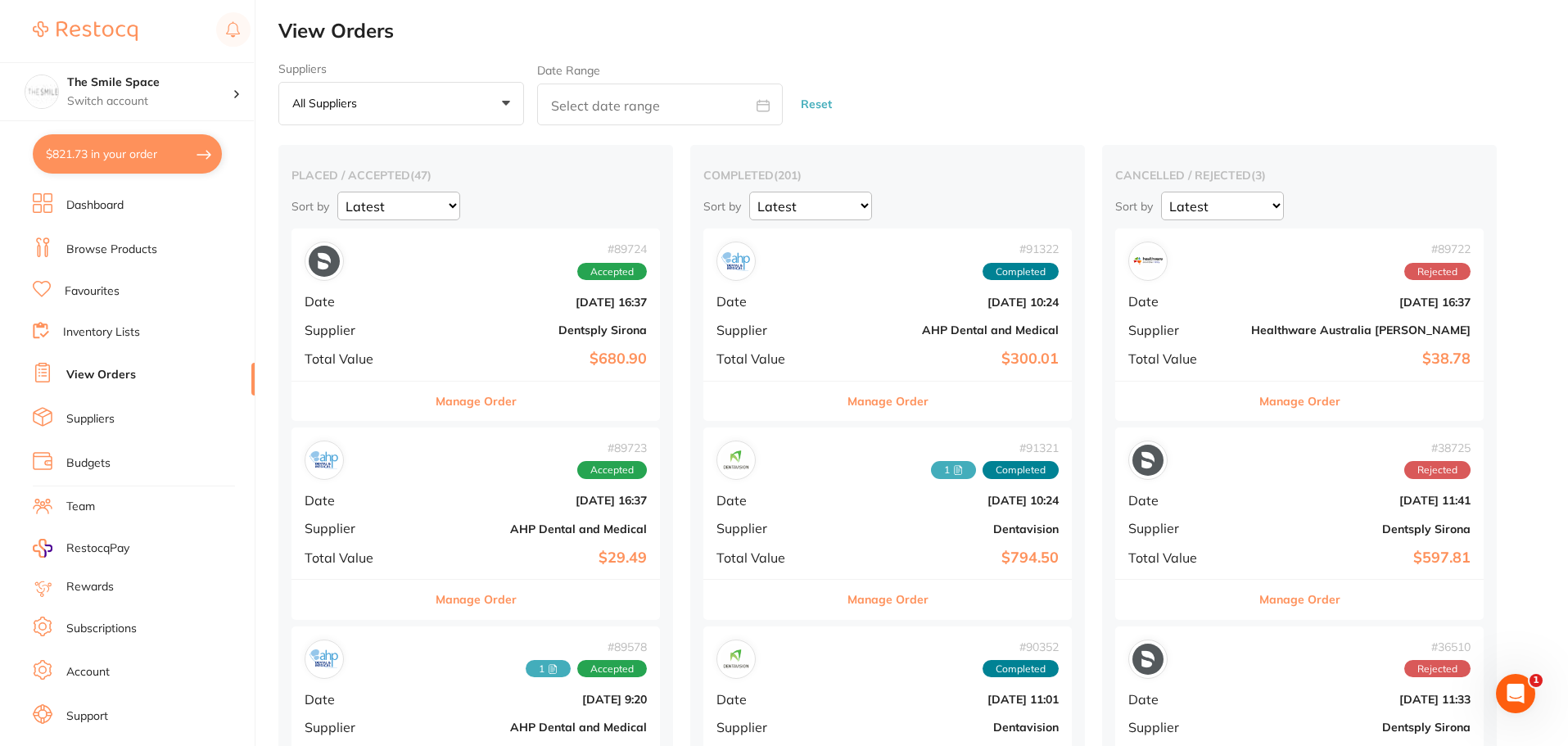
click at [695, 118] on input "text" at bounding box center [660, 104] width 245 height 42
select select "8"
select select "2025"
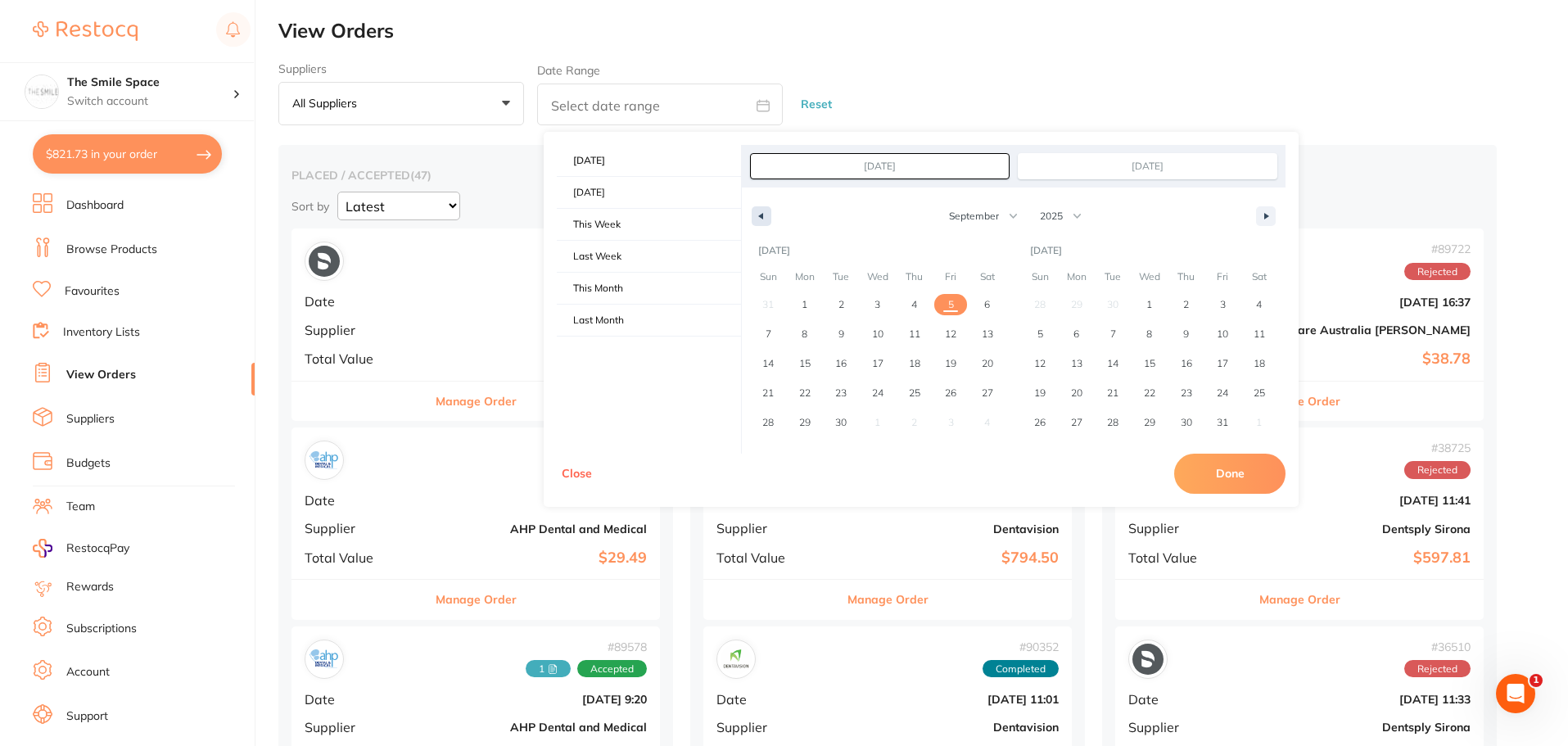
click at [762, 220] on button "button" at bounding box center [762, 216] width 19 height 19
select select "7"
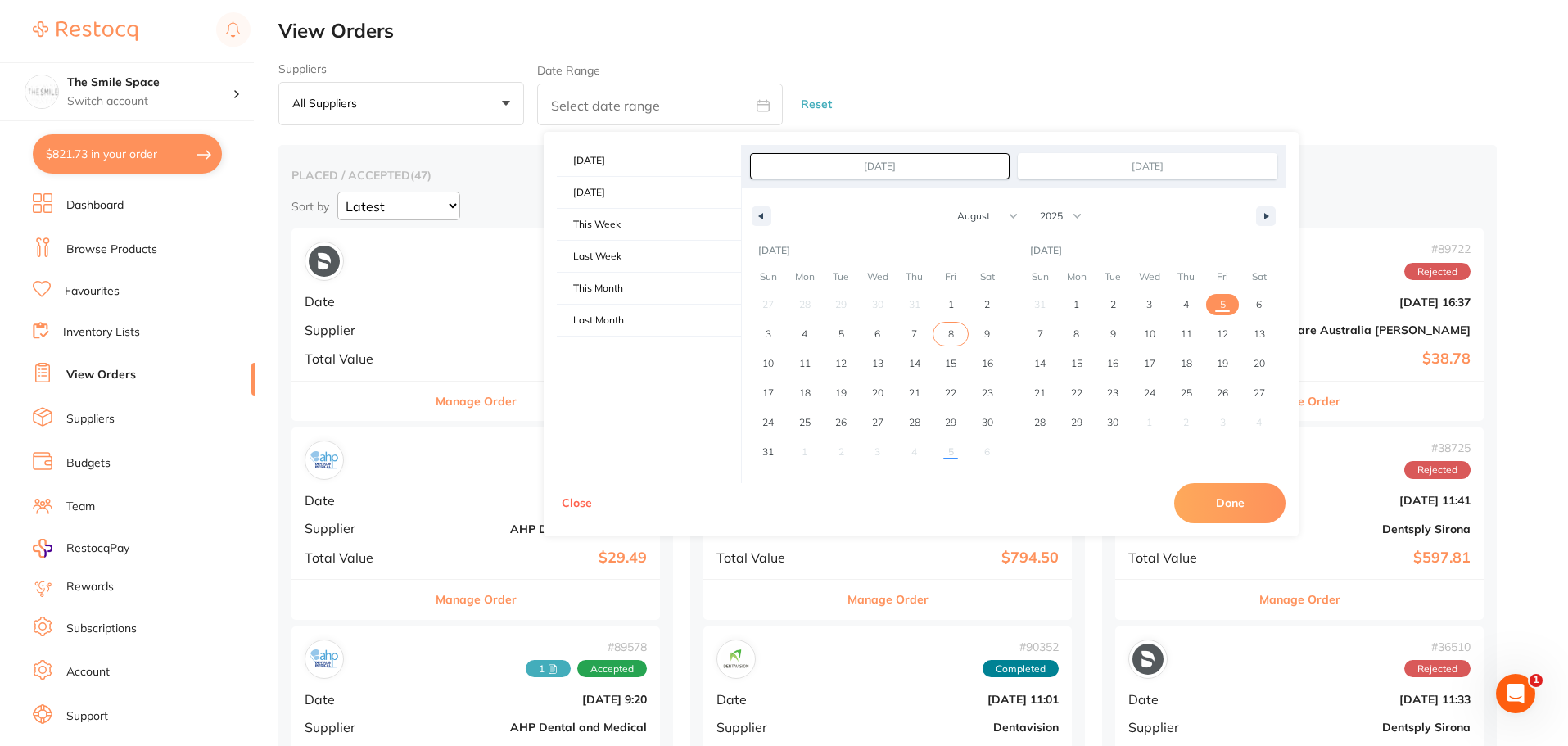
click at [944, 332] on span "8" at bounding box center [951, 334] width 37 height 21
type input "[DATE]"
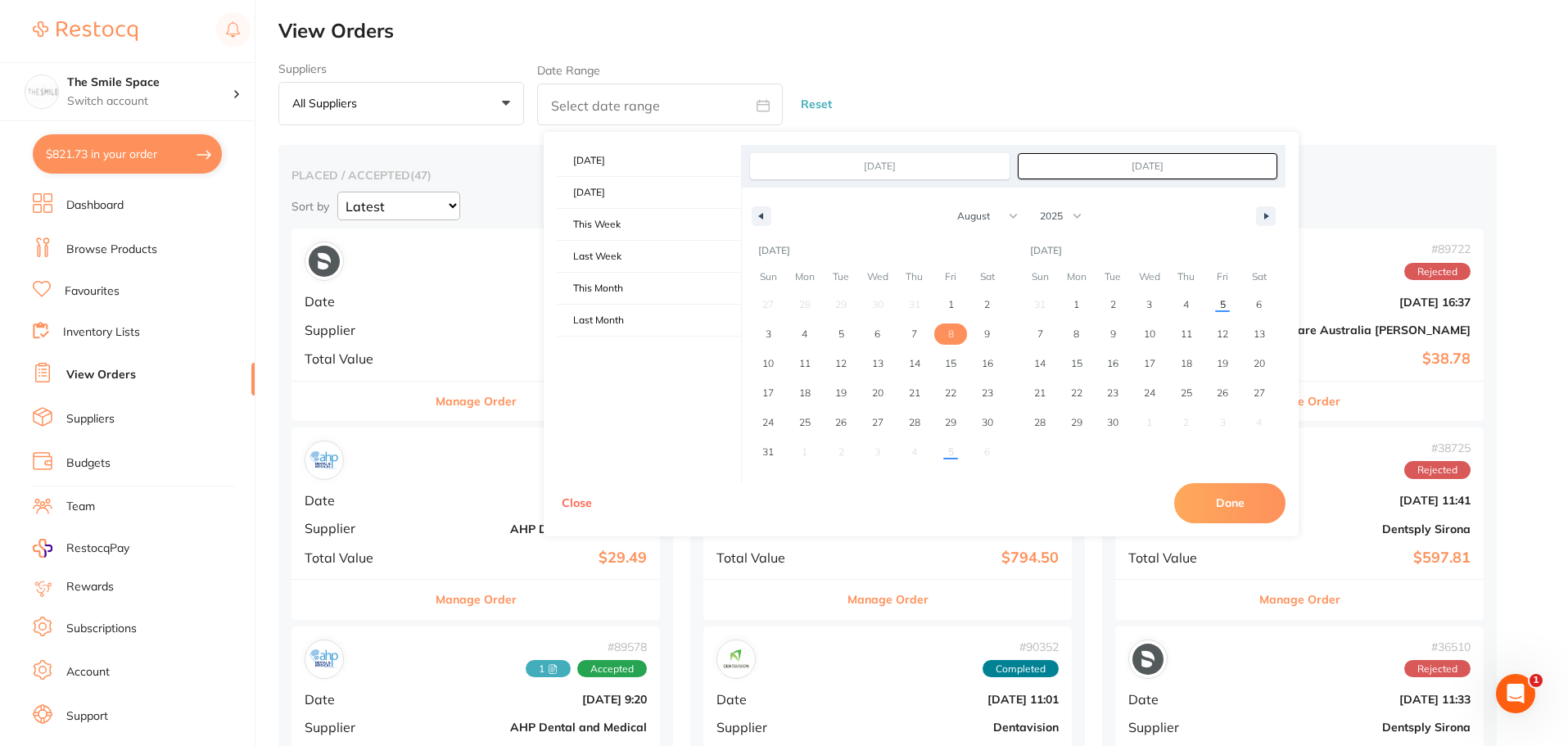
click at [1225, 508] on button "Done" at bounding box center [1230, 502] width 111 height 39
type input "[DATE] to [DATE]"
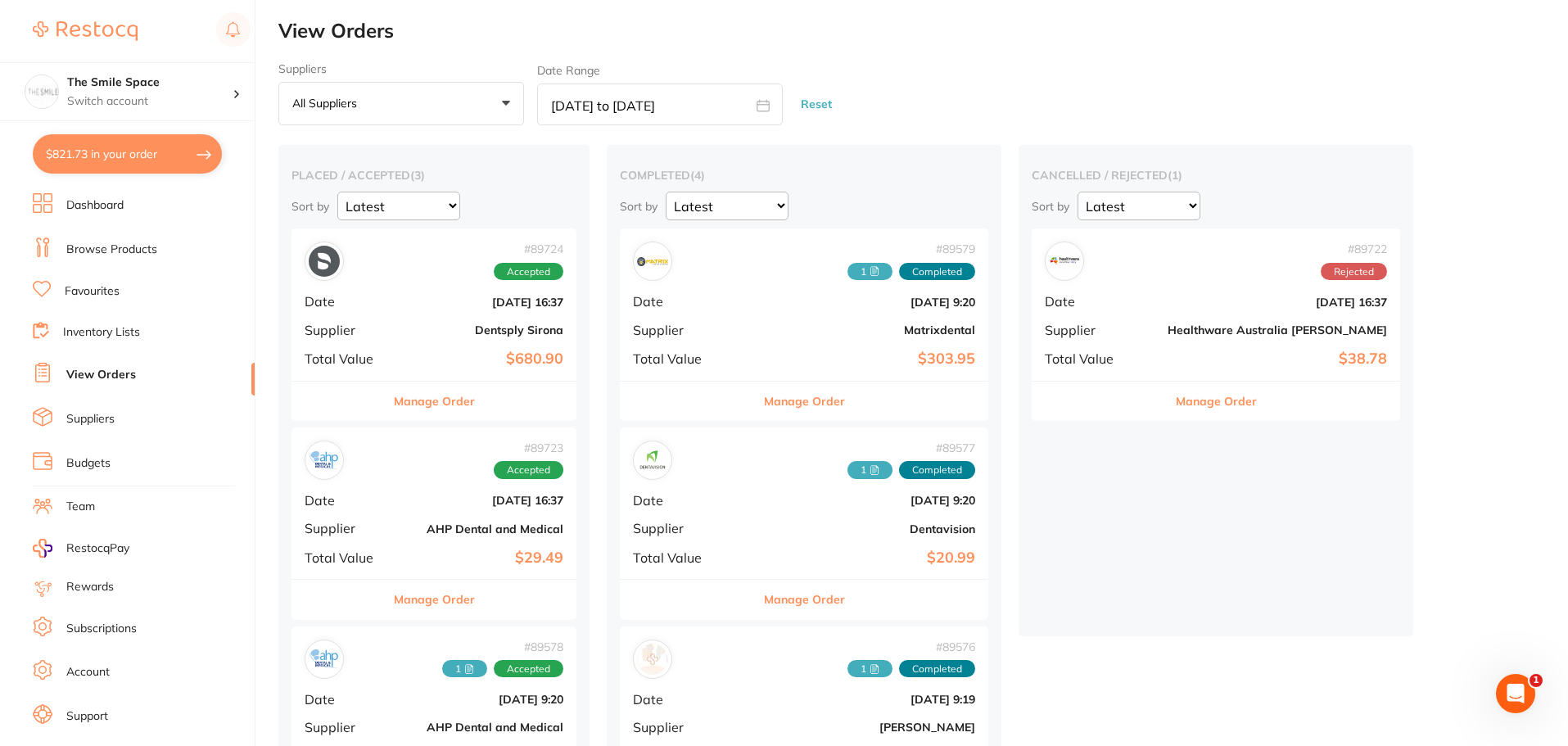
click at [1167, 332] on b "Healthware Australia [PERSON_NAME]" at bounding box center [1277, 330] width 219 height 13
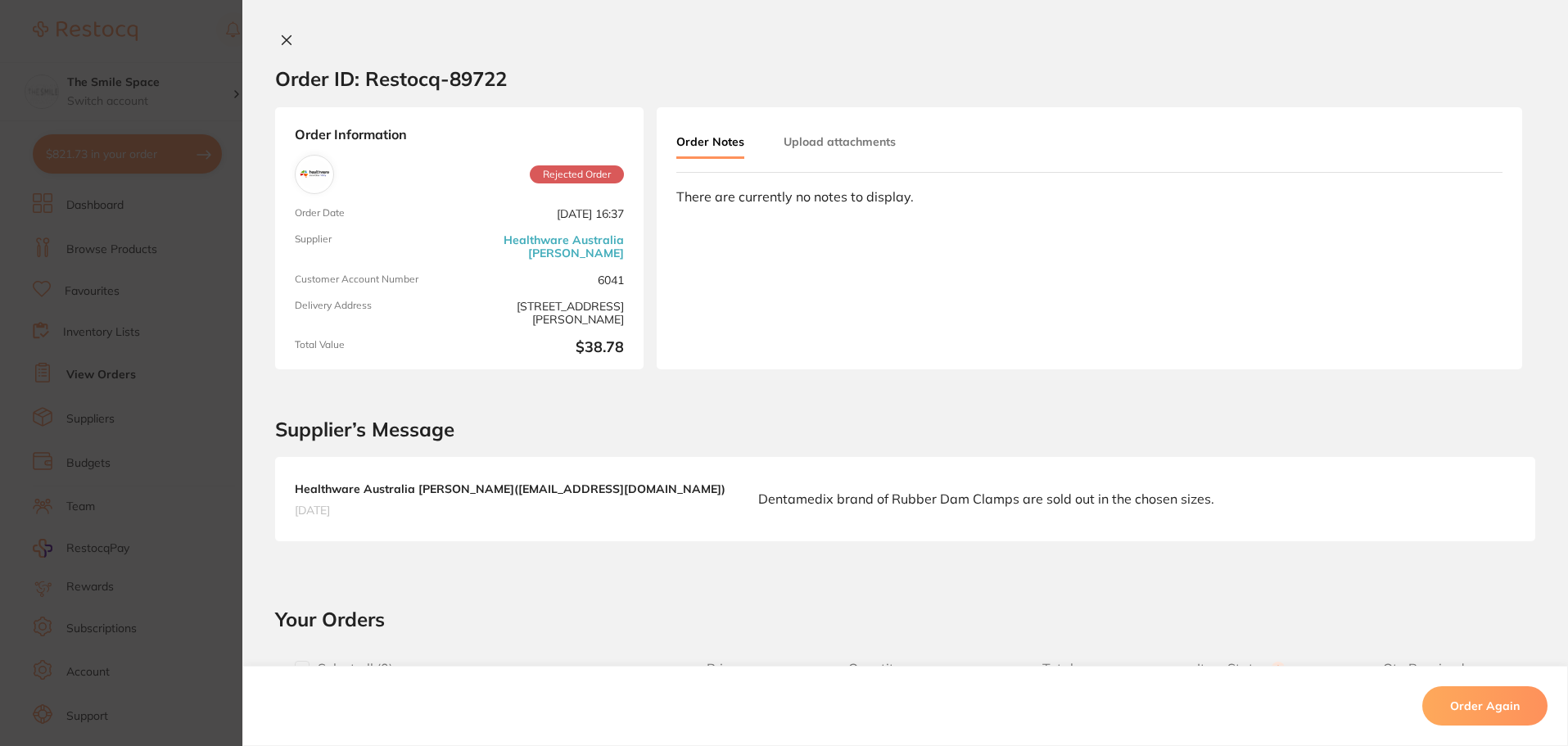
click at [287, 39] on icon at bounding box center [287, 39] width 13 height 13
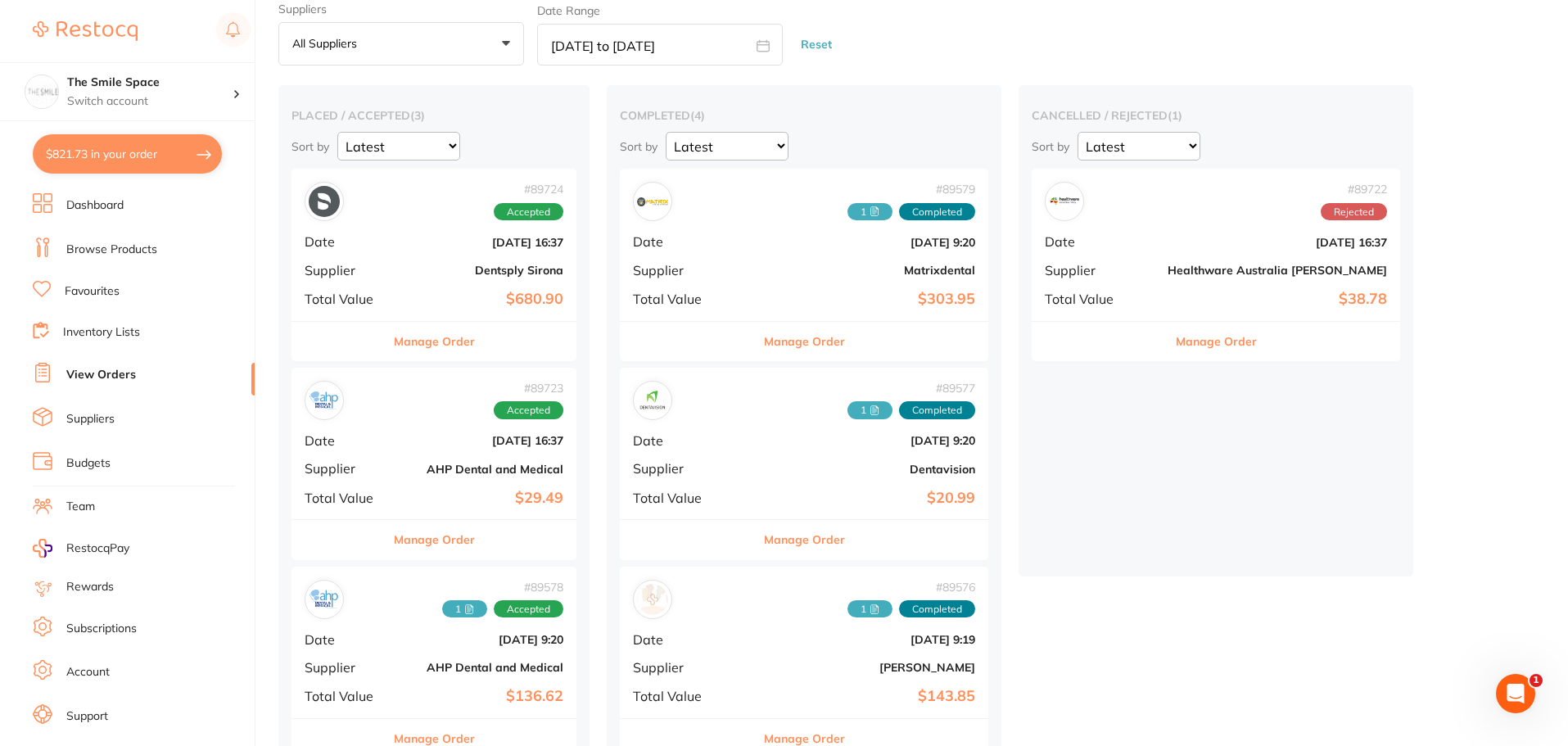
scroll to position [295, 0]
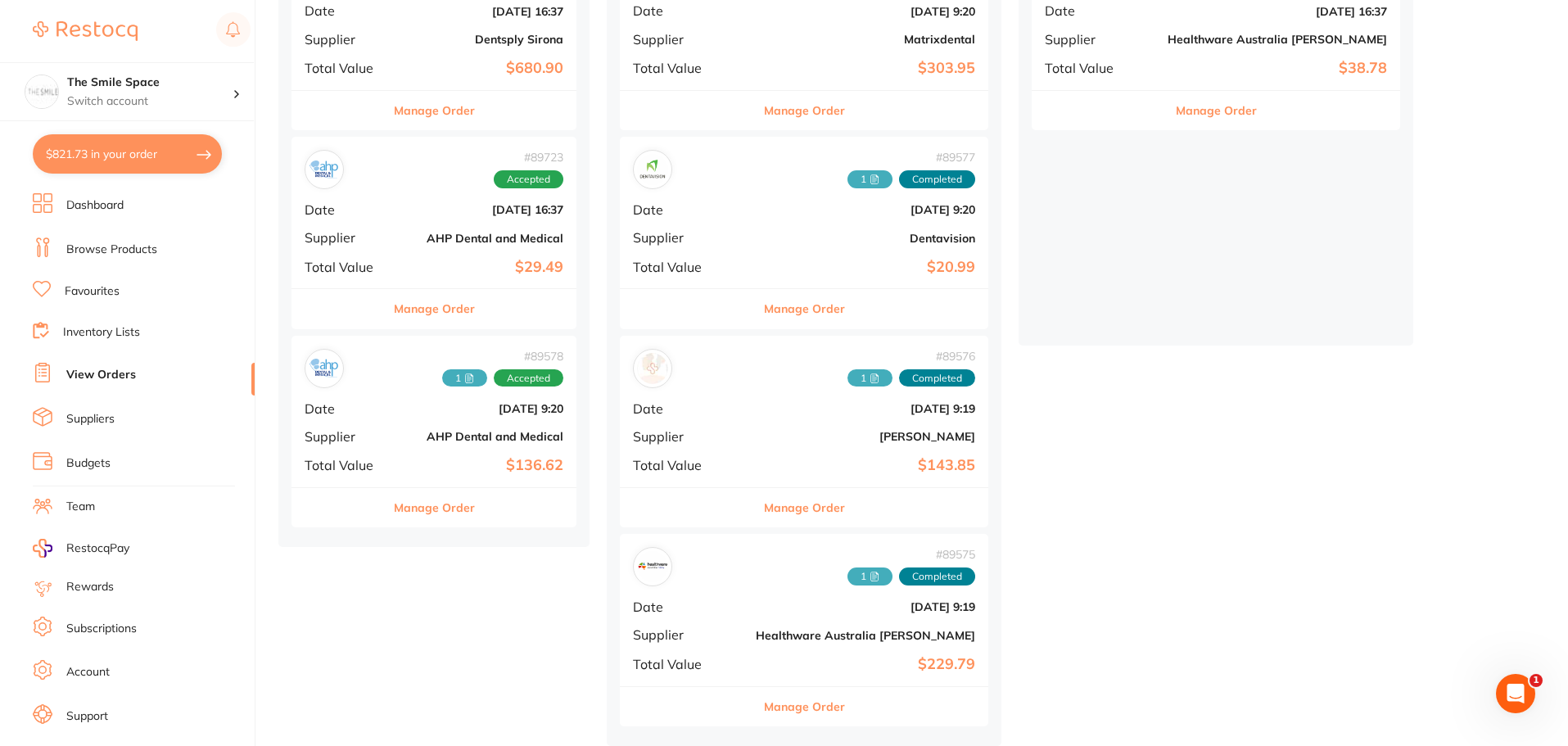
click at [732, 671] on div "# 89575 1 Completed Date [DATE] 9:19 Supplier Healthware [GEOGRAPHIC_DATA] [PER…" at bounding box center [804, 609] width 368 height 152
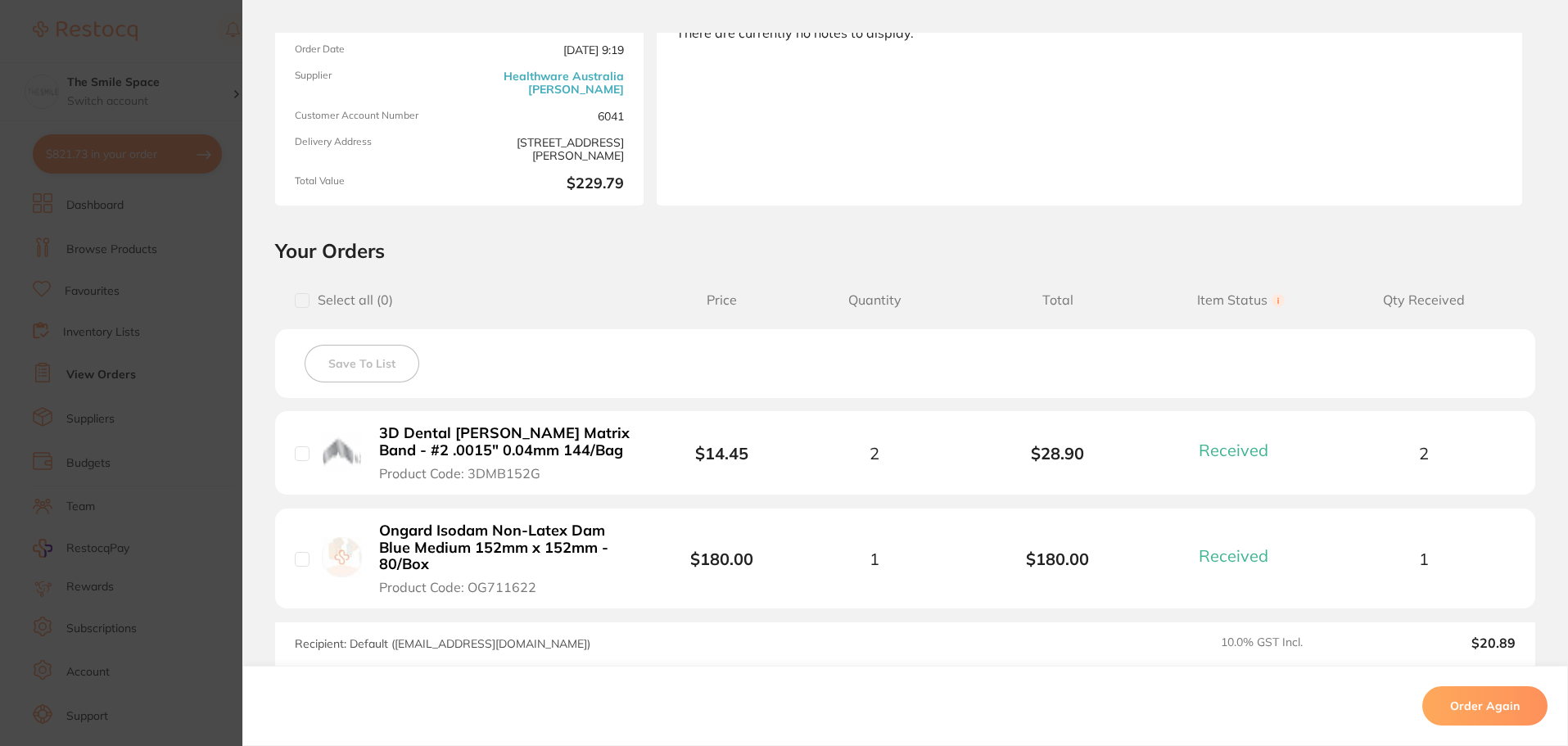
drag, startPoint x: 173, startPoint y: 404, endPoint x: 198, endPoint y: 404, distance: 25.0
click at [198, 404] on section "Order ID: Restocq- 89575 Order Information 2 Received Completed Order Order Dat…" at bounding box center [784, 373] width 1568 height 746
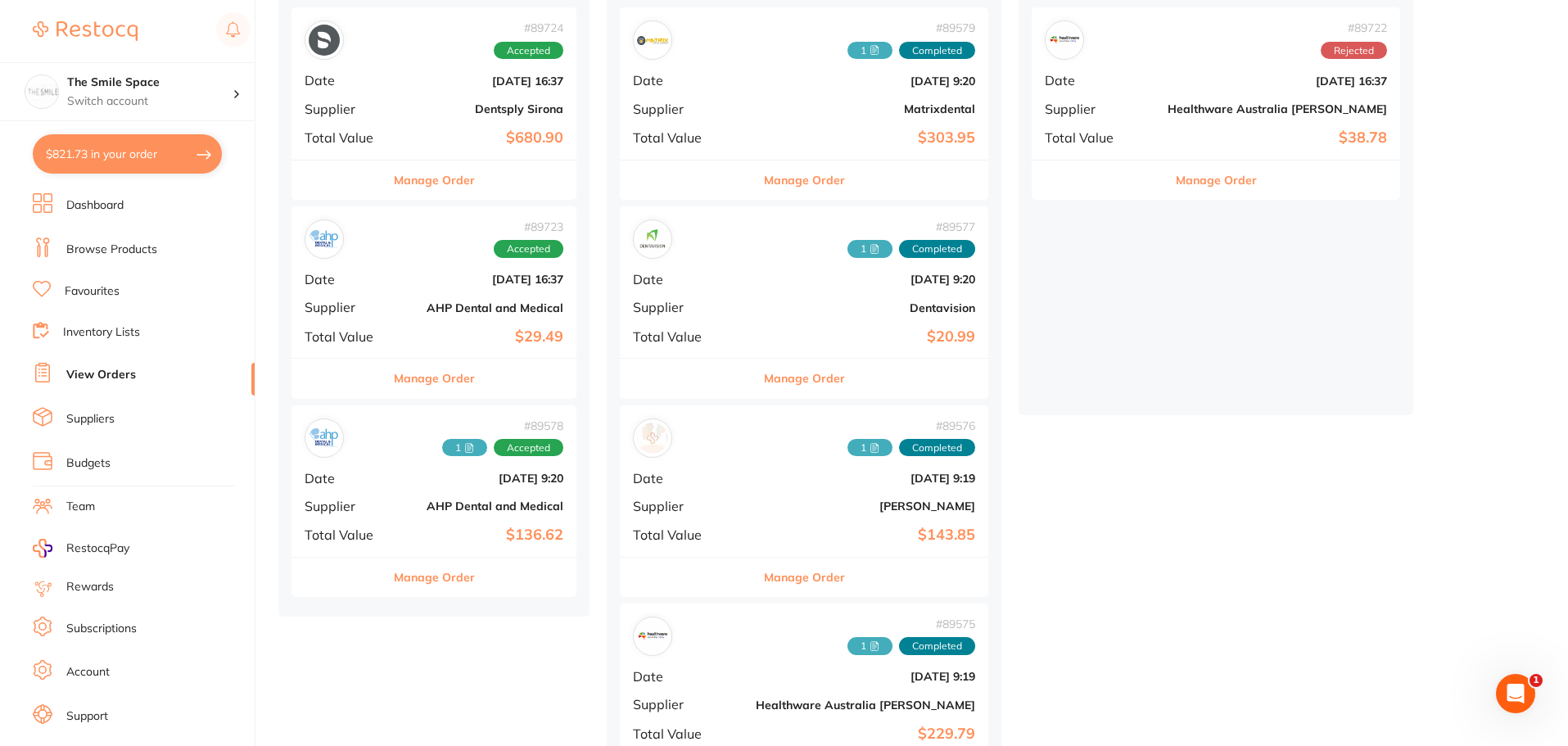
scroll to position [245, 0]
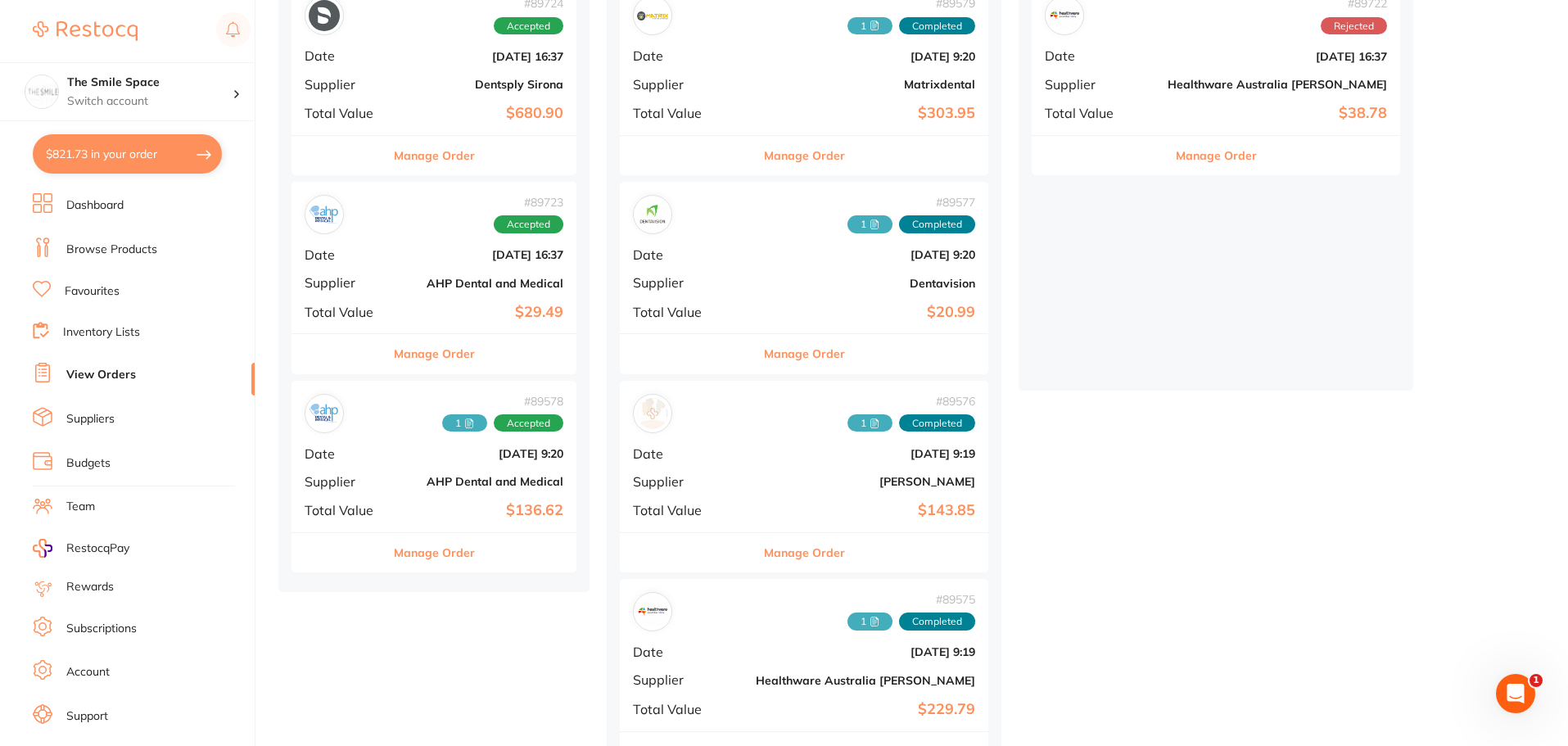
click at [389, 232] on div "# 89723 Accepted" at bounding box center [434, 214] width 259 height 39
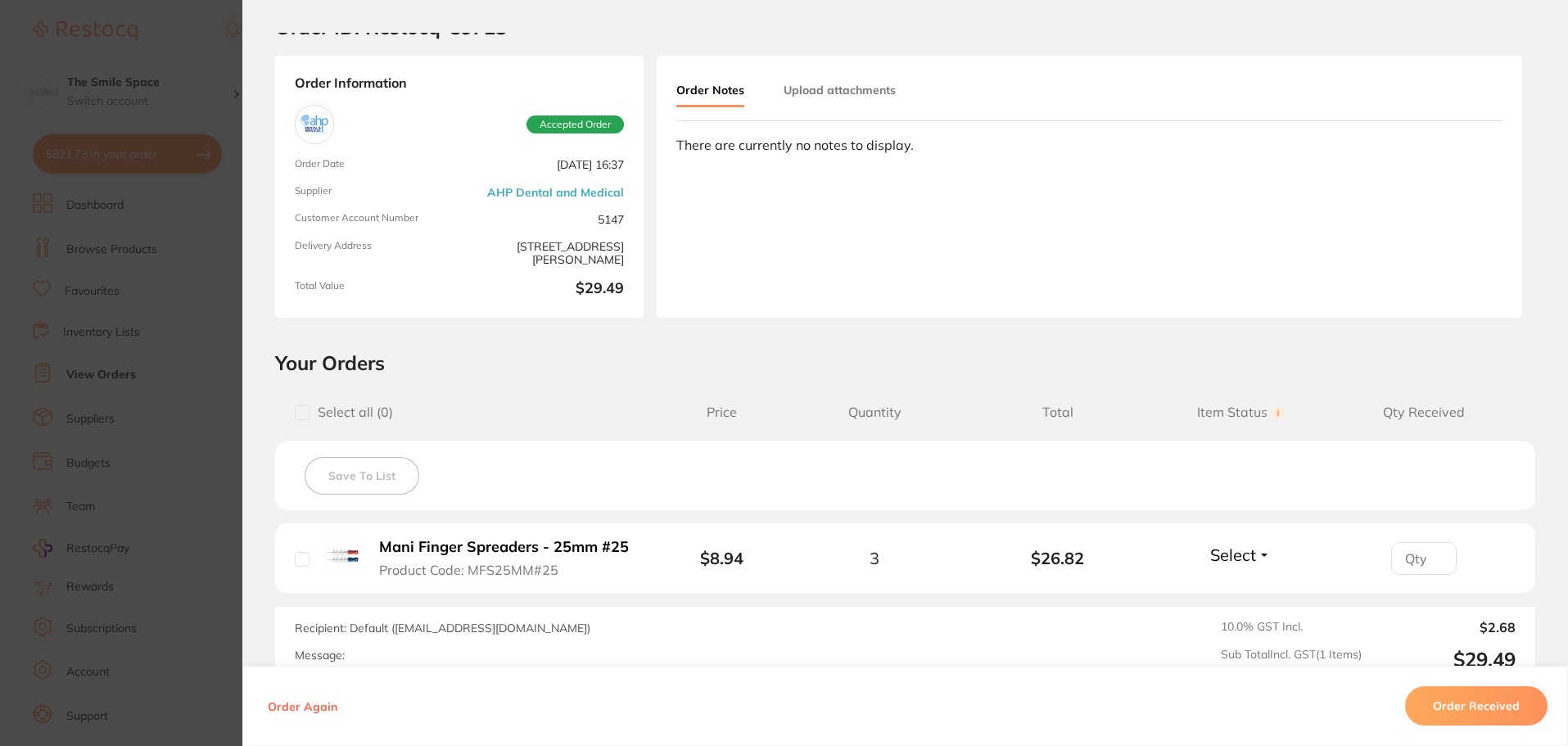
scroll to position [234, 0]
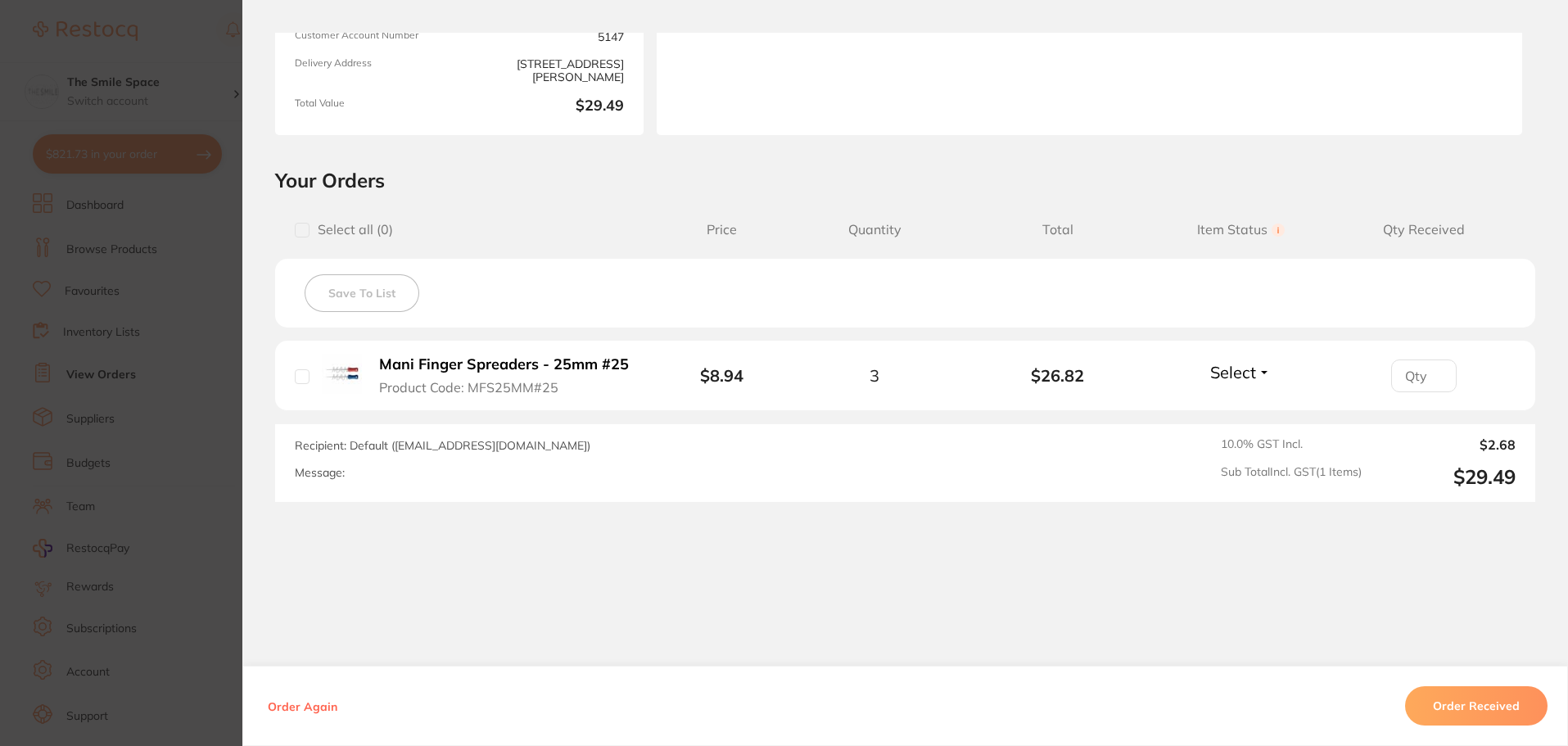
click at [195, 203] on section "Order ID: Restocq- 89723 Order Information Accepted Order Order Date [DATE] 16:…" at bounding box center [784, 373] width 1568 height 746
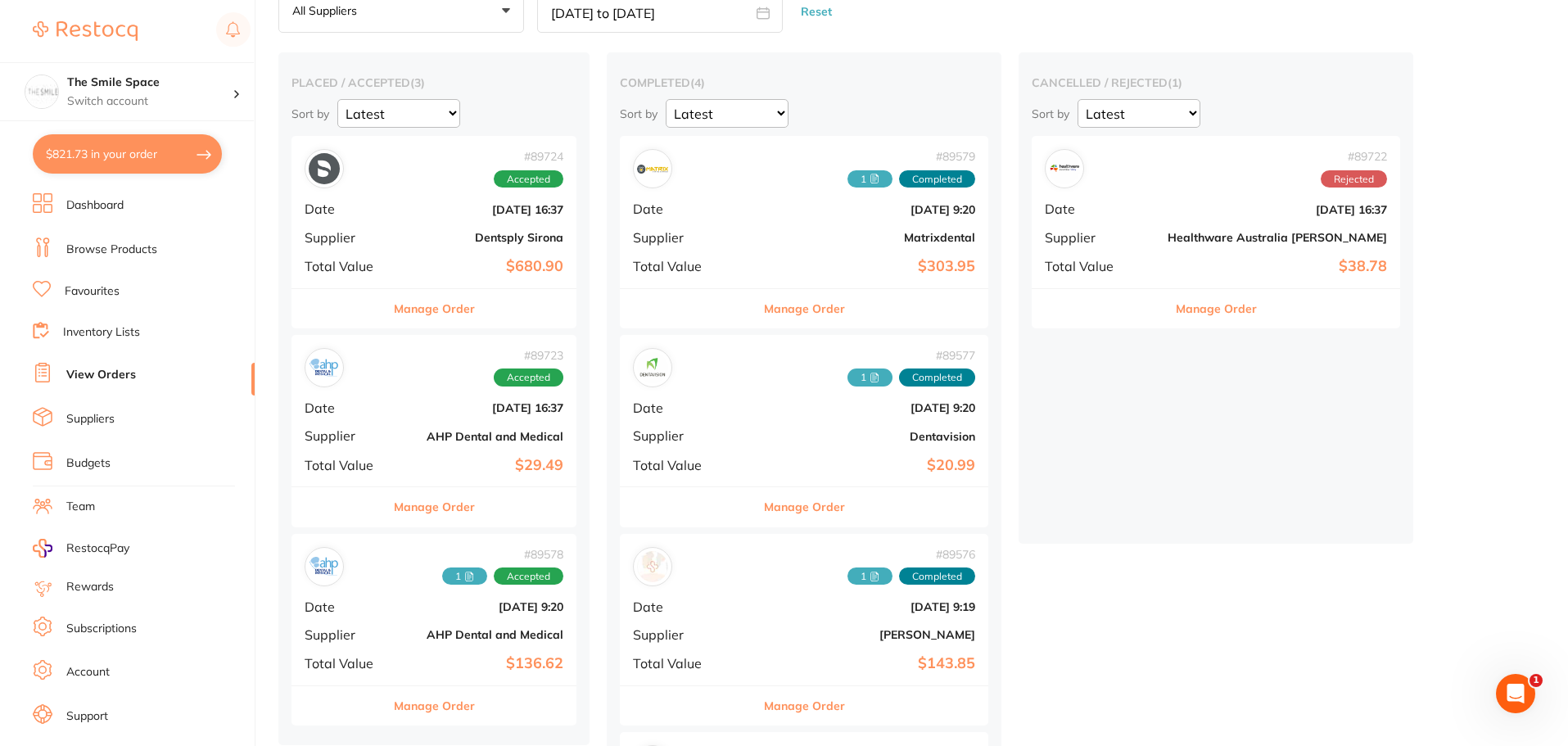
scroll to position [82, 0]
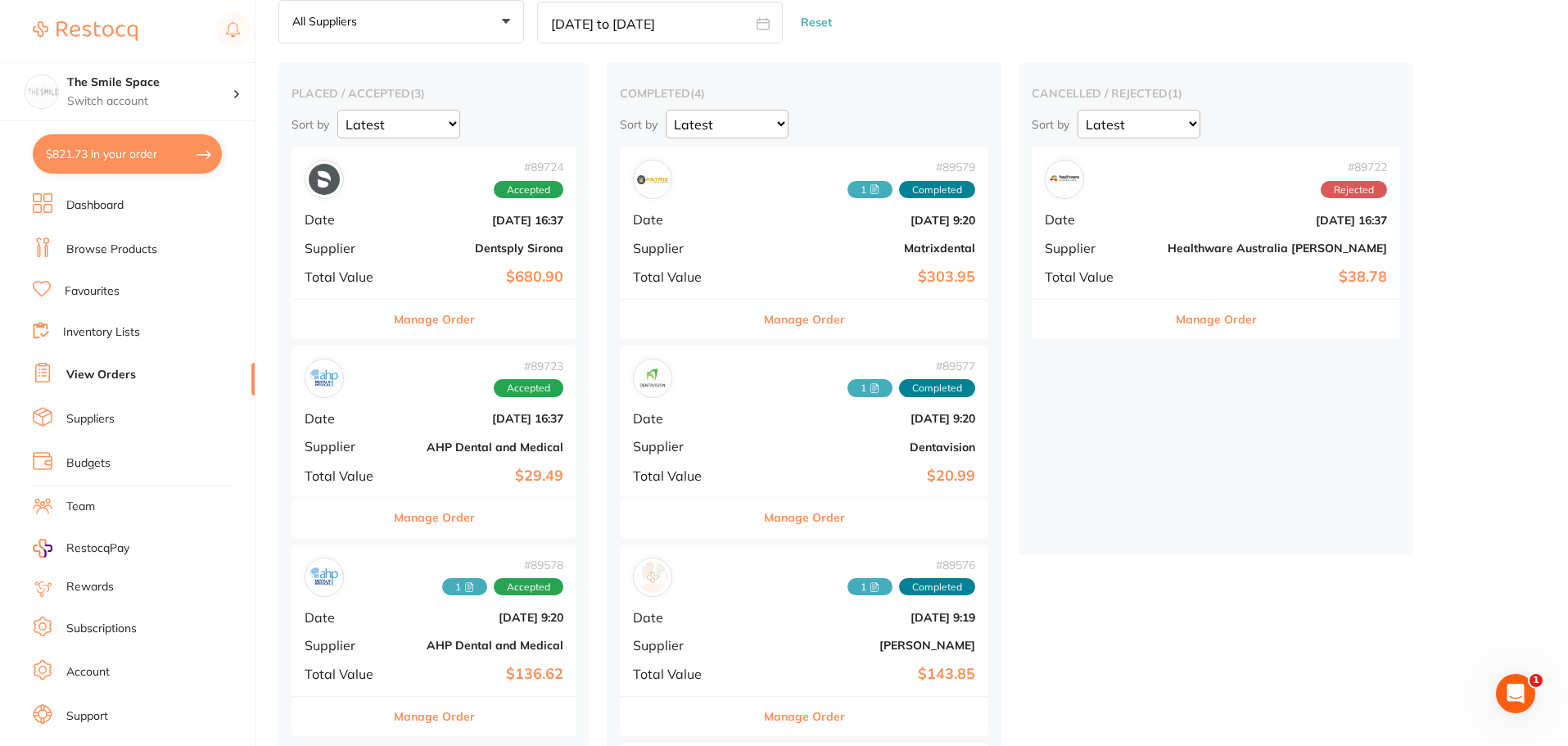
click at [380, 242] on span "Supplier" at bounding box center [345, 248] width 82 height 15
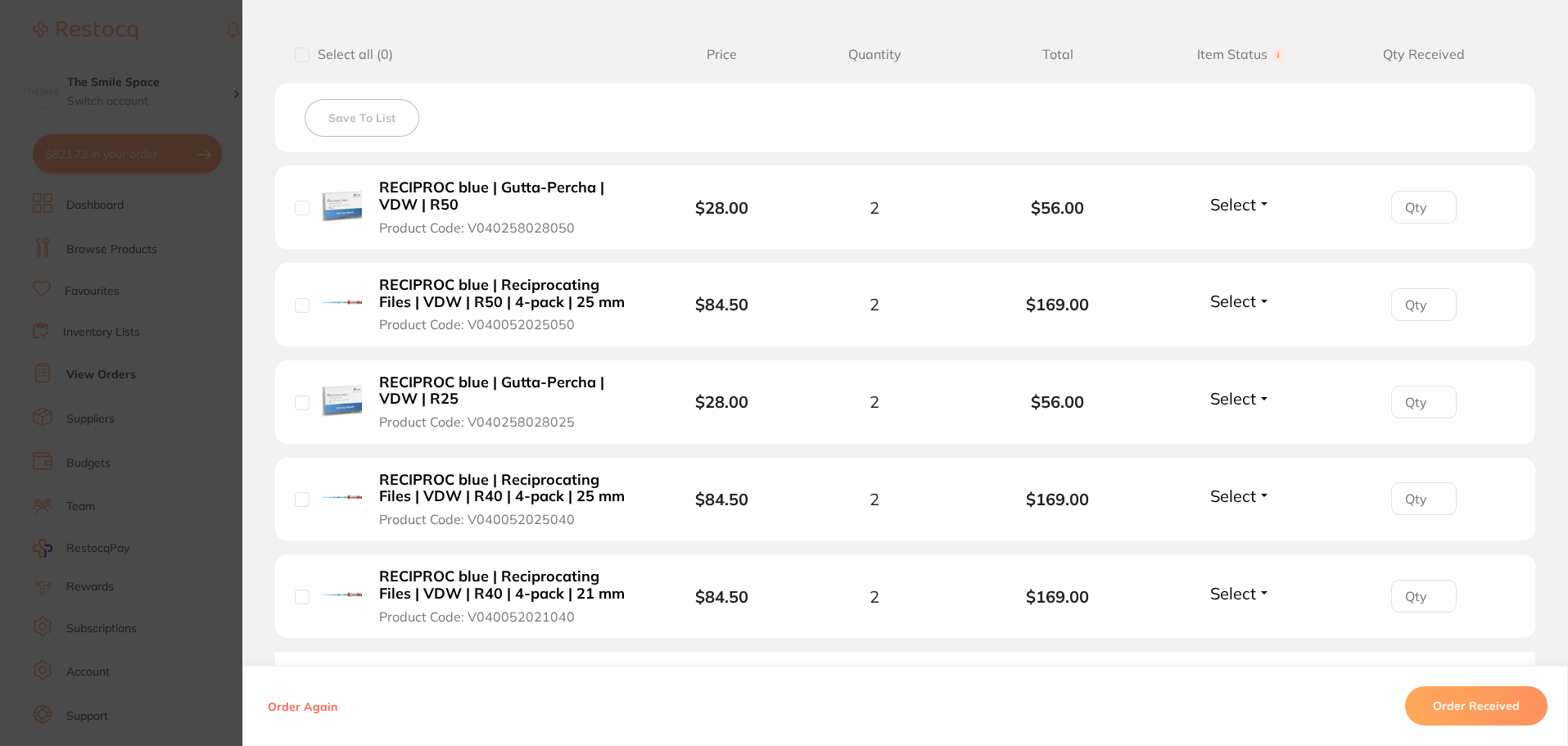
scroll to position [637, 0]
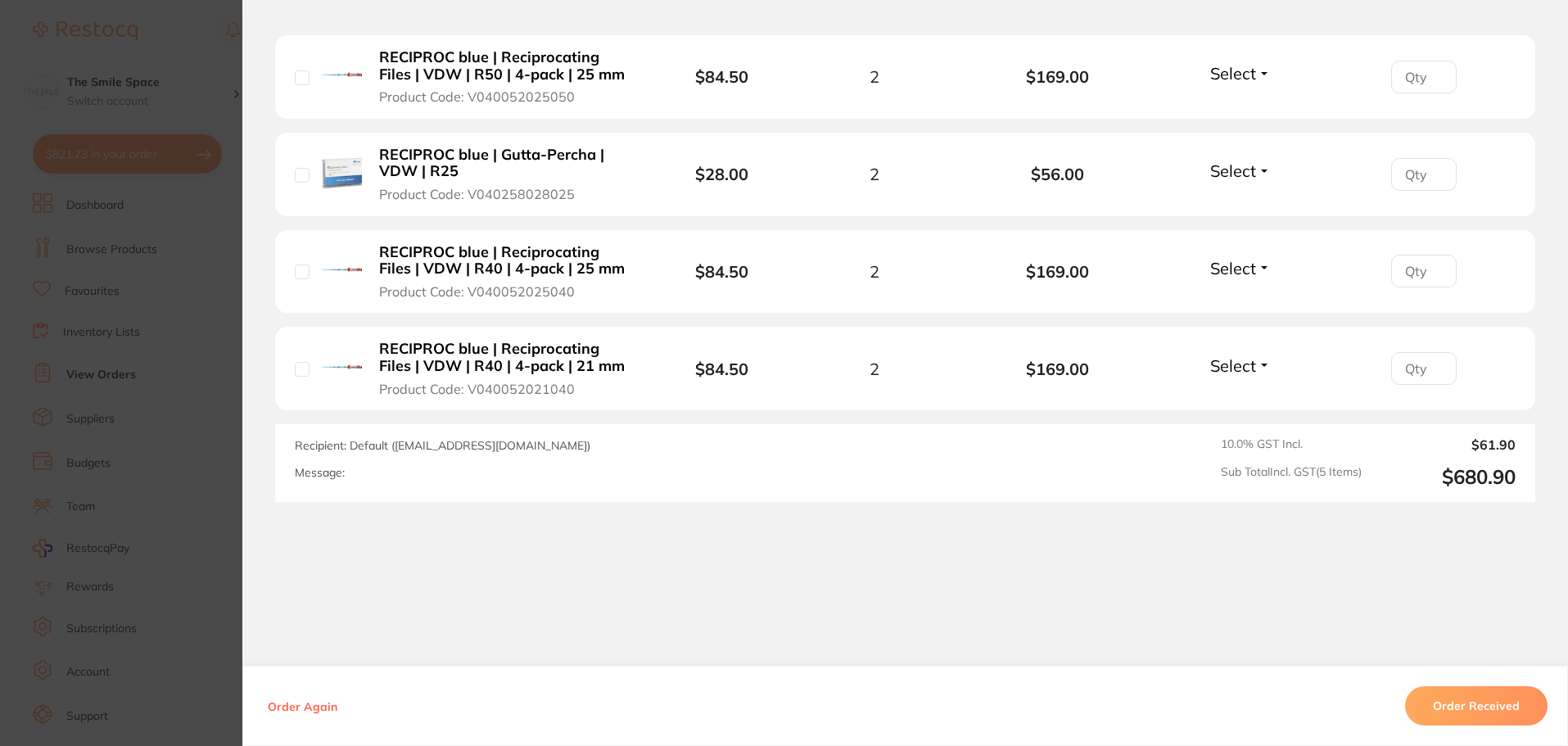
click at [191, 295] on section "Order ID: Restocq- 89724 Order Information Accepted Order Order Date [DATE] 16:…" at bounding box center [784, 373] width 1568 height 746
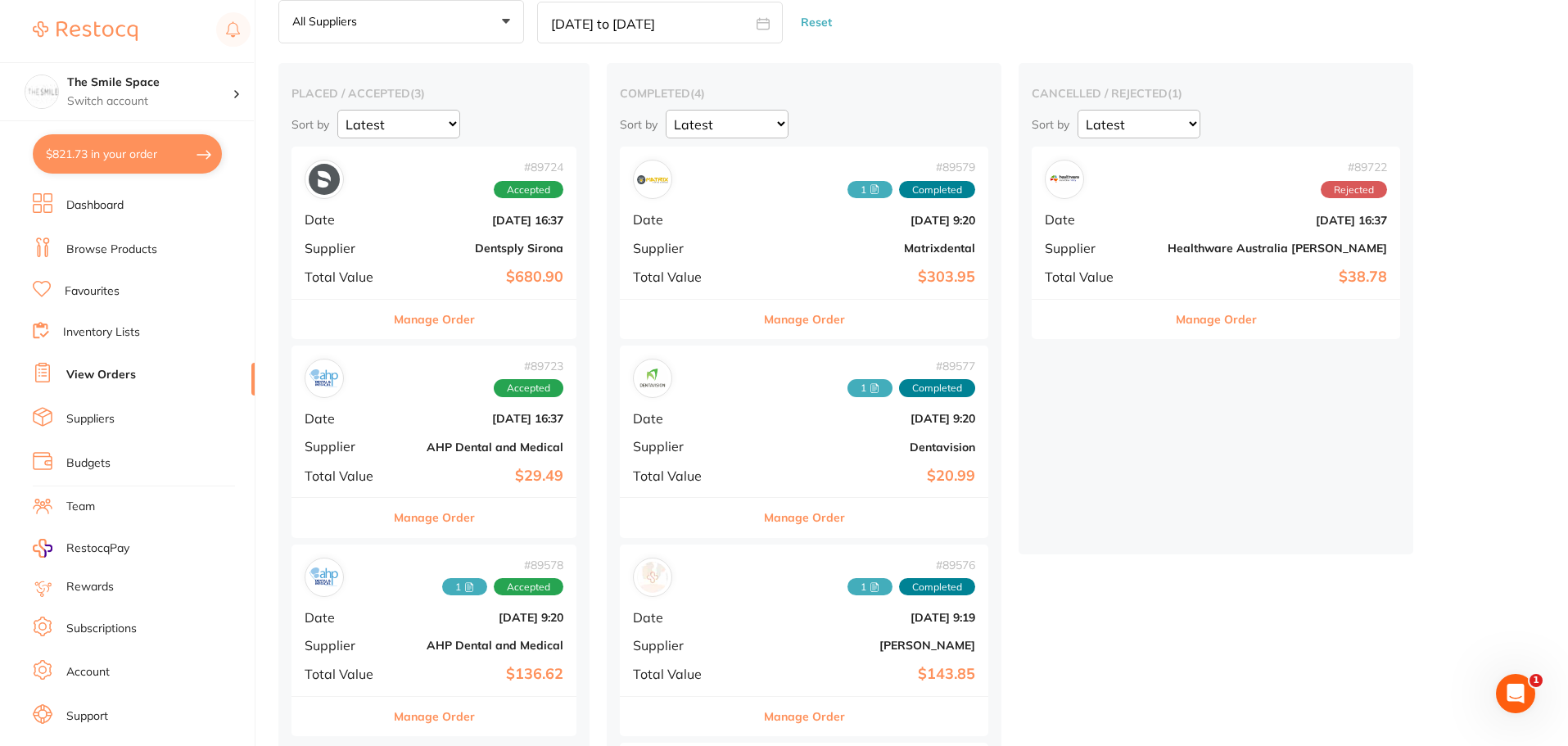
click at [418, 432] on div "# 89723 Accepted Date Aug 8 2025, 16:37 Supplier AHP Dental and Medical Total V…" at bounding box center [434, 421] width 285 height 152
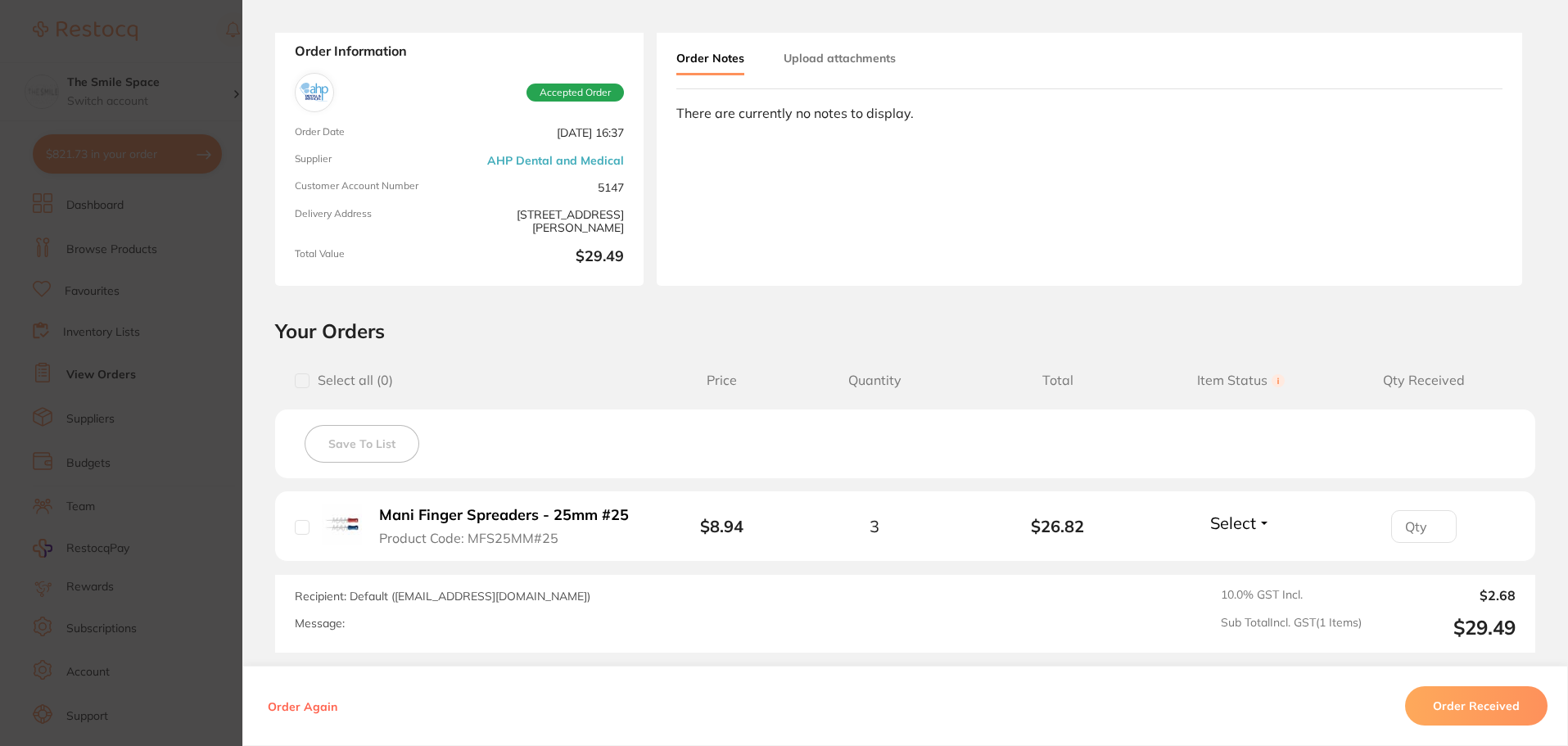
scroll to position [70, 0]
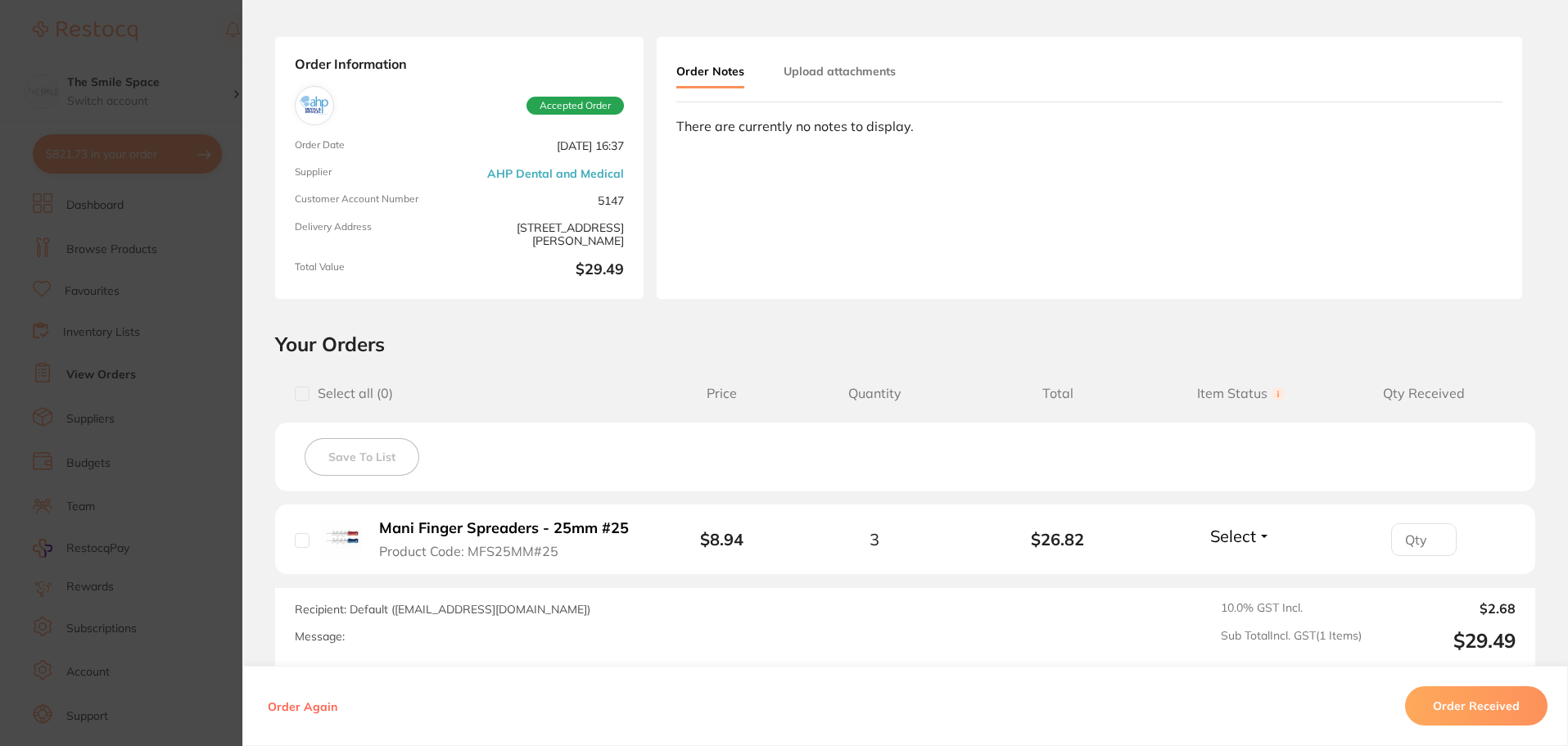
click at [172, 319] on section "Order ID: Restocq- 89723 Order Information Accepted Order Order Date [DATE] 16:…" at bounding box center [784, 373] width 1568 height 746
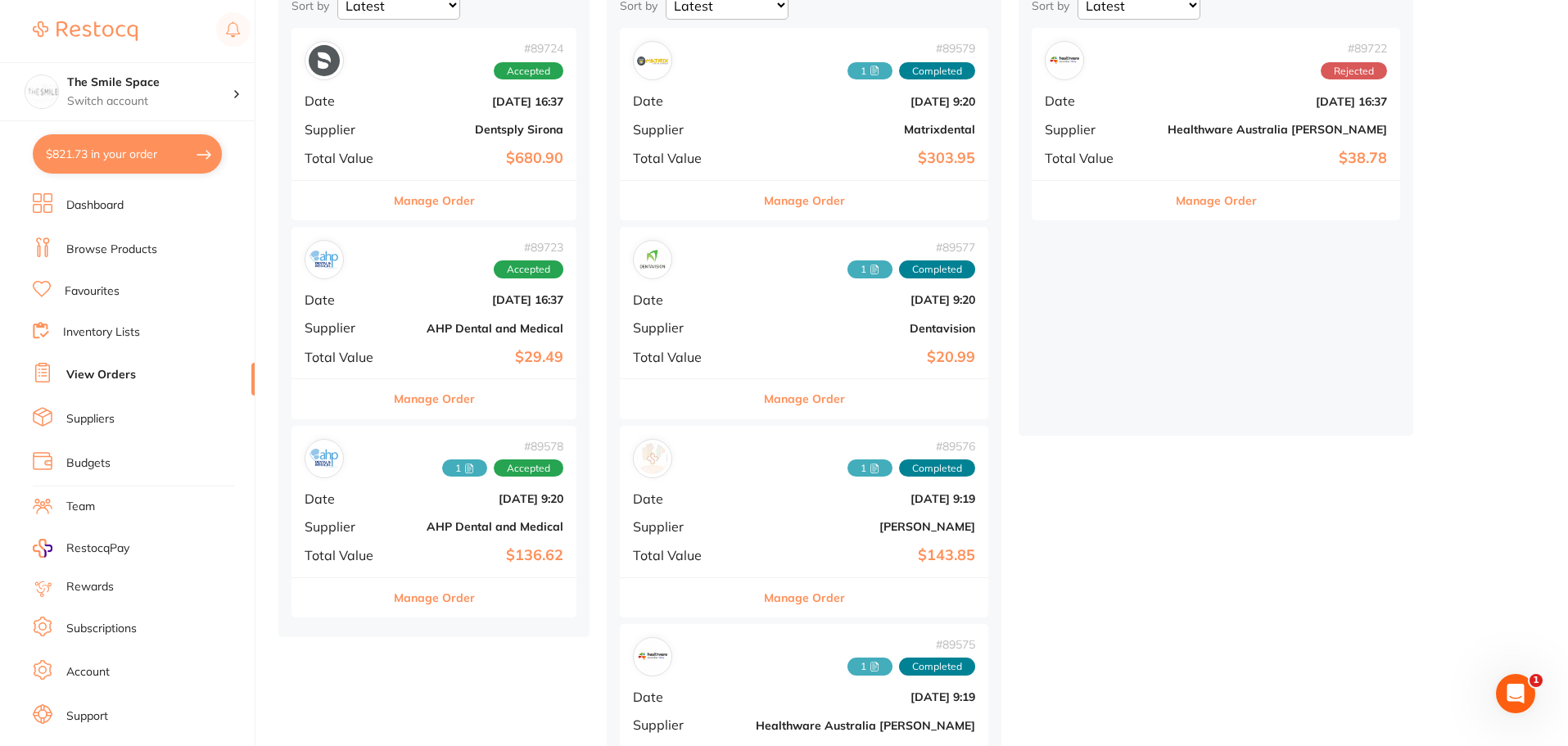
scroll to position [295, 0]
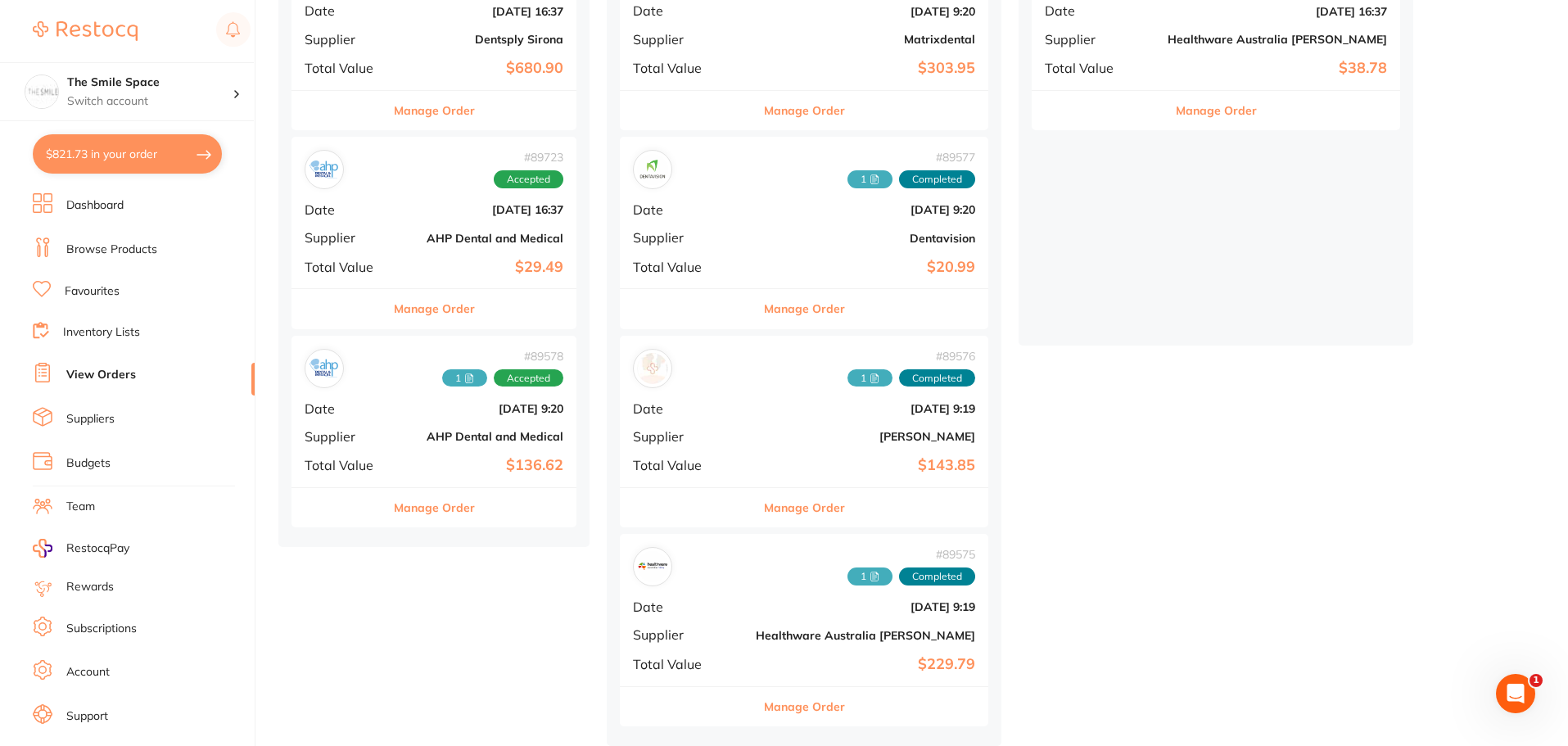
click at [429, 457] on b "$136.62" at bounding box center [481, 465] width 164 height 18
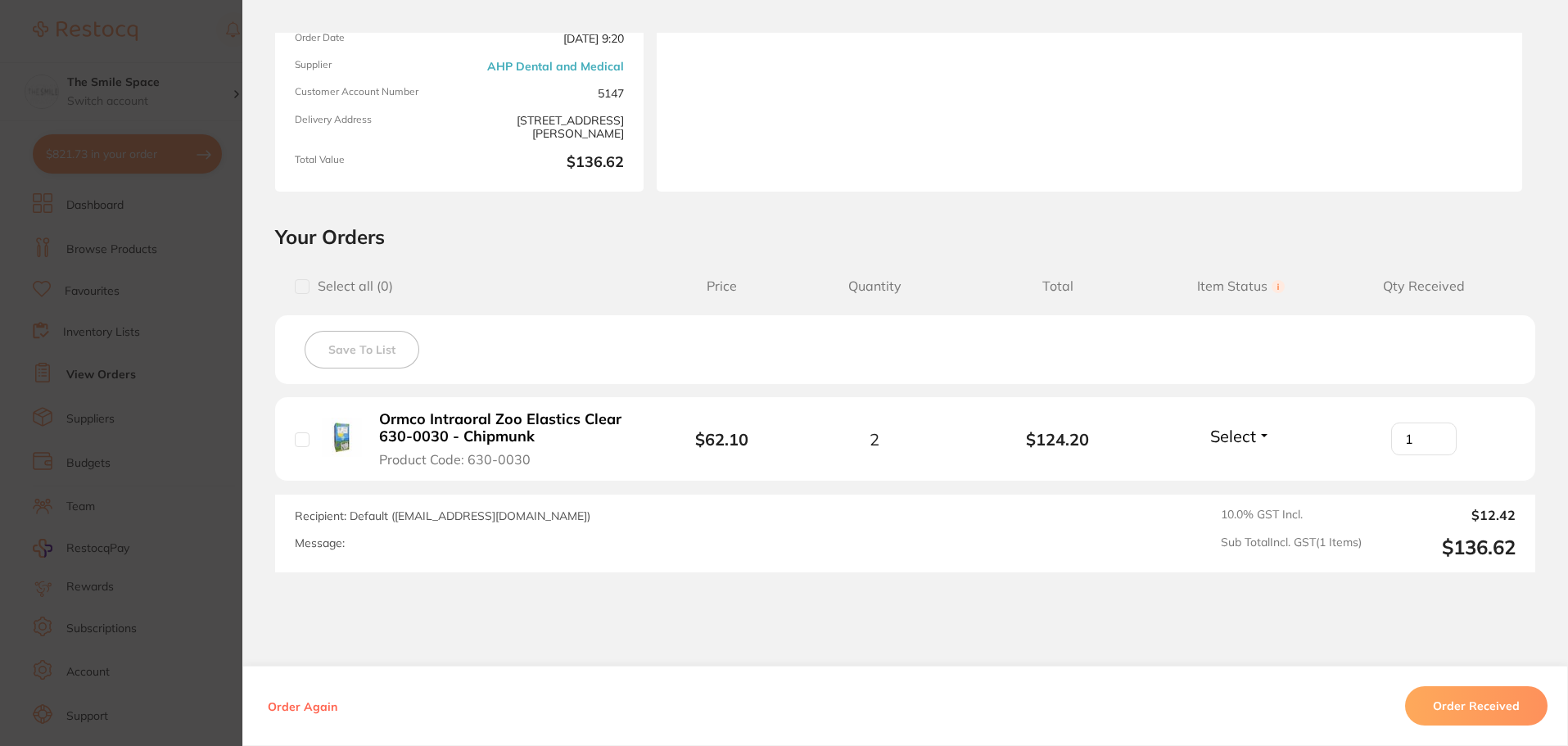
scroll to position [248, 0]
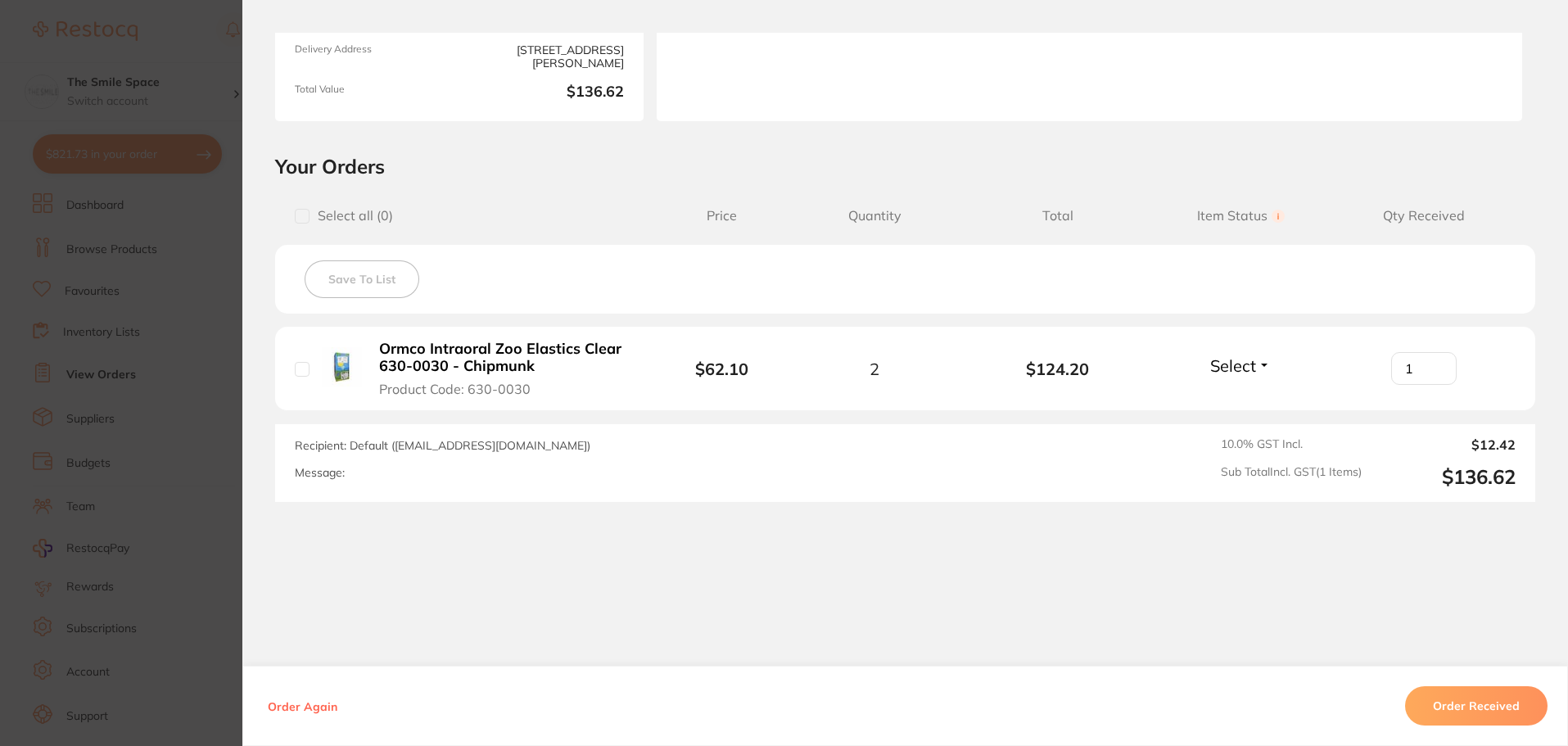
click at [204, 297] on section "Order ID: Restocq- 89578 Order Information Accepted Order Order Date [DATE] 9:2…" at bounding box center [784, 373] width 1568 height 746
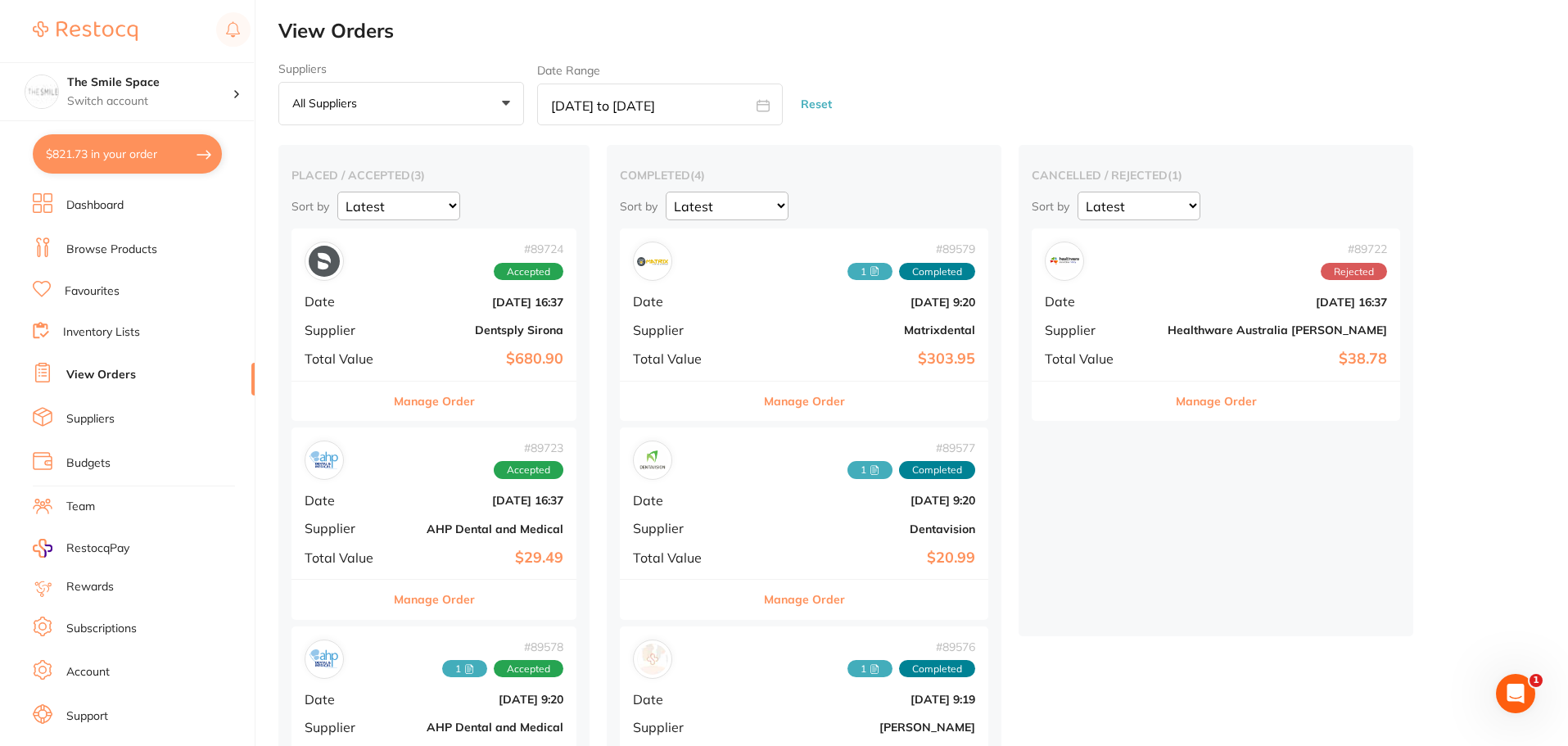
click at [393, 368] on div "# 89724 Accepted Date Aug 8 2025, 16:37 Supplier Dentsply Sirona Total Value $6…" at bounding box center [434, 304] width 285 height 152
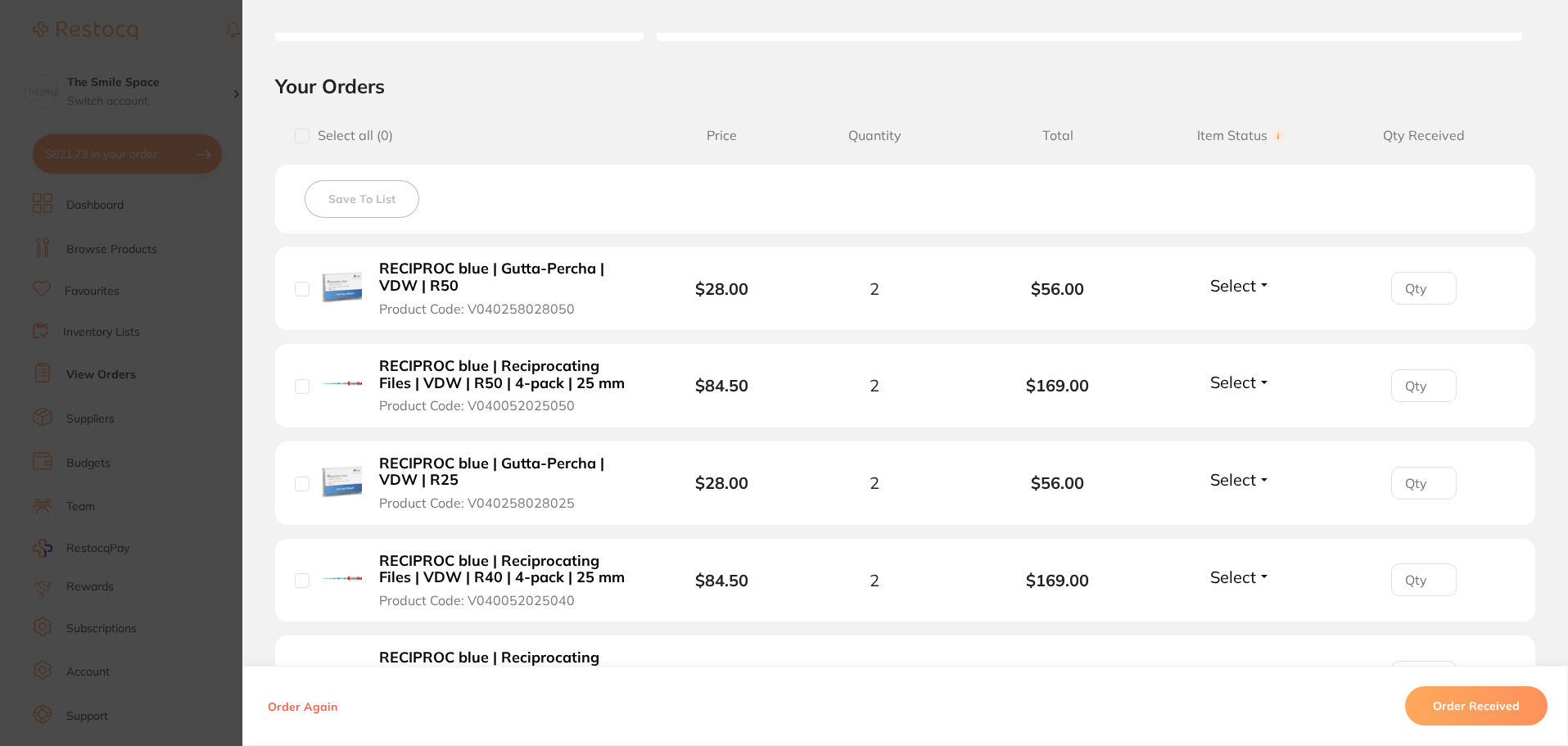
scroll to position [328, 0]
click at [214, 334] on section "Order ID: Restocq- 89724 Order Information Accepted Order Order Date Aug 8 2025…" at bounding box center [784, 373] width 1568 height 746
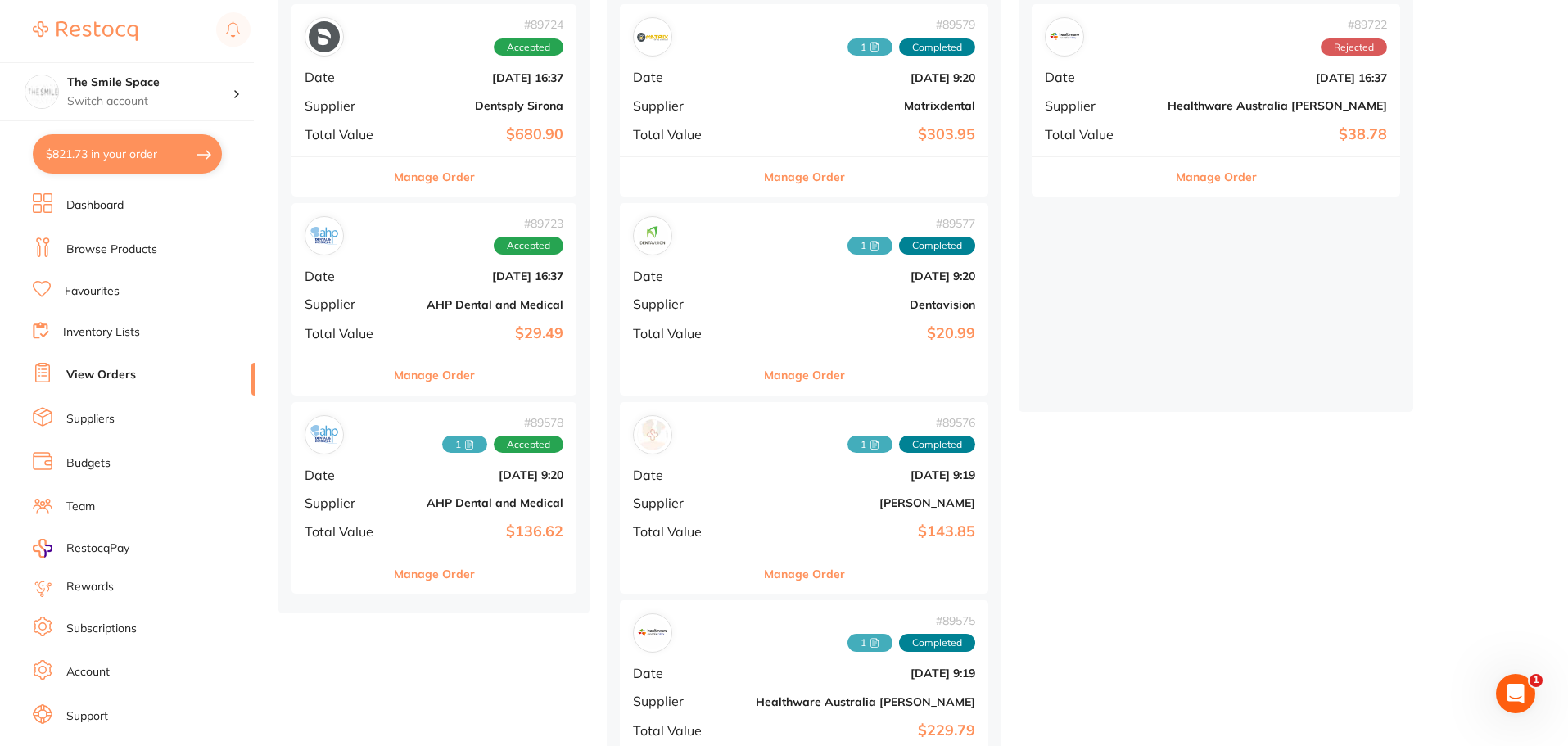
scroll to position [245, 0]
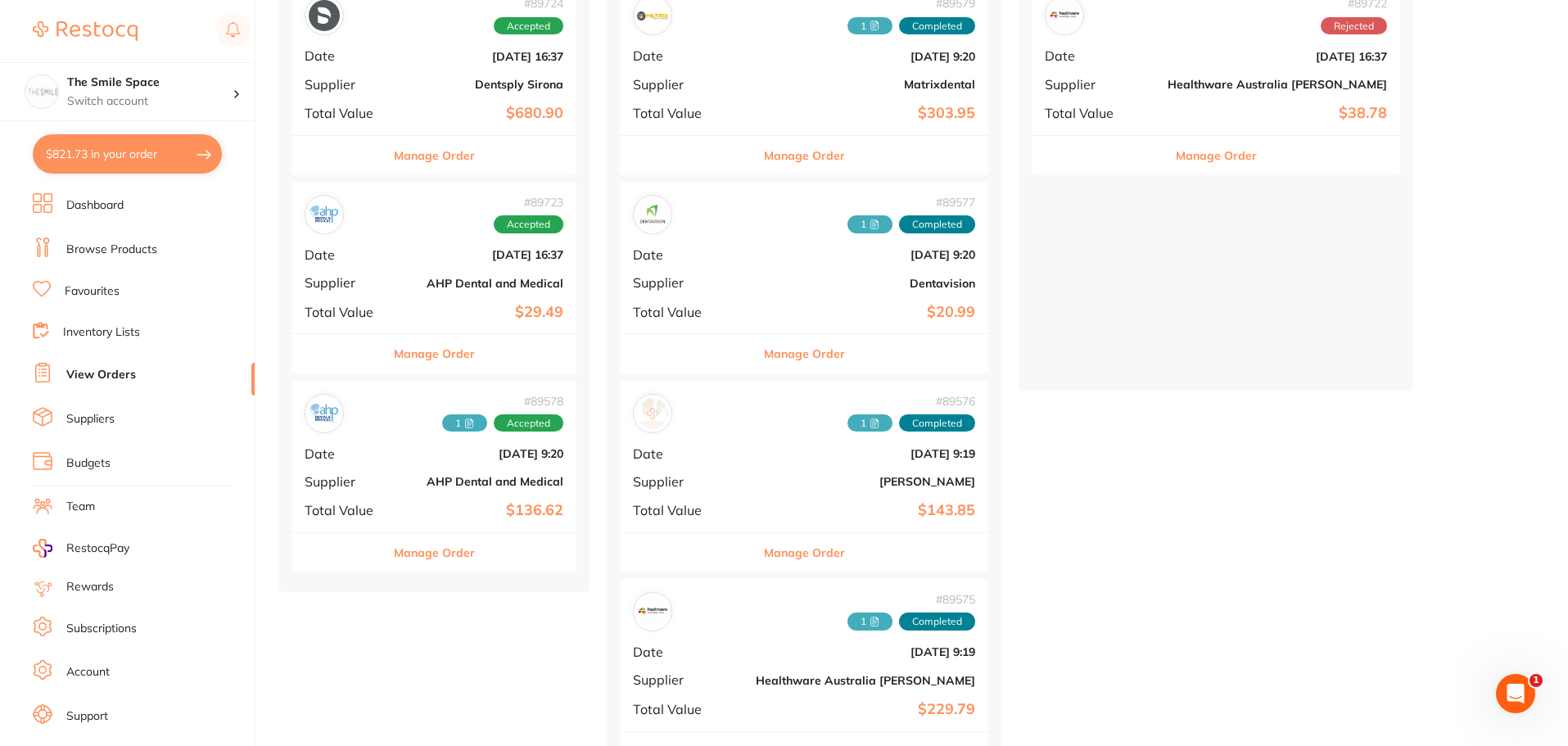
click at [446, 307] on b "$29.49" at bounding box center [481, 313] width 164 height 18
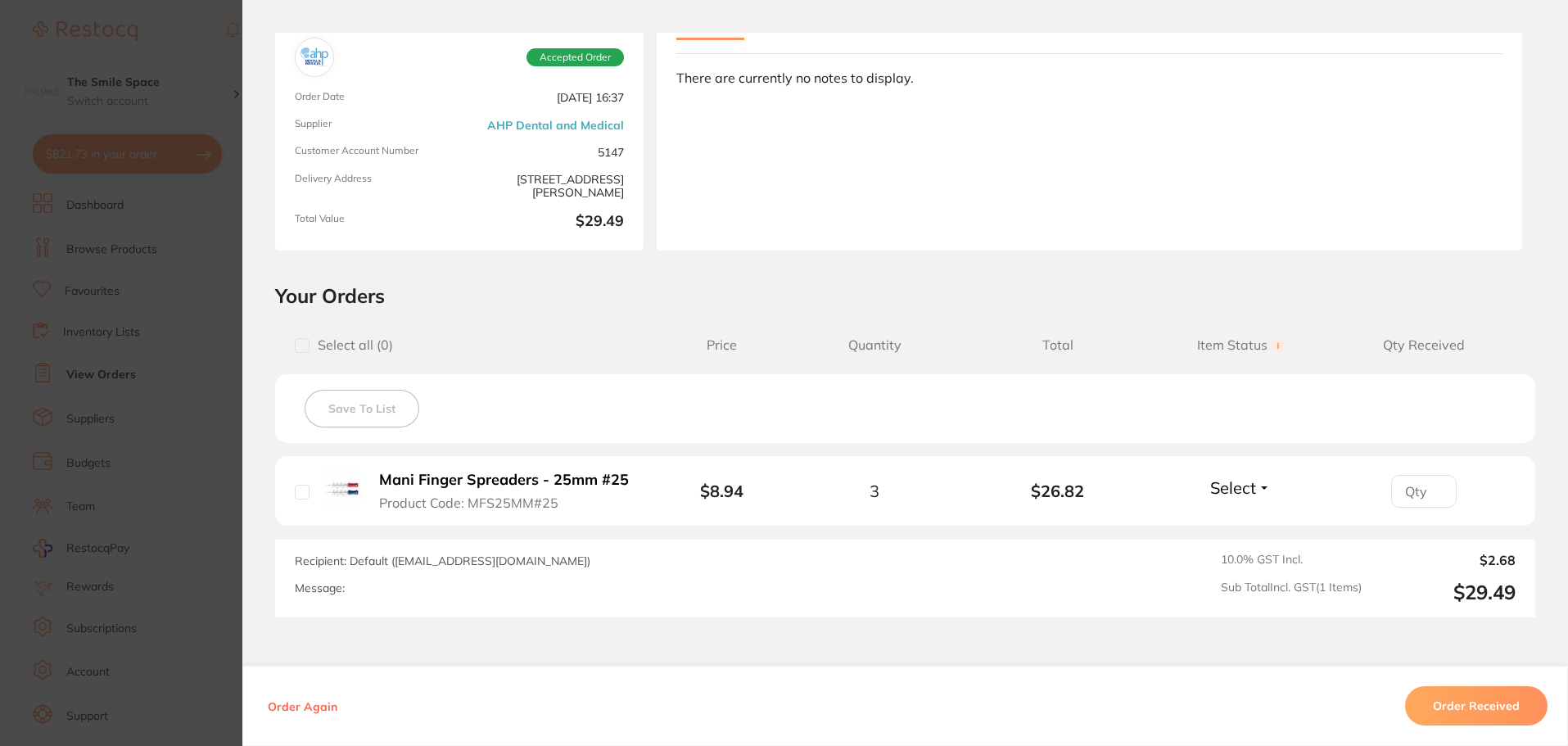
scroll to position [234, 0]
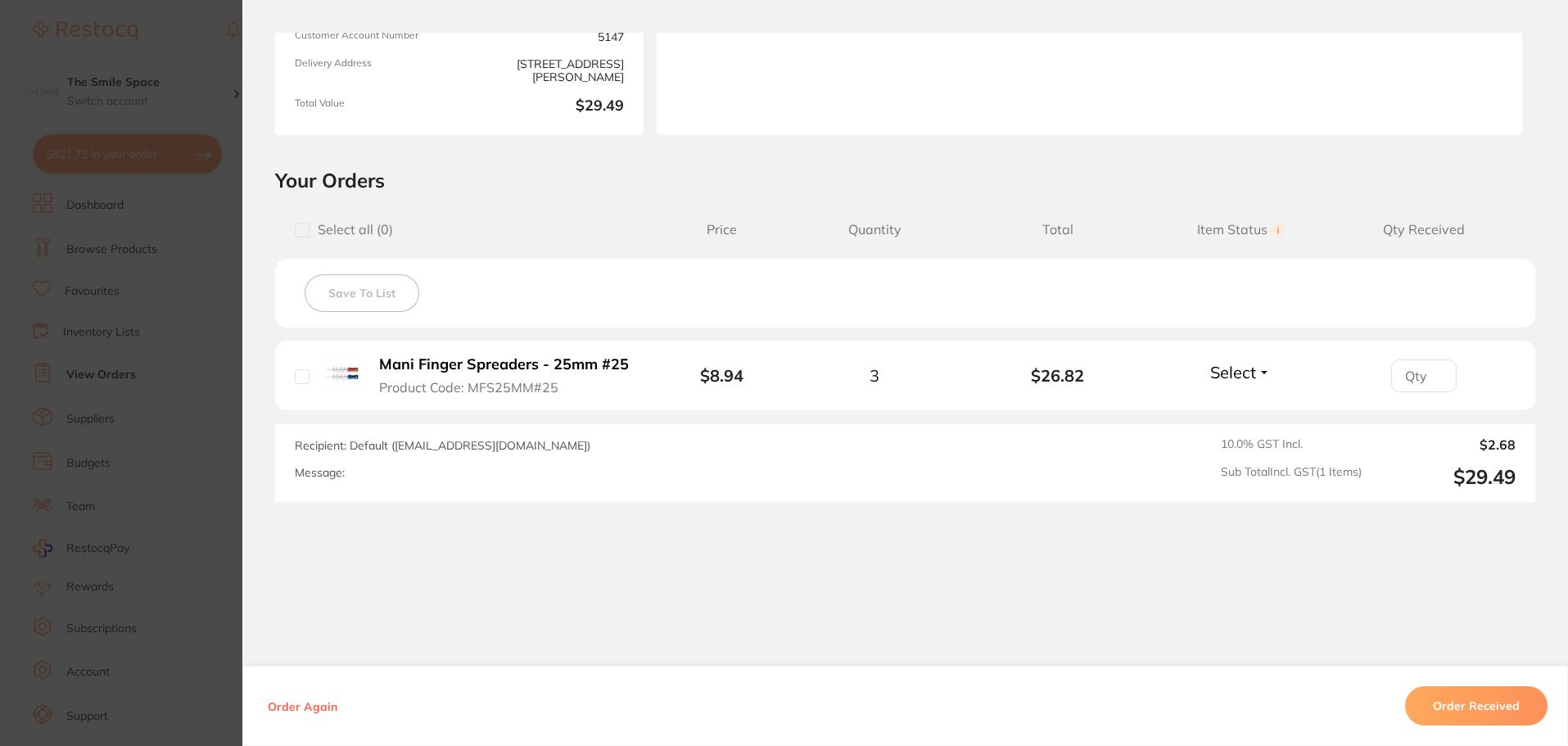
click at [188, 298] on section "Order ID: Restocq- 89723 Order Information Accepted Order Order Date [DATE] 16:…" at bounding box center [784, 373] width 1568 height 746
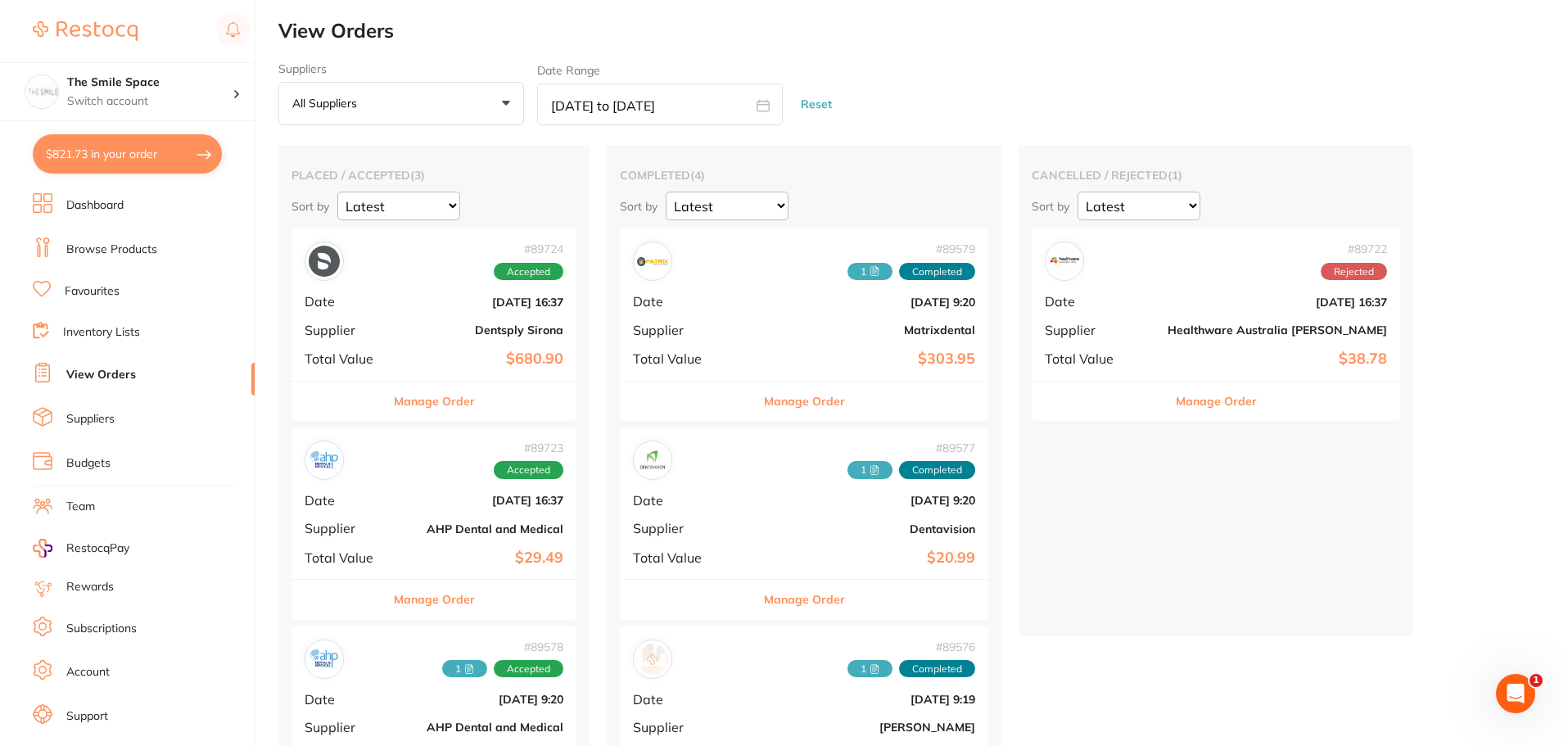
click at [786, 405] on button "Manage Order" at bounding box center [805, 401] width 82 height 39
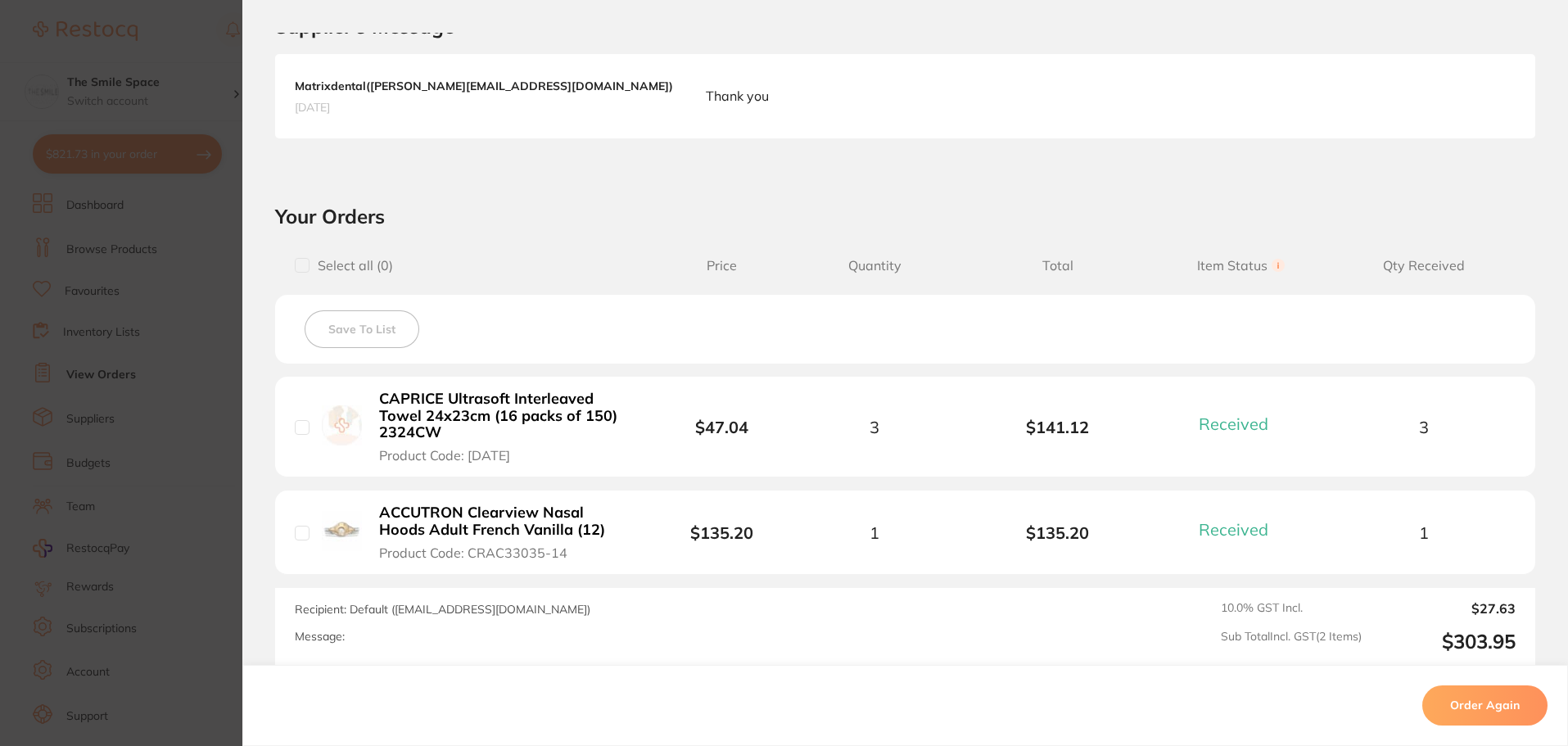
scroll to position [492, 0]
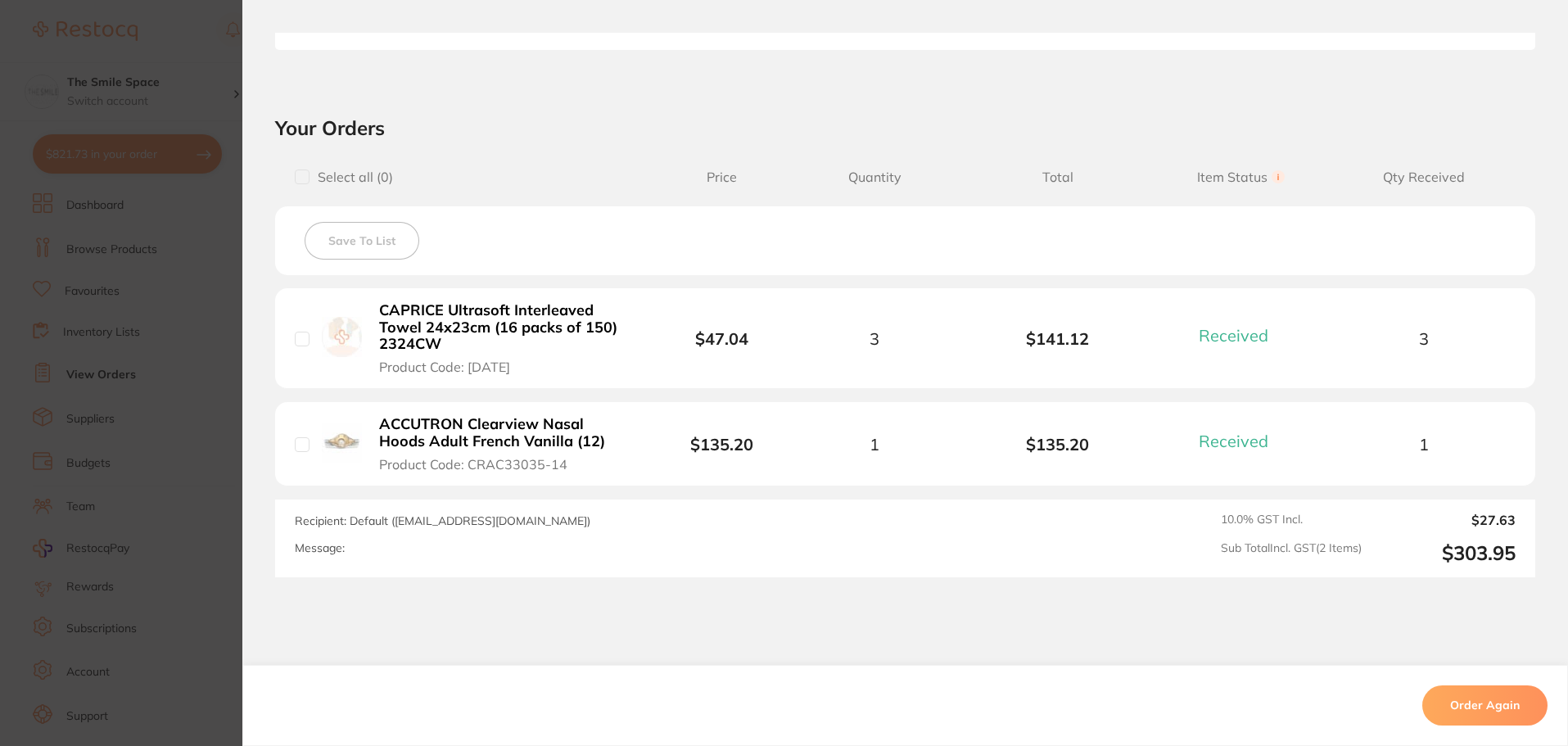
click at [202, 275] on section "Order ID: Restocq- 89579 Order Information 2 Received Completed Order Order Dat…" at bounding box center [784, 373] width 1568 height 746
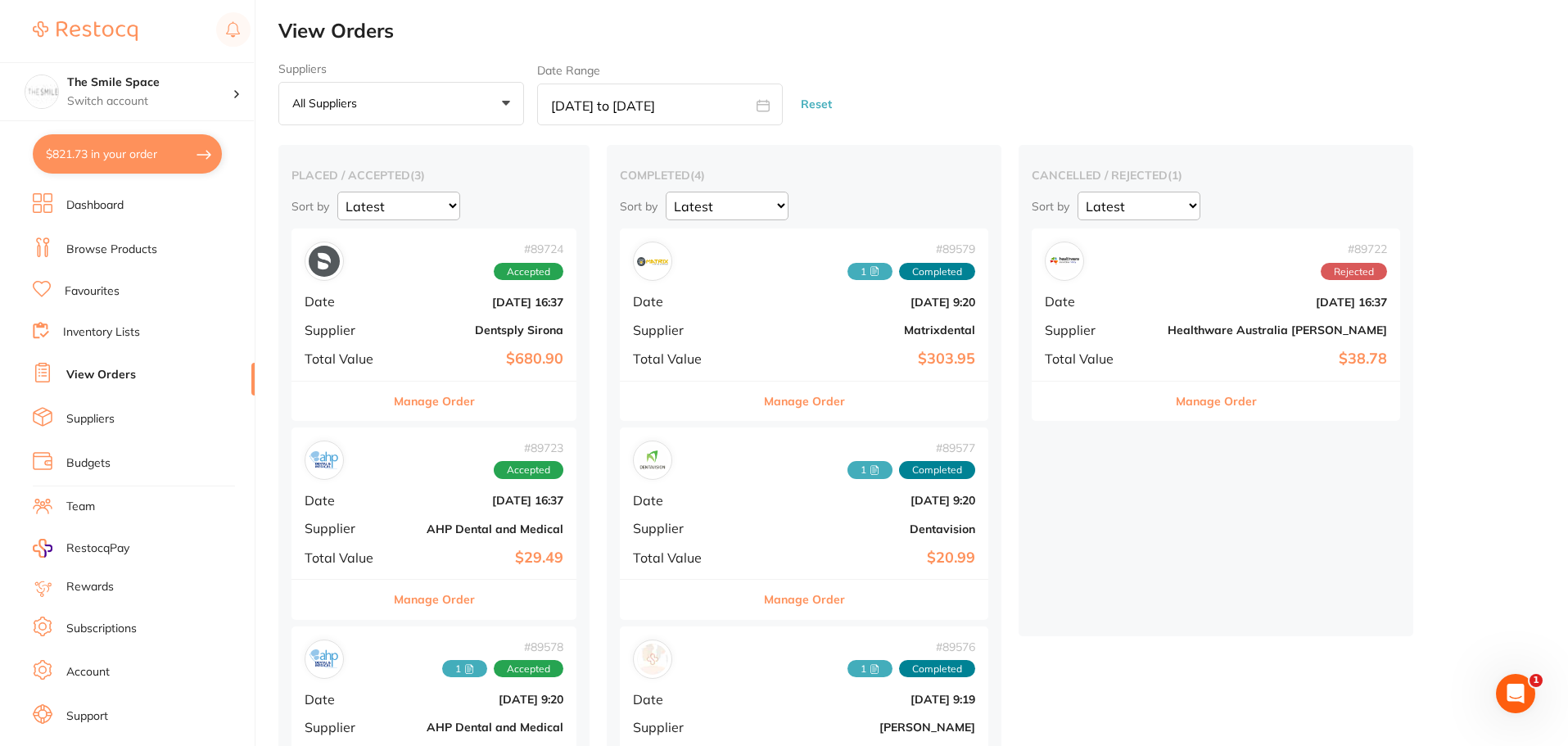
click at [764, 597] on button "Manage Order" at bounding box center [805, 600] width 82 height 39
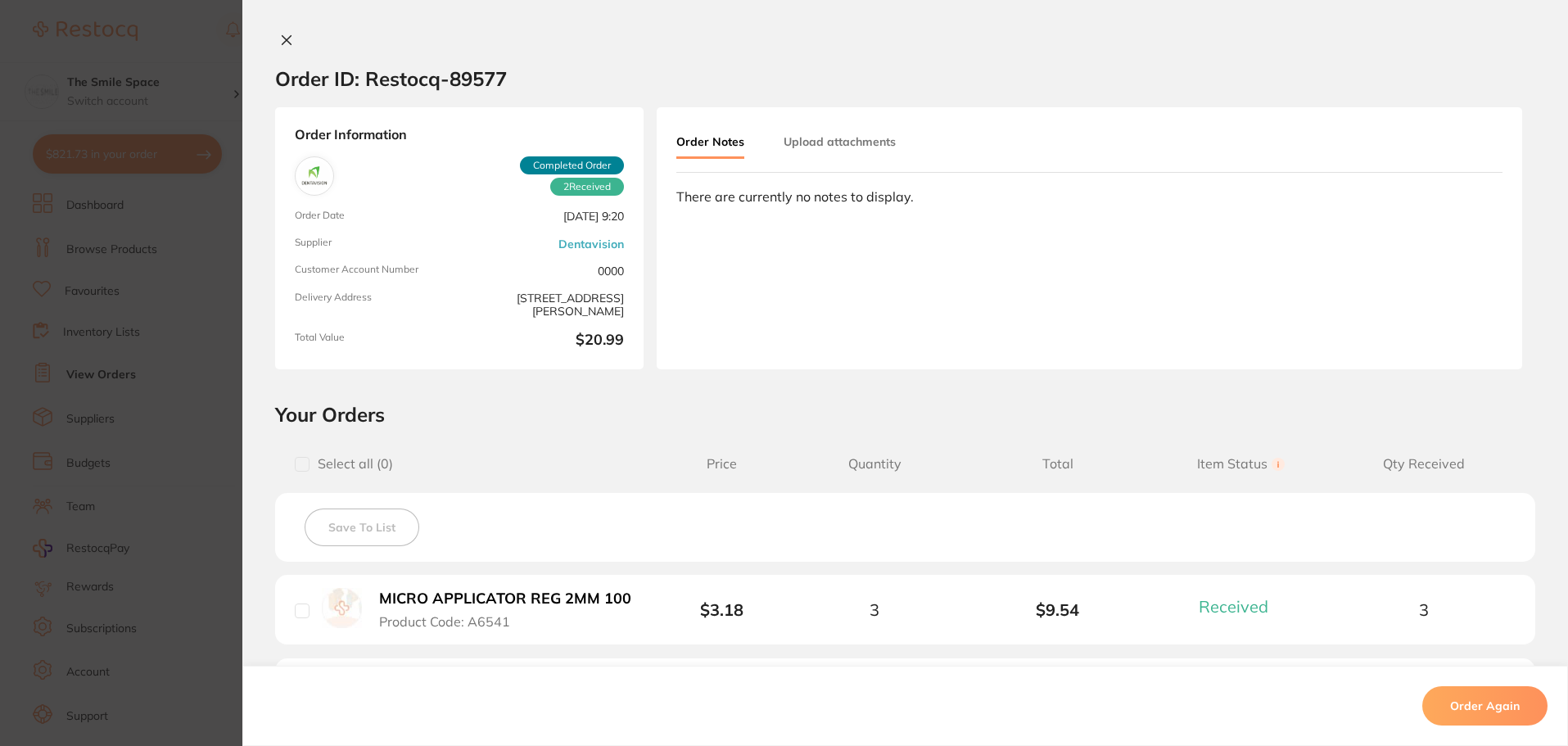
scroll to position [331, 0]
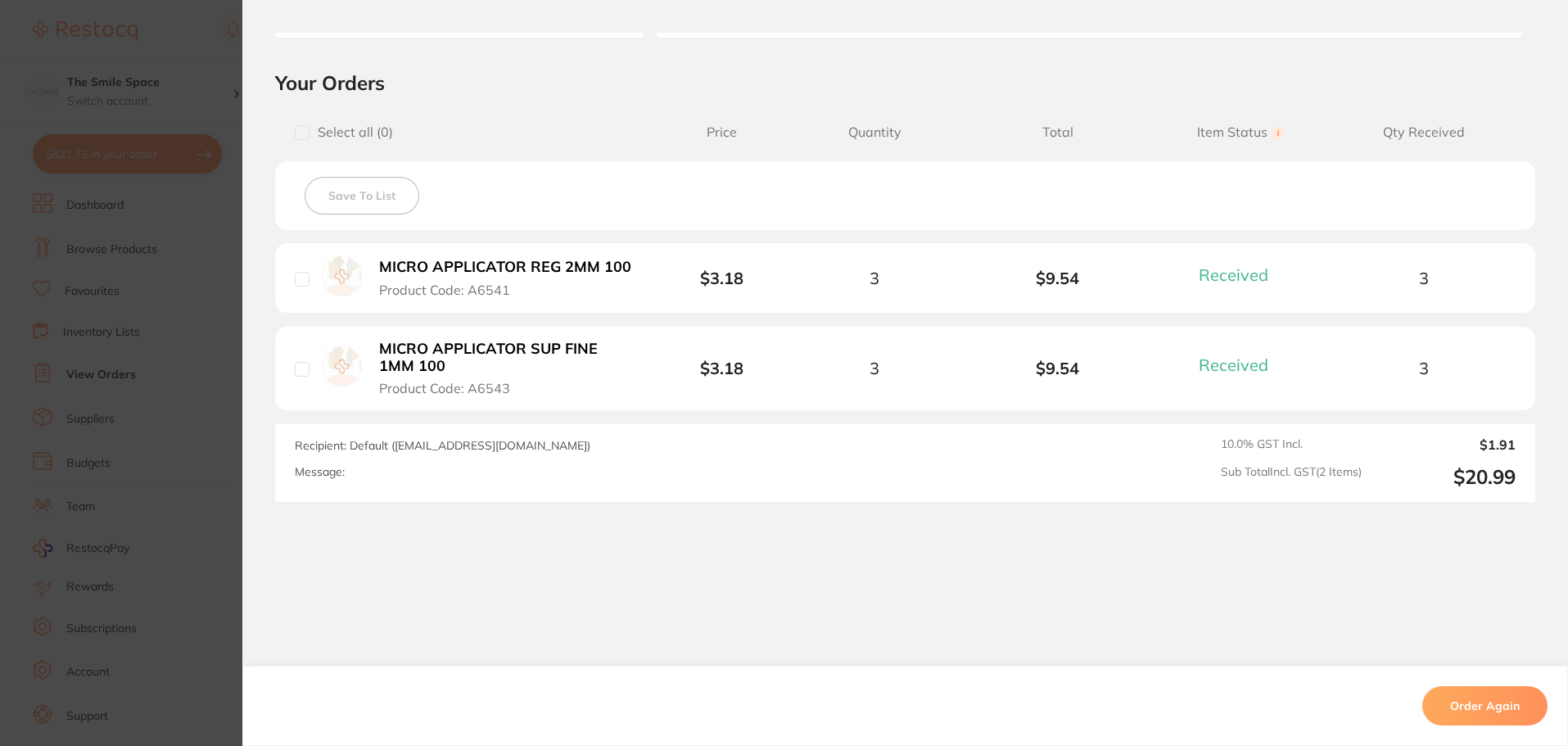
click at [186, 380] on section "Order ID: Restocq- 89577 Order Information 2 Received Completed Order Order Dat…" at bounding box center [784, 373] width 1568 height 746
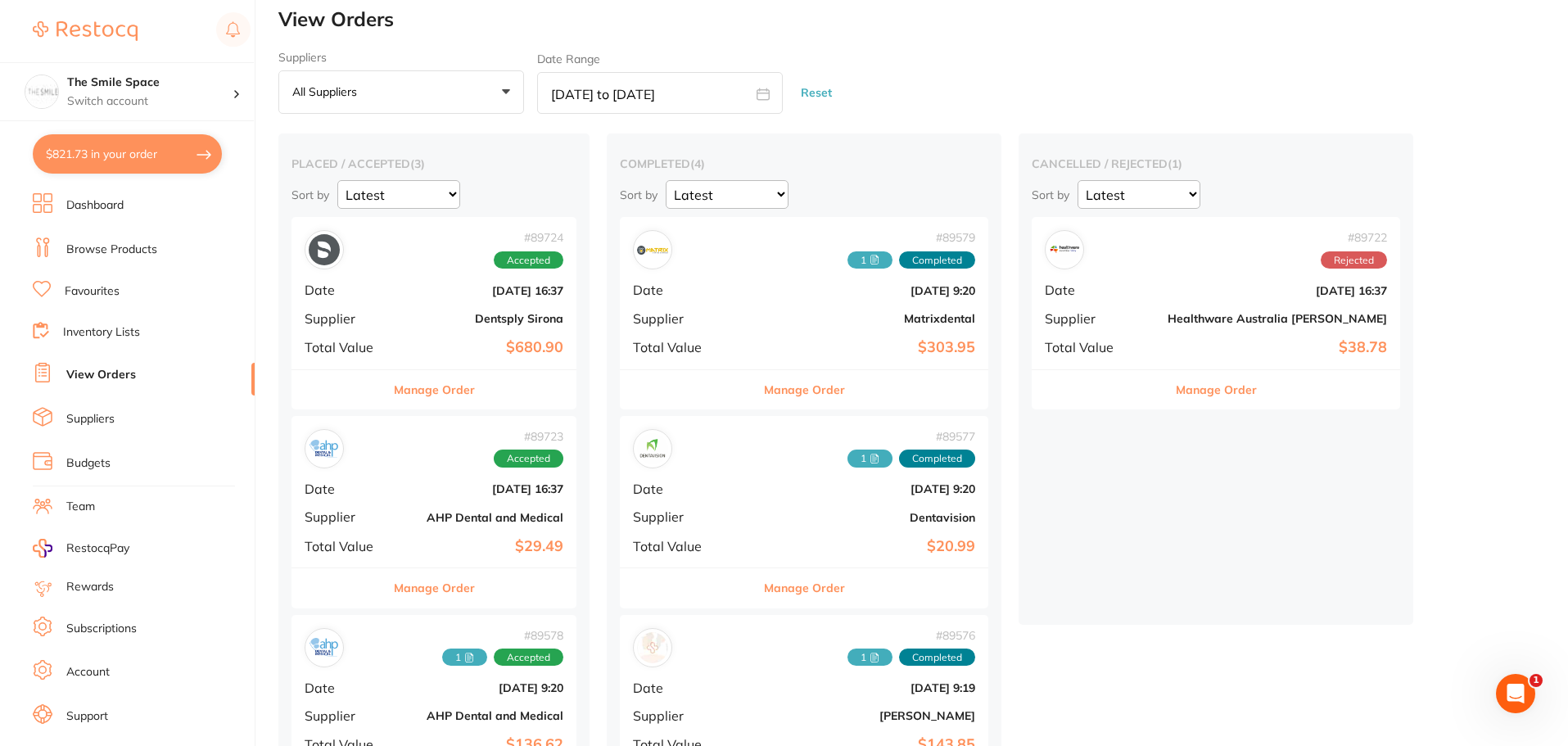
scroll to position [295, 0]
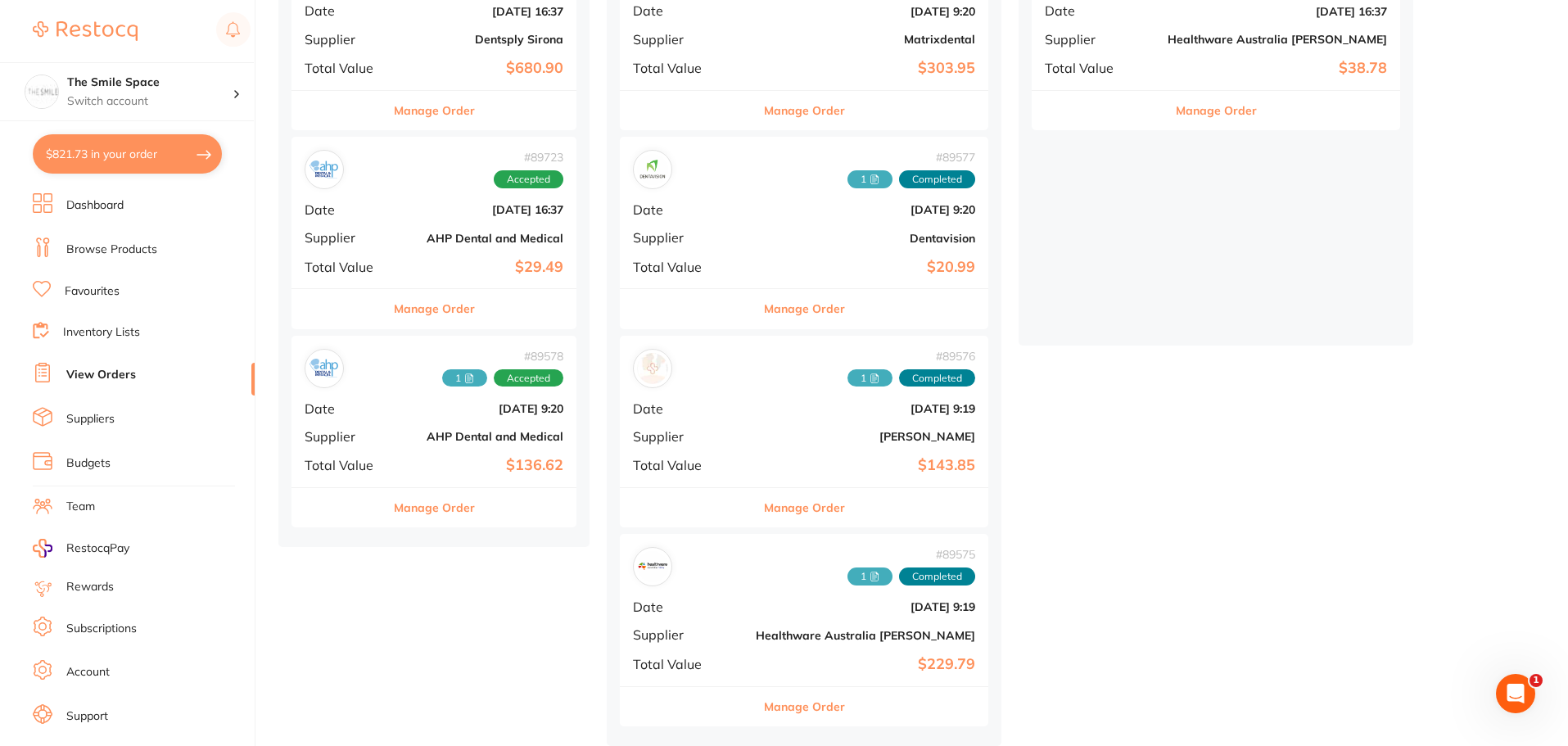
click at [764, 501] on button "Manage Order" at bounding box center [805, 508] width 82 height 39
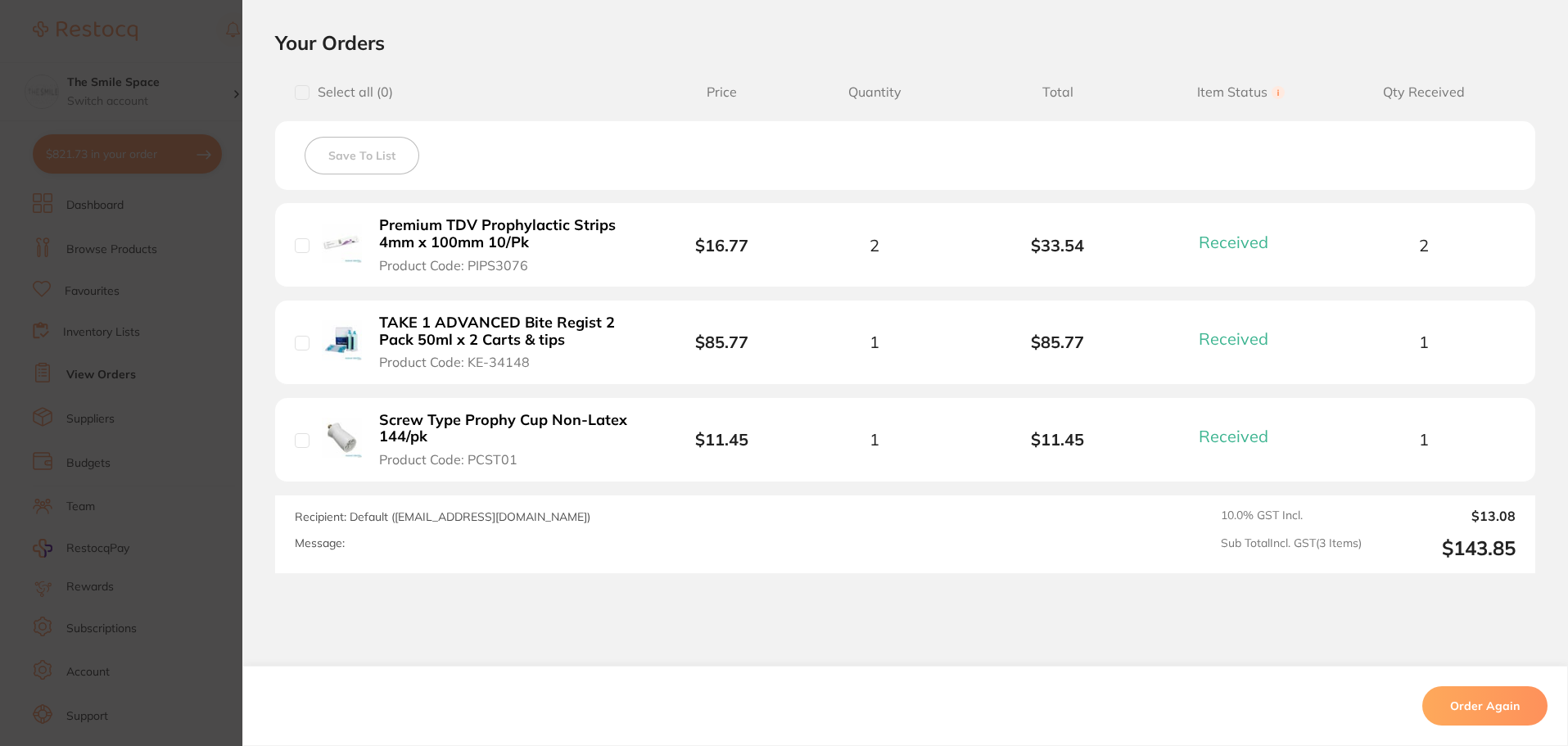
scroll to position [409, 0]
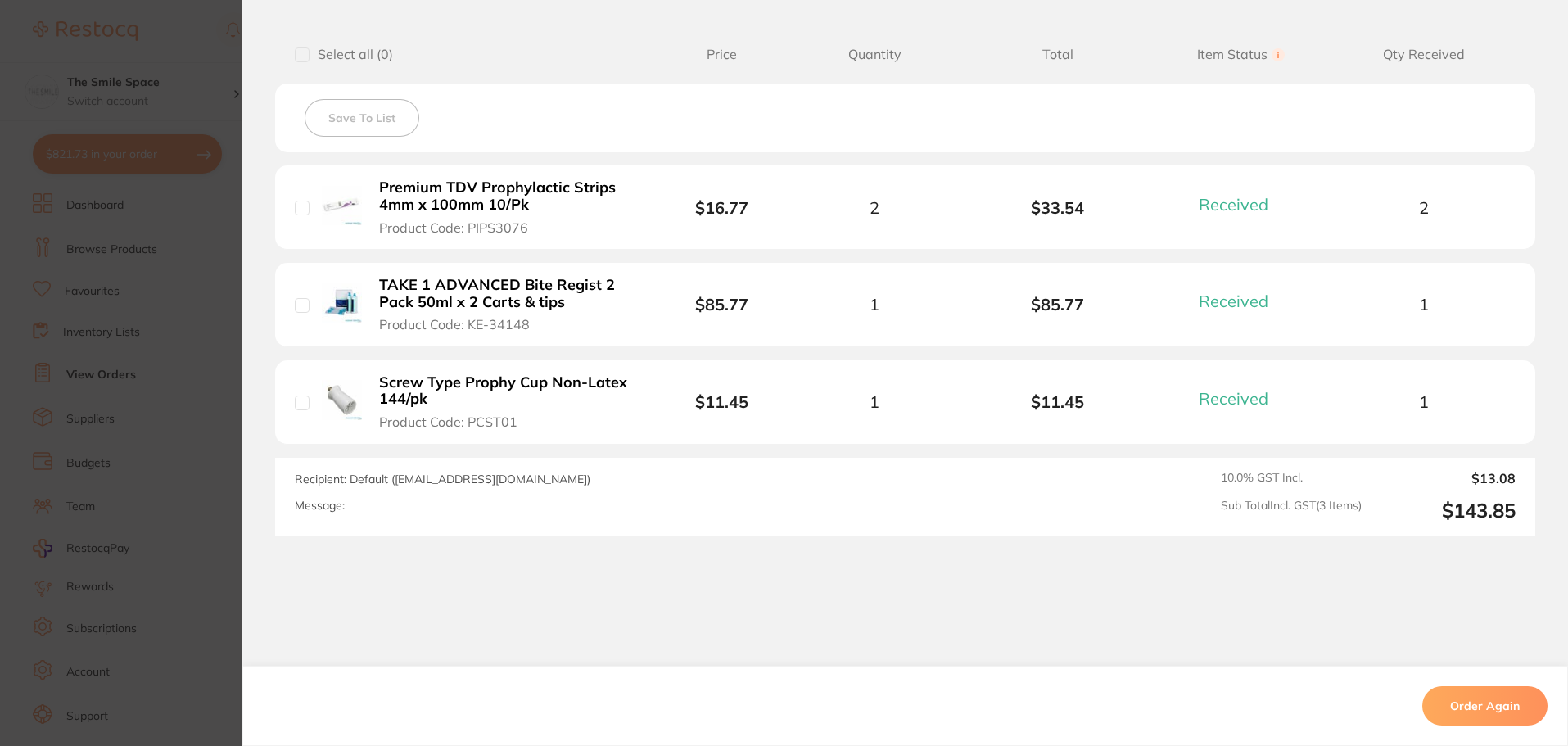
click at [181, 398] on section "Order ID: Restocq- 89576 Order Information 3 Received Completed Order Date [DAT…" at bounding box center [784, 373] width 1568 height 746
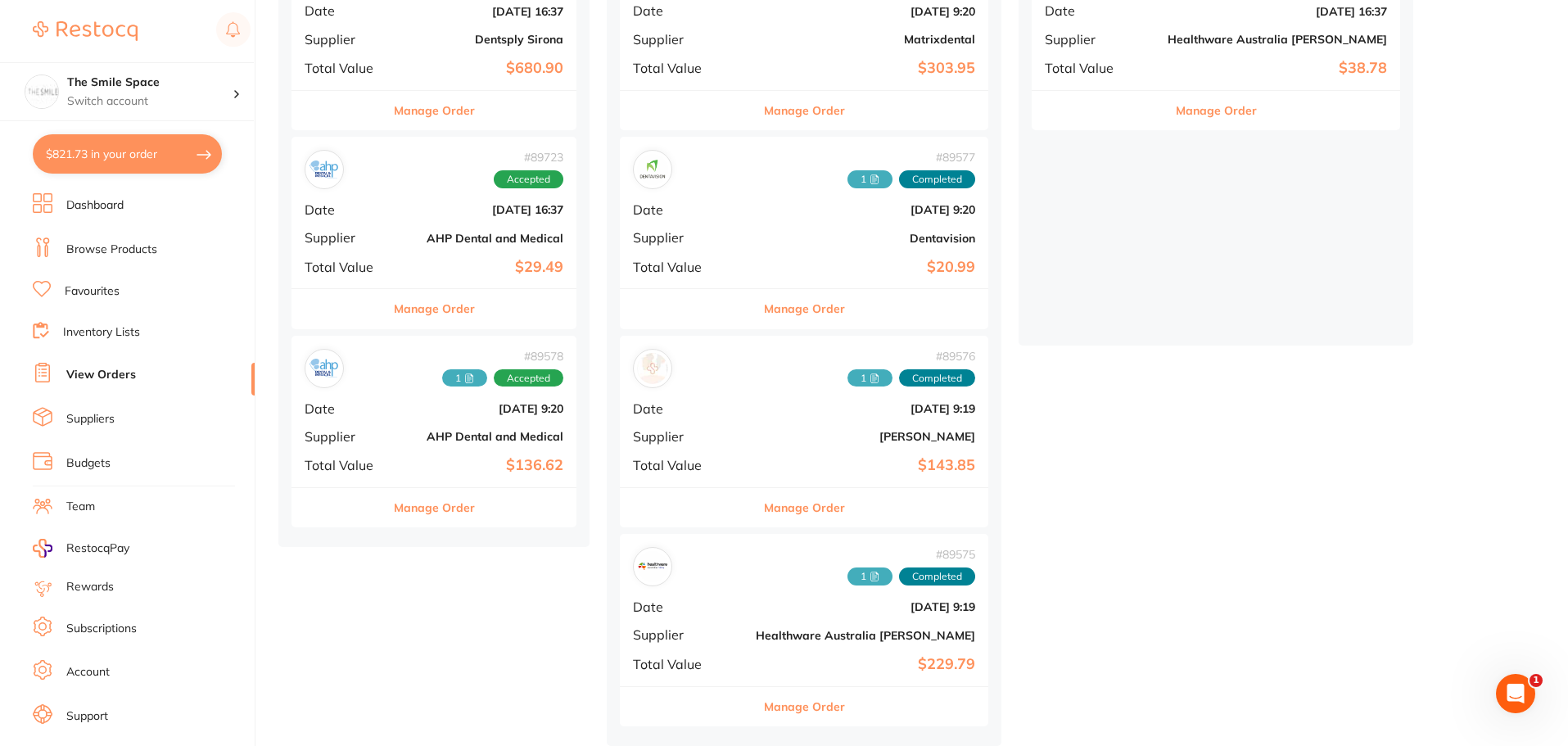
click at [788, 701] on button "Manage Order" at bounding box center [805, 707] width 82 height 39
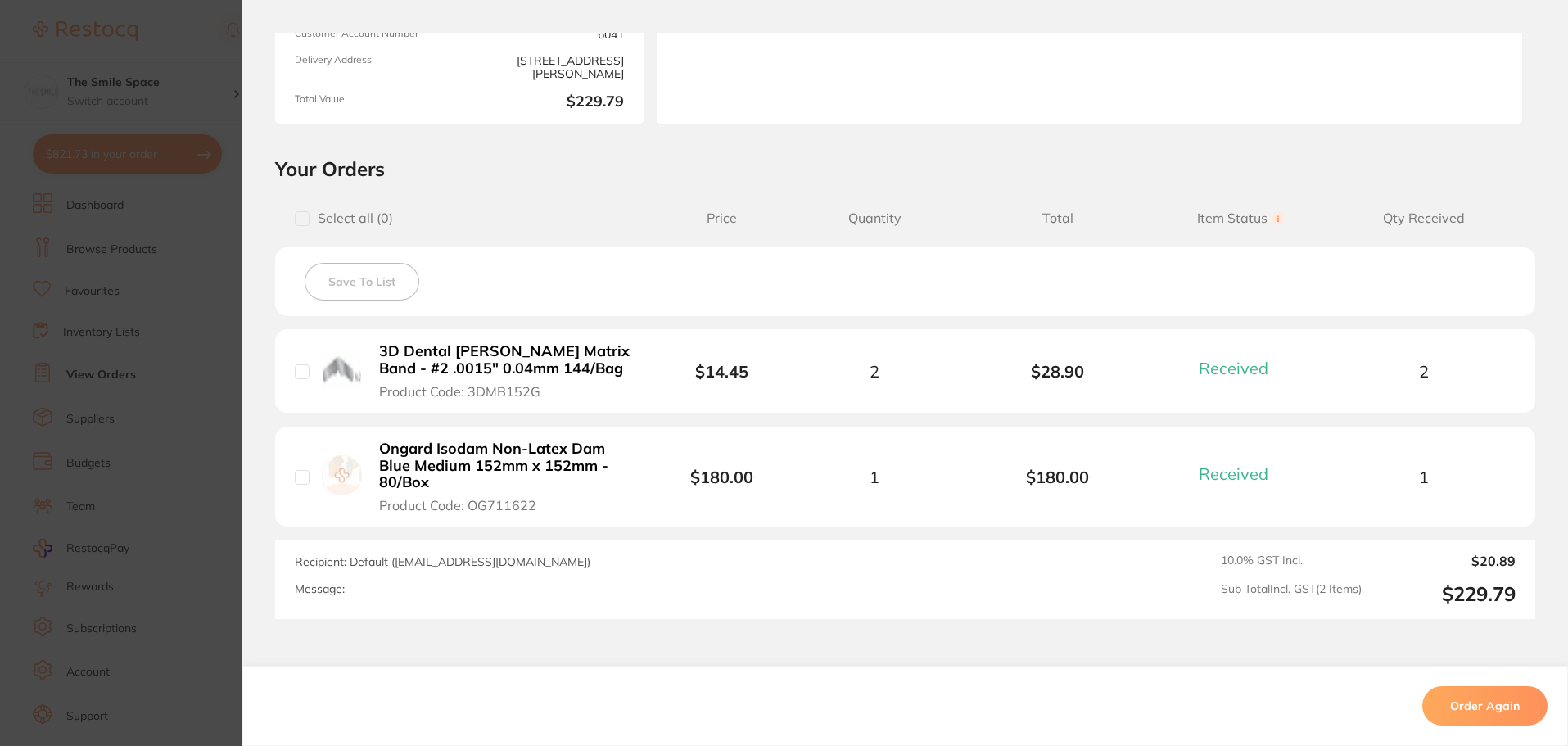
scroll to position [328, 0]
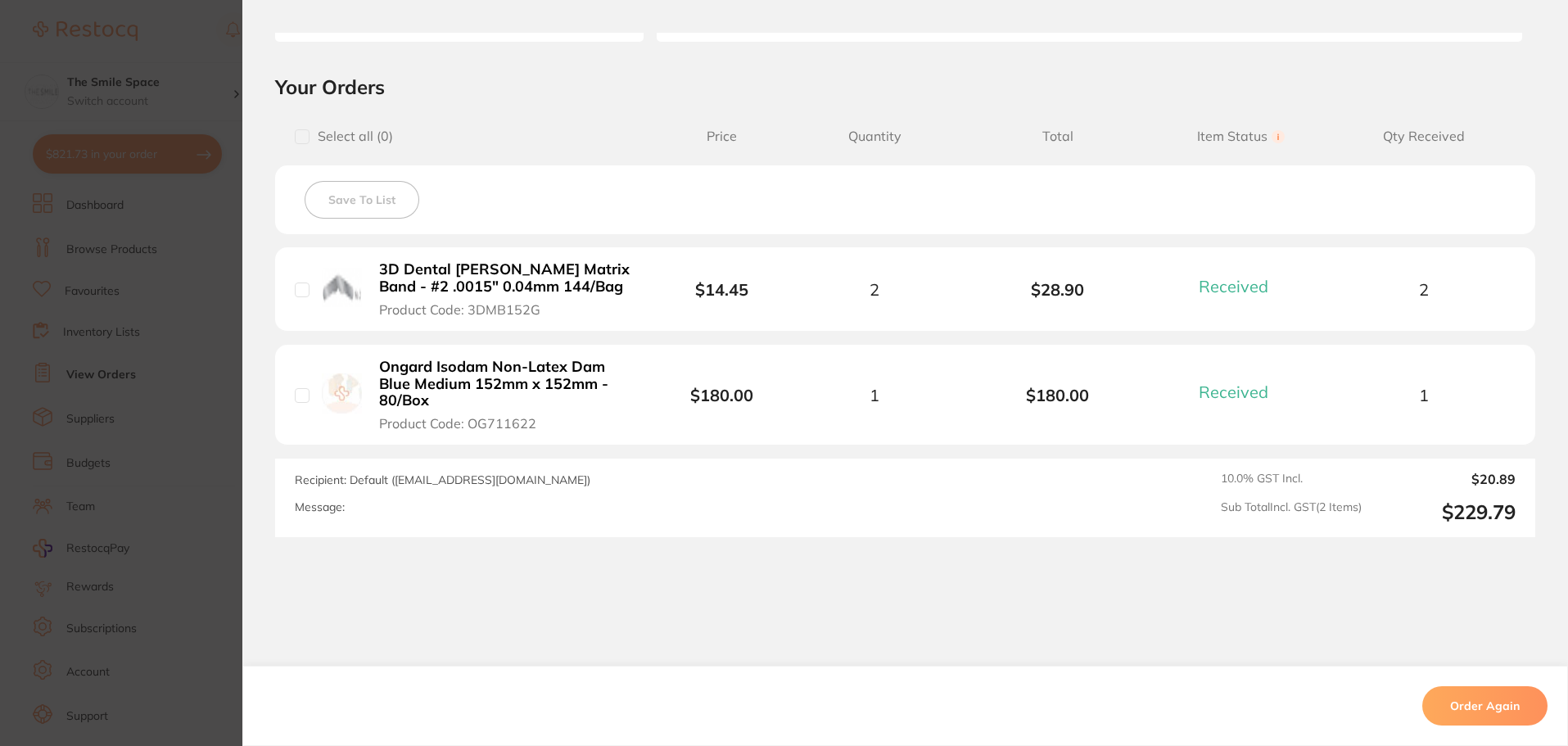
click at [215, 230] on section "Order ID: Restocq- 89575 Order Information 2 Received Completed Order Order Dat…" at bounding box center [784, 373] width 1568 height 746
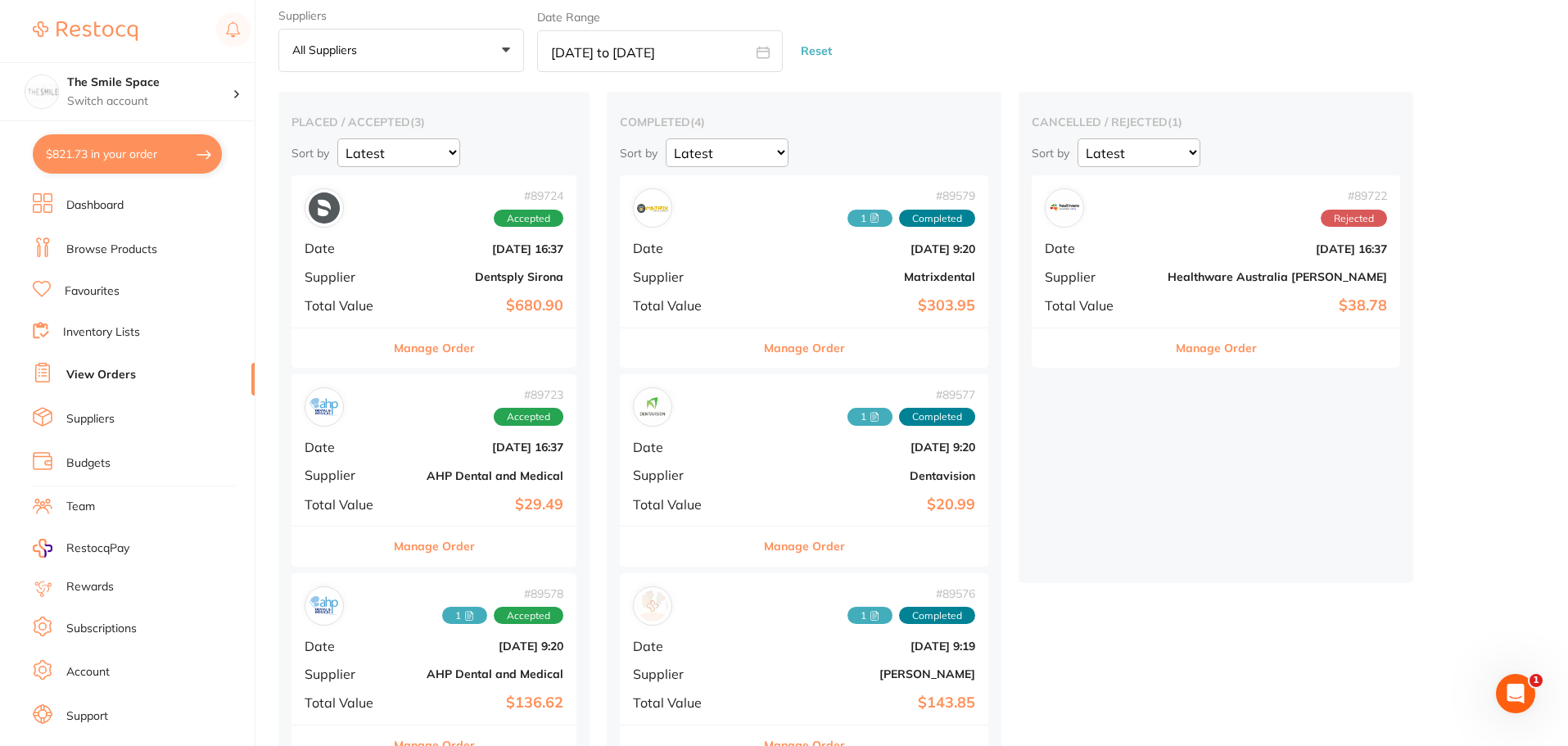
scroll to position [49, 0]
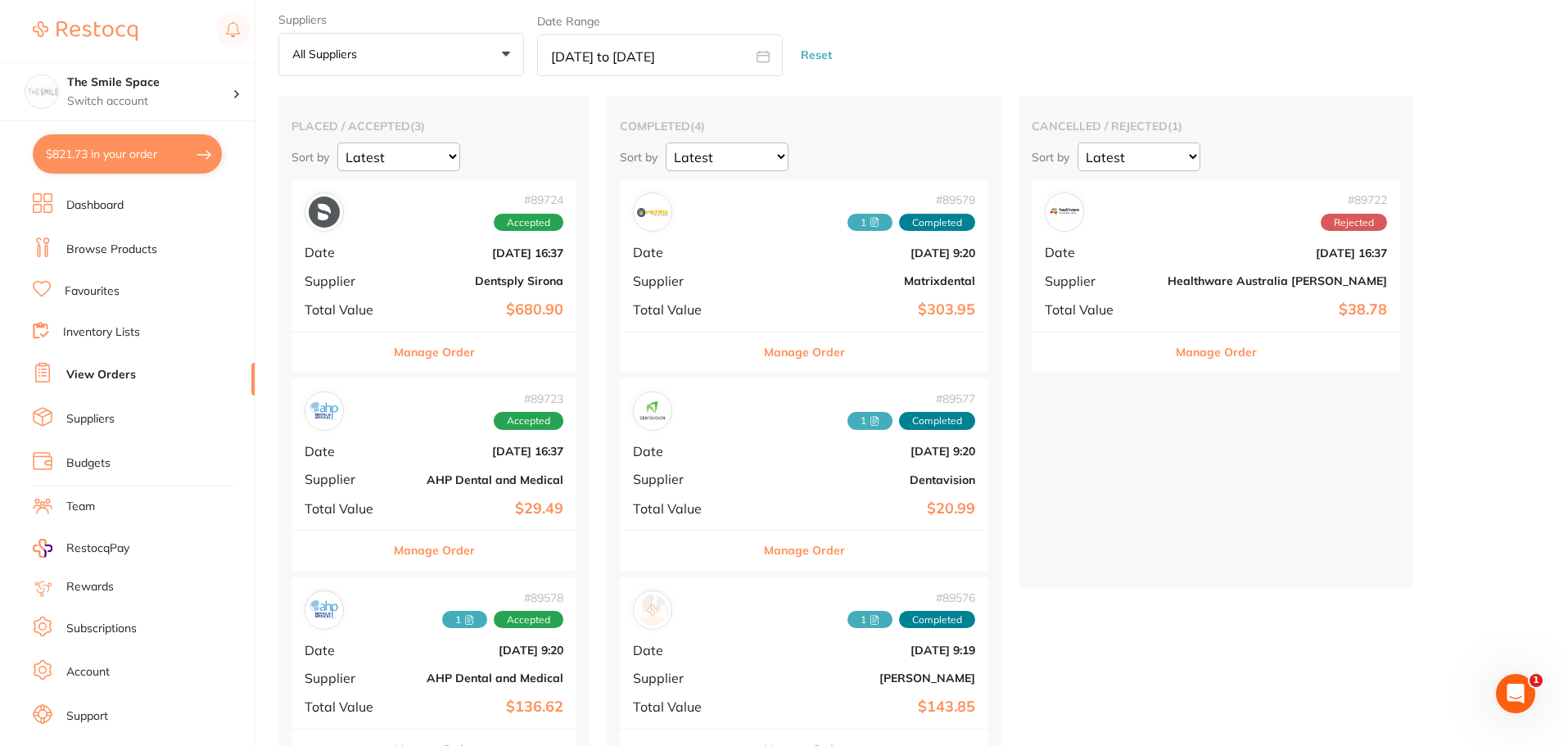
click at [425, 340] on button "Manage Order" at bounding box center [434, 352] width 82 height 39
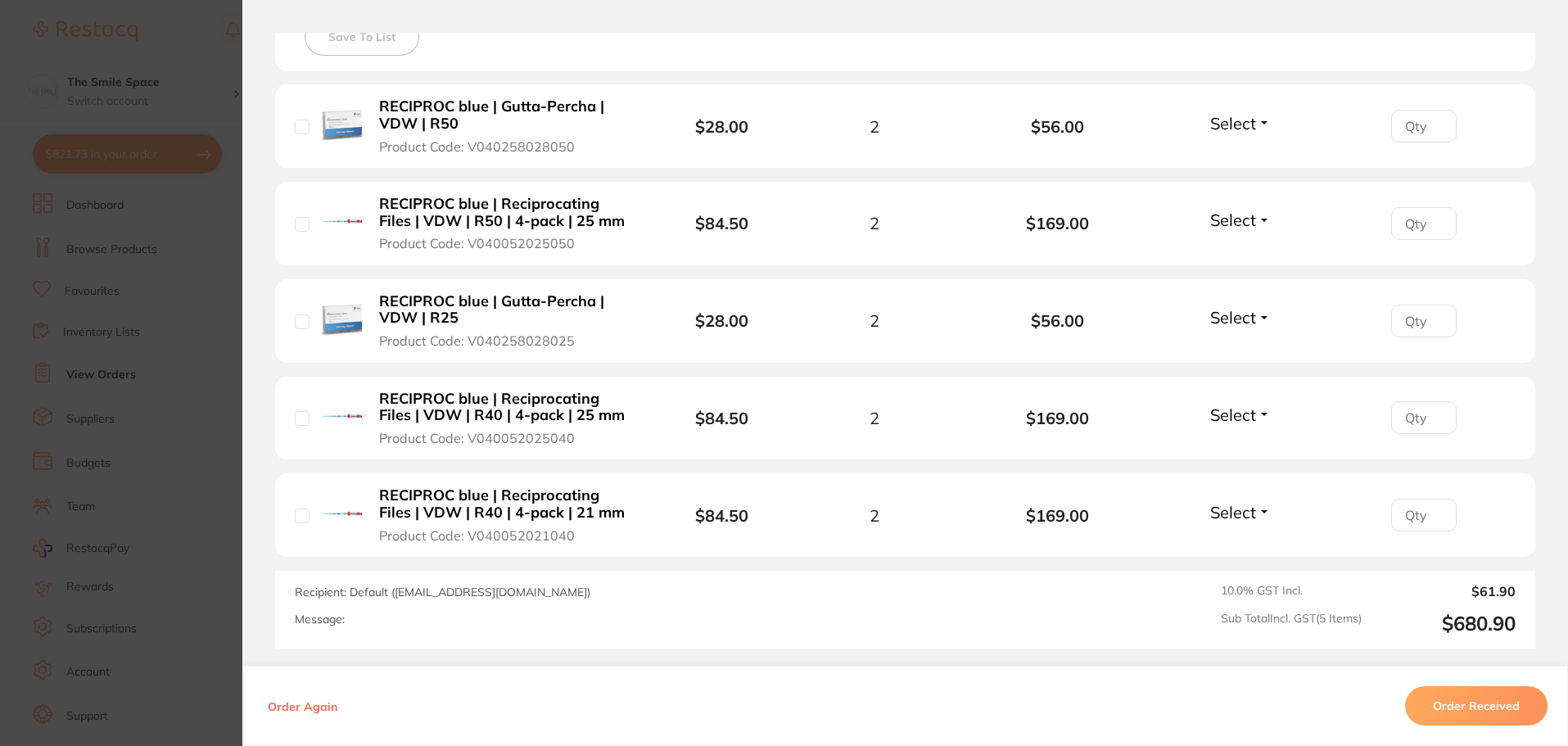
scroll to position [492, 0]
click at [216, 213] on section "Order ID: Restocq- 89724 Order Information Accepted Order Order Date Aug 8 2025…" at bounding box center [784, 373] width 1568 height 746
